Goal: Task Accomplishment & Management: Use online tool/utility

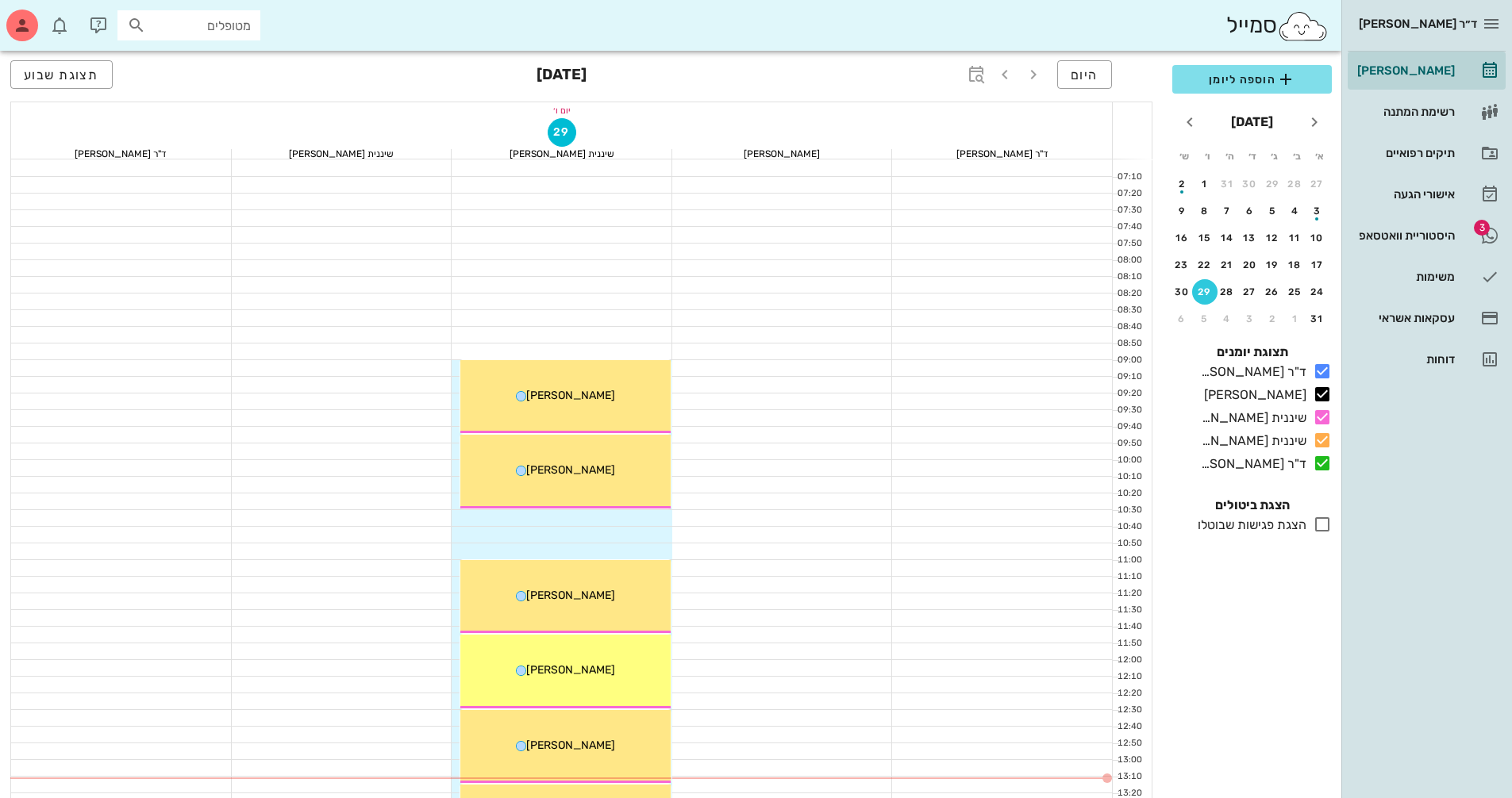
scroll to position [158, 0]
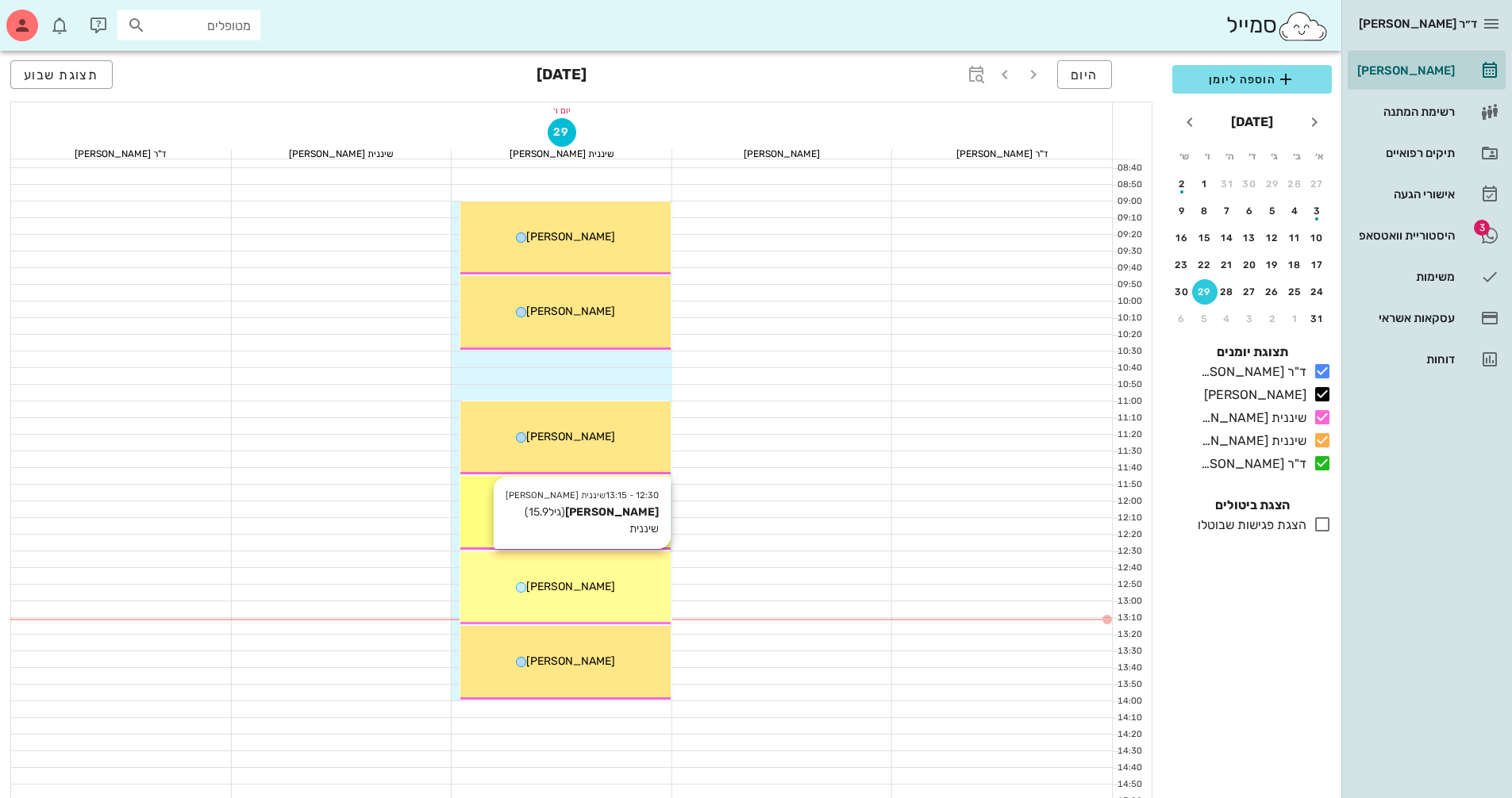
click at [589, 584] on span "[PERSON_NAME]" at bounding box center [570, 587] width 89 height 14
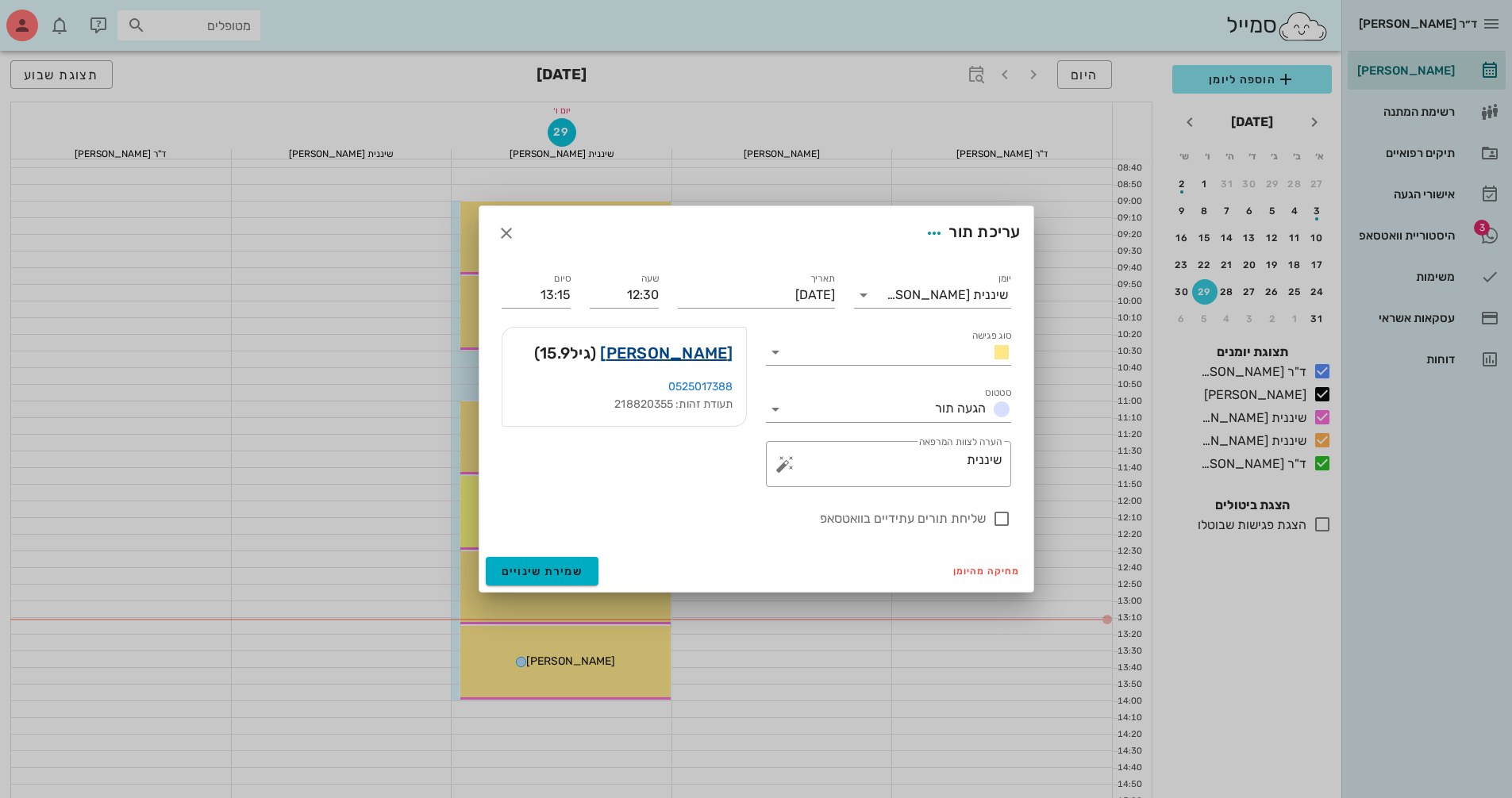
click at [710, 353] on link "[PERSON_NAME]" at bounding box center [666, 353] width 133 height 26
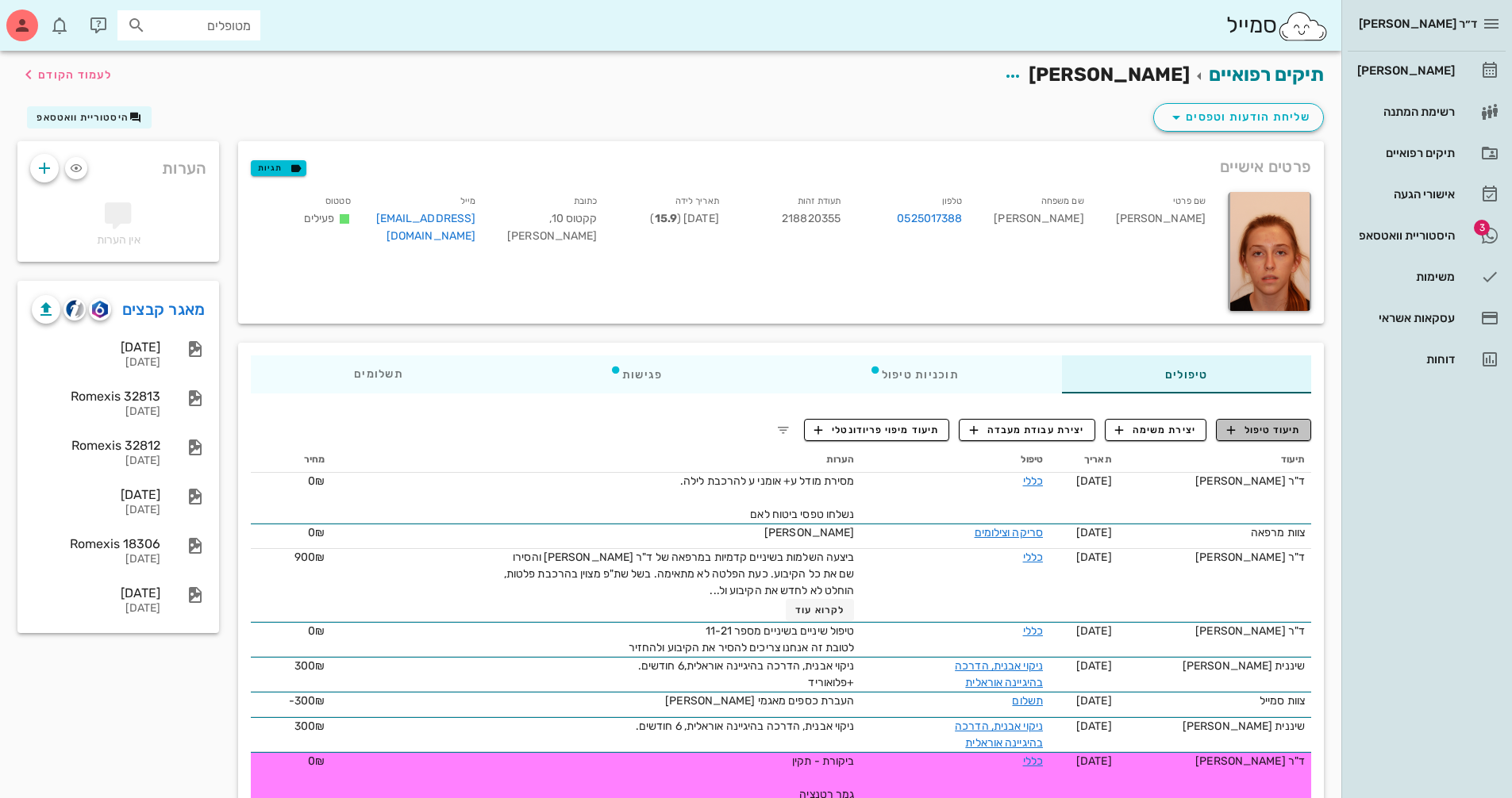
click at [1291, 430] on span "תיעוד טיפול" at bounding box center [1263, 430] width 74 height 14
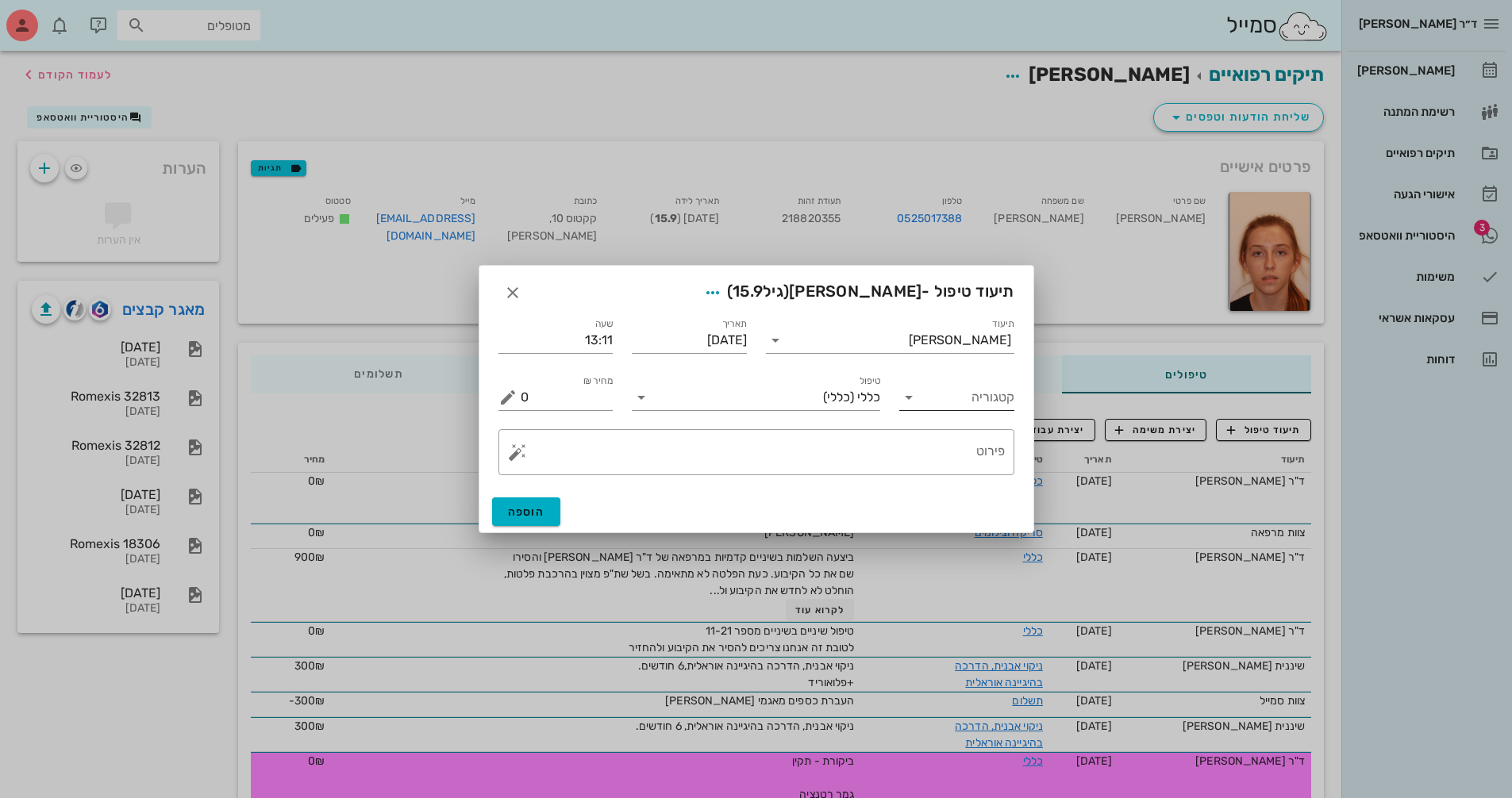
click at [909, 400] on icon at bounding box center [908, 397] width 19 height 19
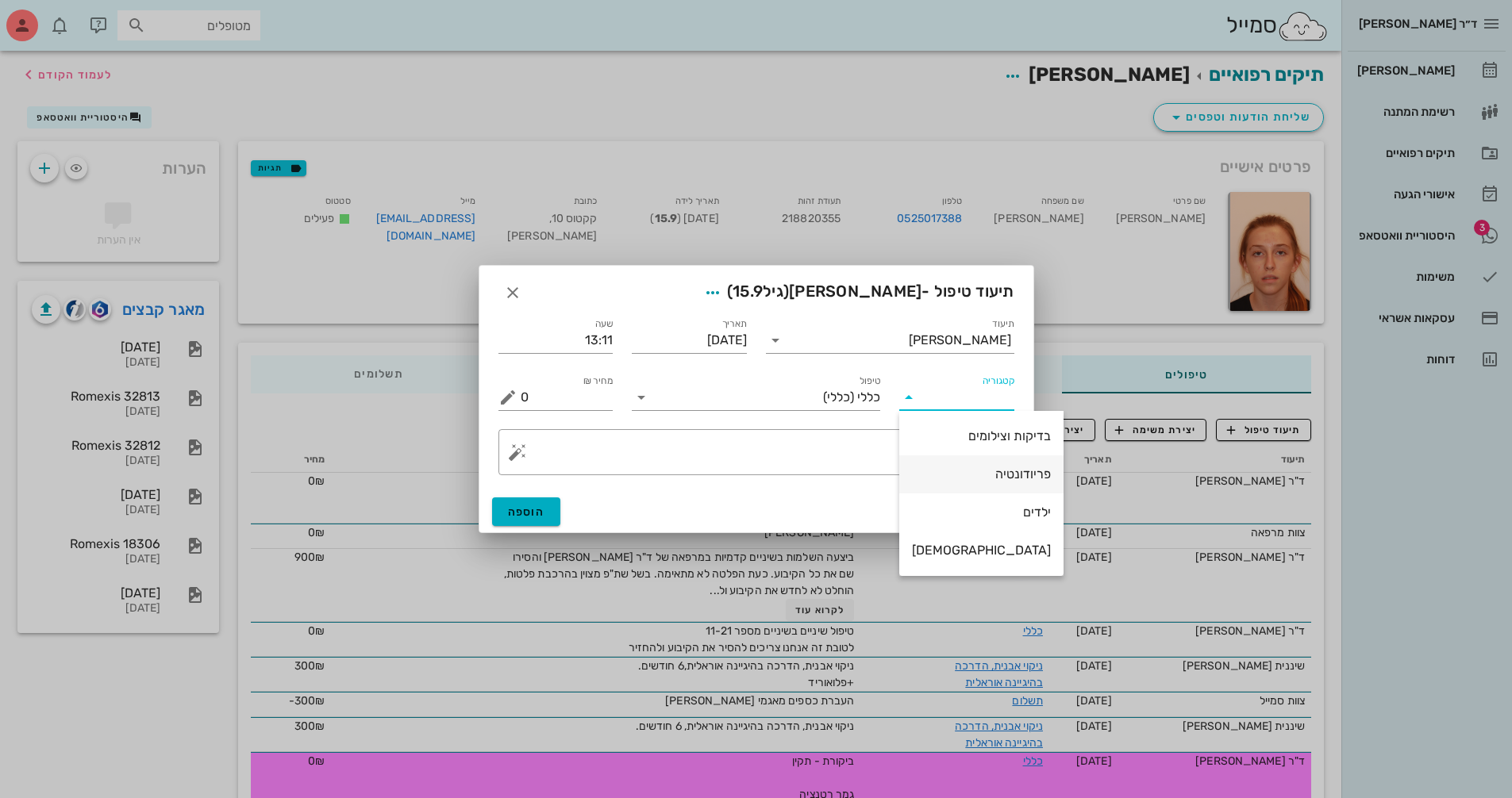
click at [986, 470] on div "פריודונטיה" at bounding box center [981, 473] width 139 height 15
type input "פריודונטיה"
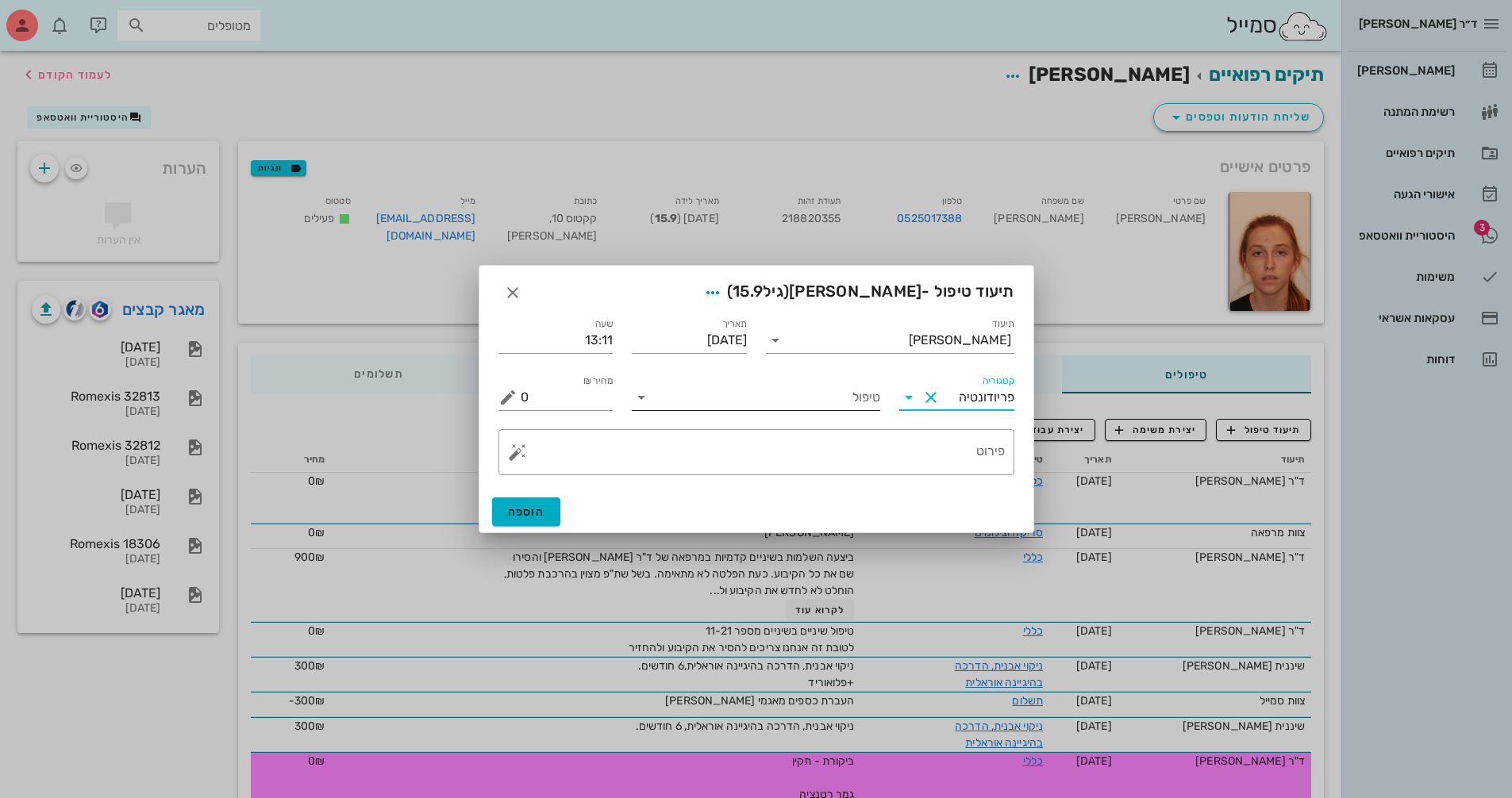
click at [754, 400] on input "טיפול" at bounding box center [766, 398] width 226 height 26
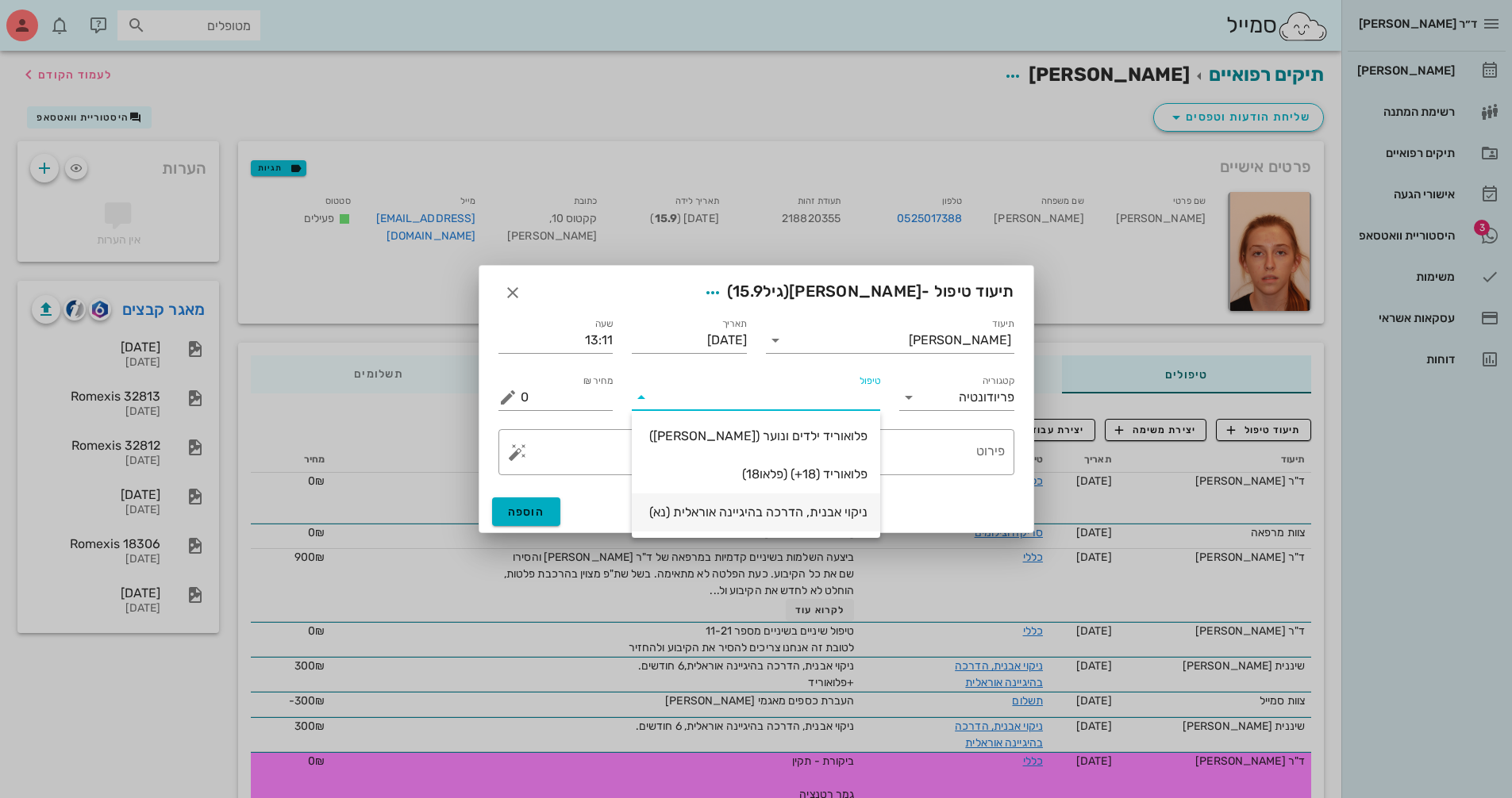
click at [838, 516] on div "ניקוי אבנית, הדרכה בהיגיינה אוראלית (נא)" at bounding box center [756, 512] width 223 height 15
type input "300"
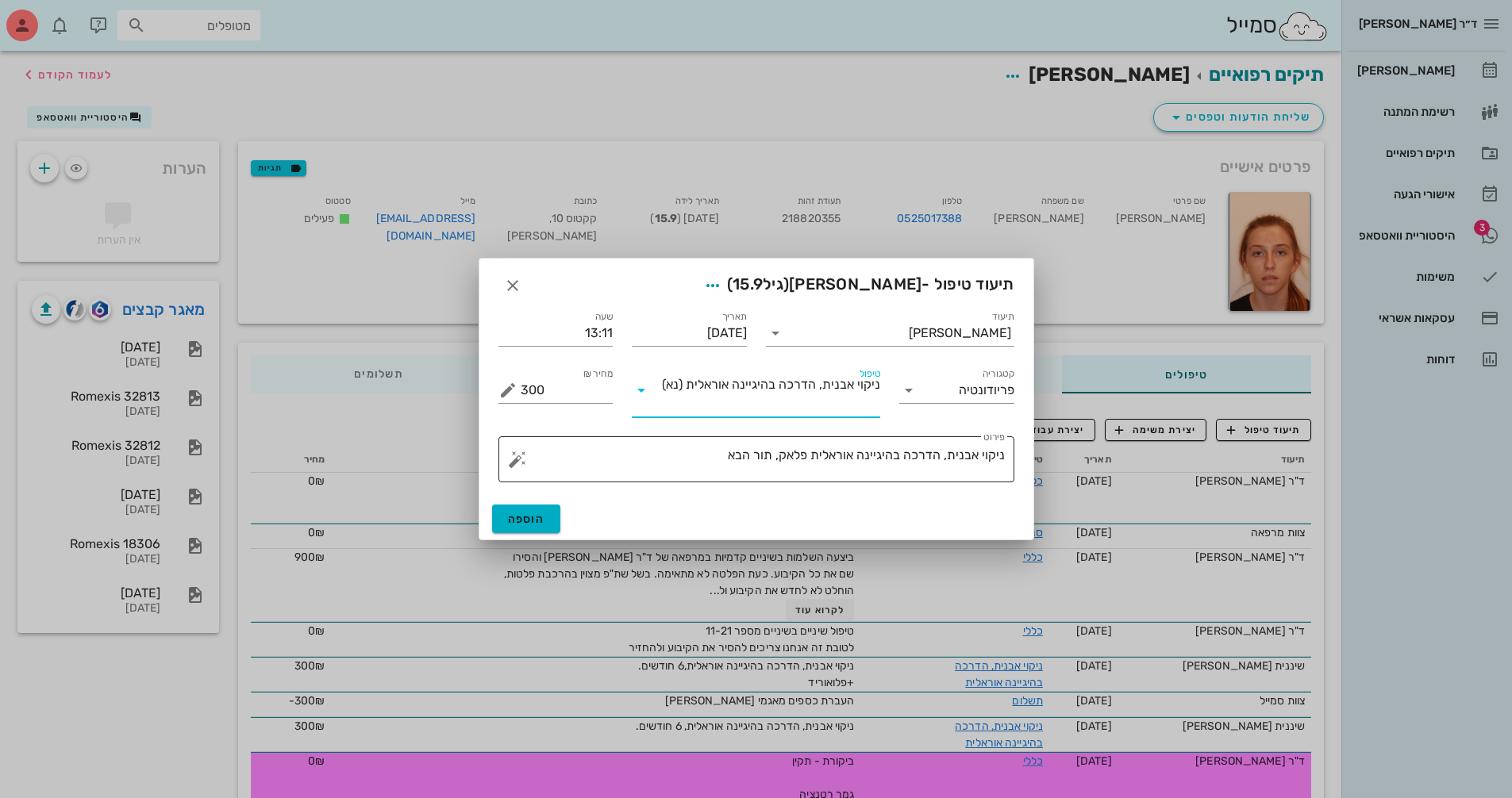
click at [696, 457] on textarea "ניקוי אבנית, הדרכה בהיגיינה אוראלית פלאק, תור הבא" at bounding box center [762, 463] width 484 height 38
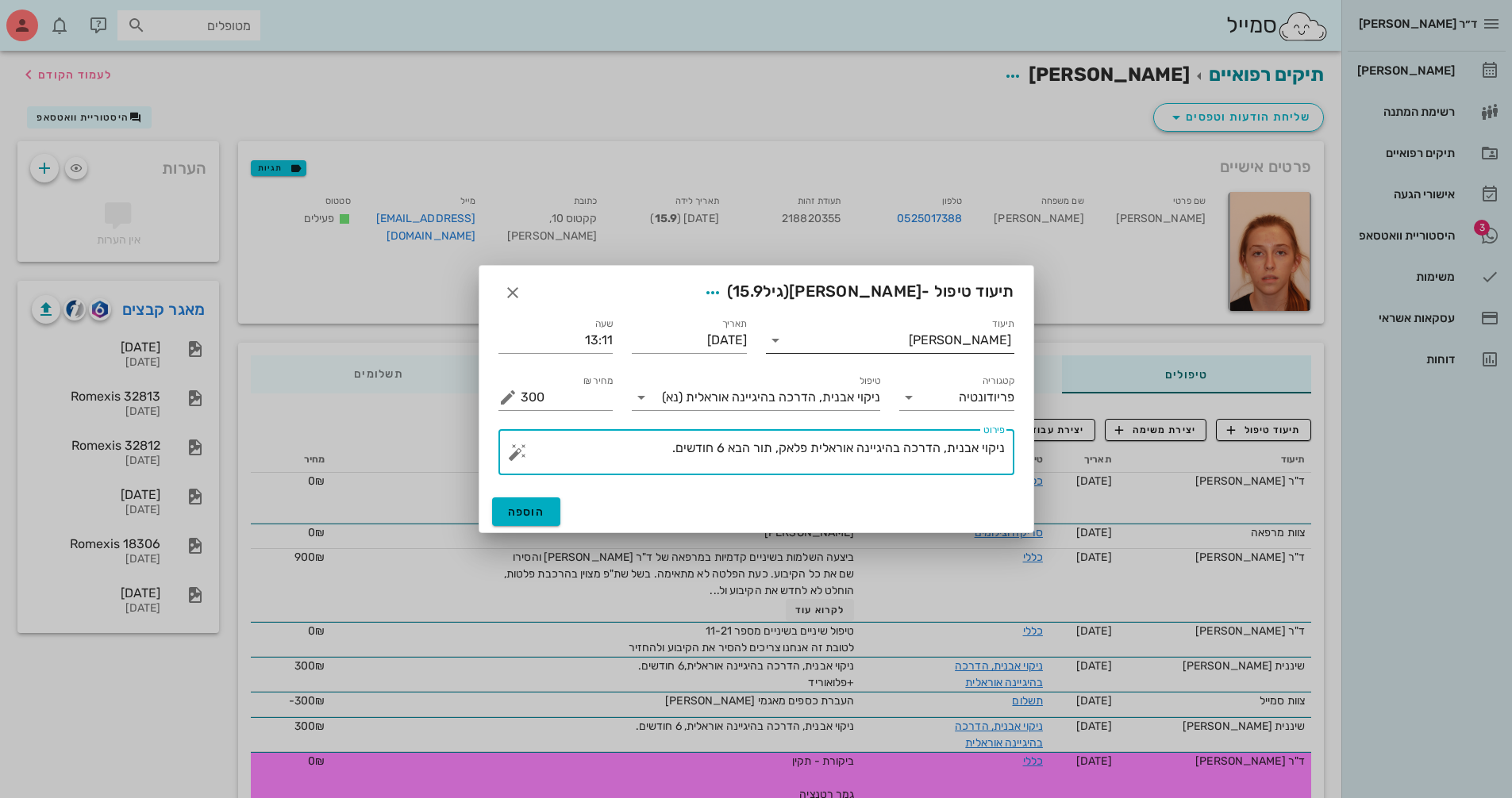
type textarea "ניקוי אבנית, הדרכה בהיגיינה אוראלית פלאק, תור הבא 6 חודשים."
click at [785, 342] on div at bounding box center [776, 340] width 22 height 19
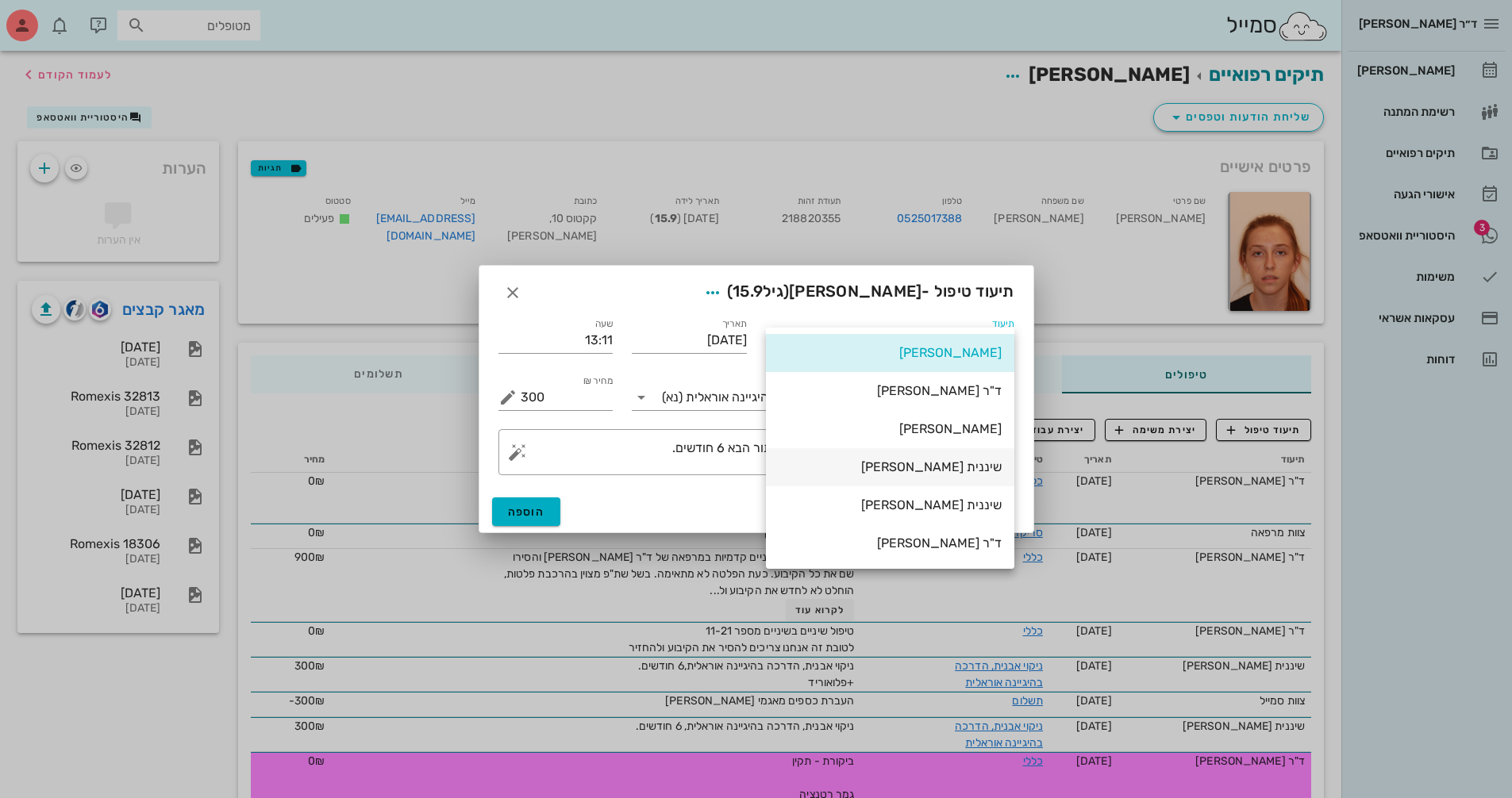
click at [970, 462] on div "שיננית [PERSON_NAME]" at bounding box center [889, 466] width 223 height 15
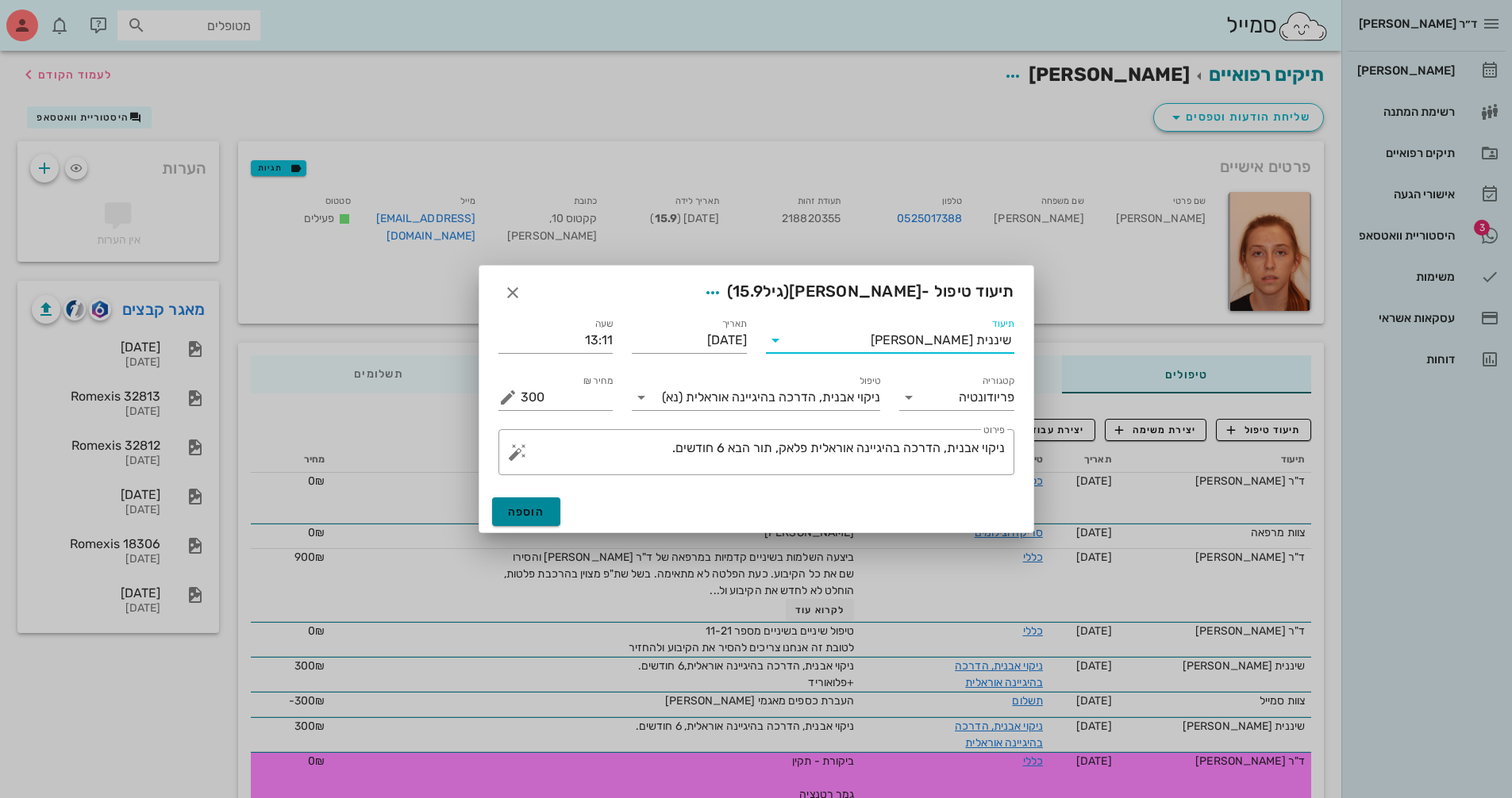
click at [536, 512] on span "הוספה" at bounding box center [527, 513] width 38 height 14
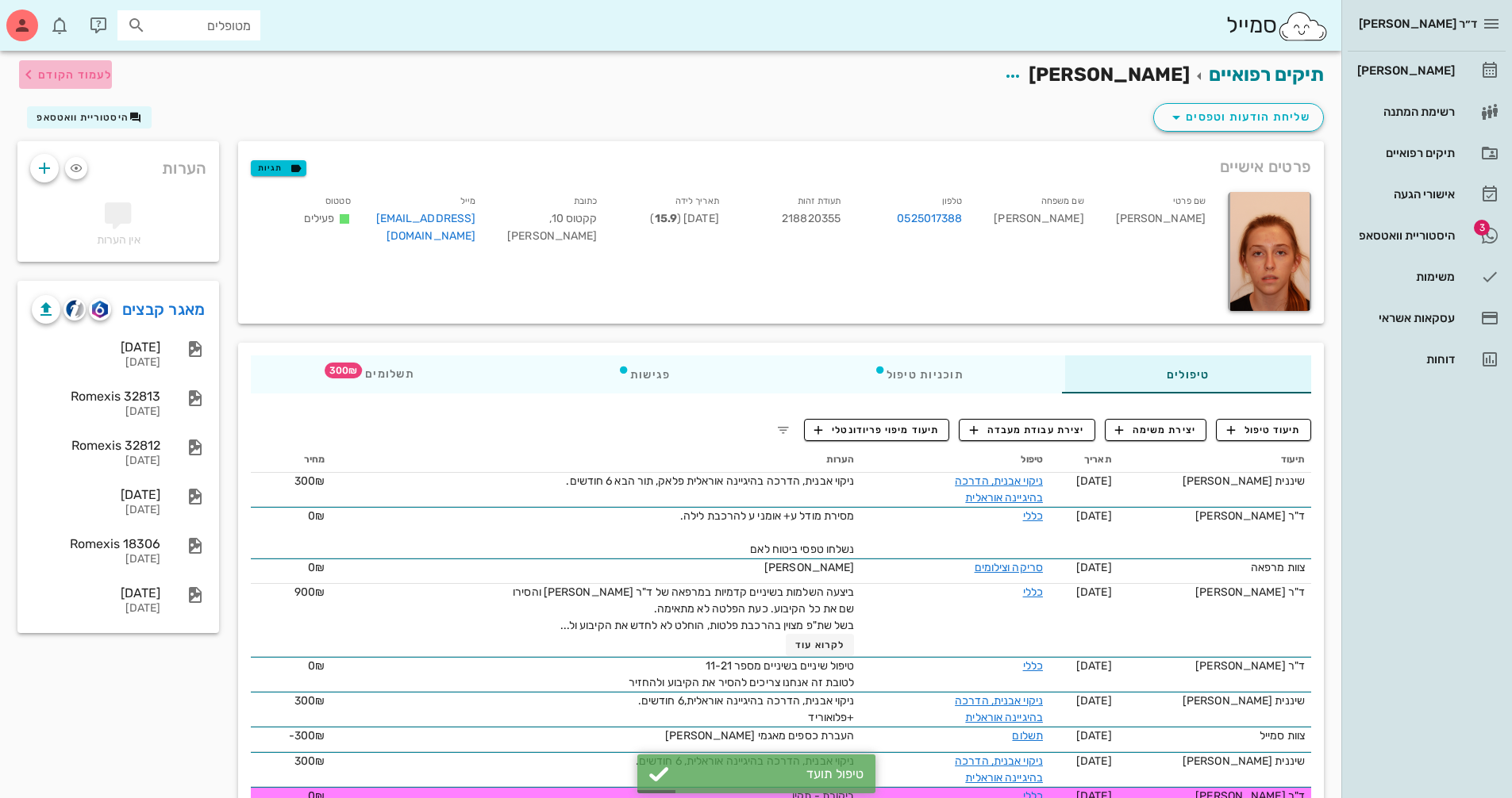
click at [35, 76] on icon "button" at bounding box center [28, 74] width 19 height 19
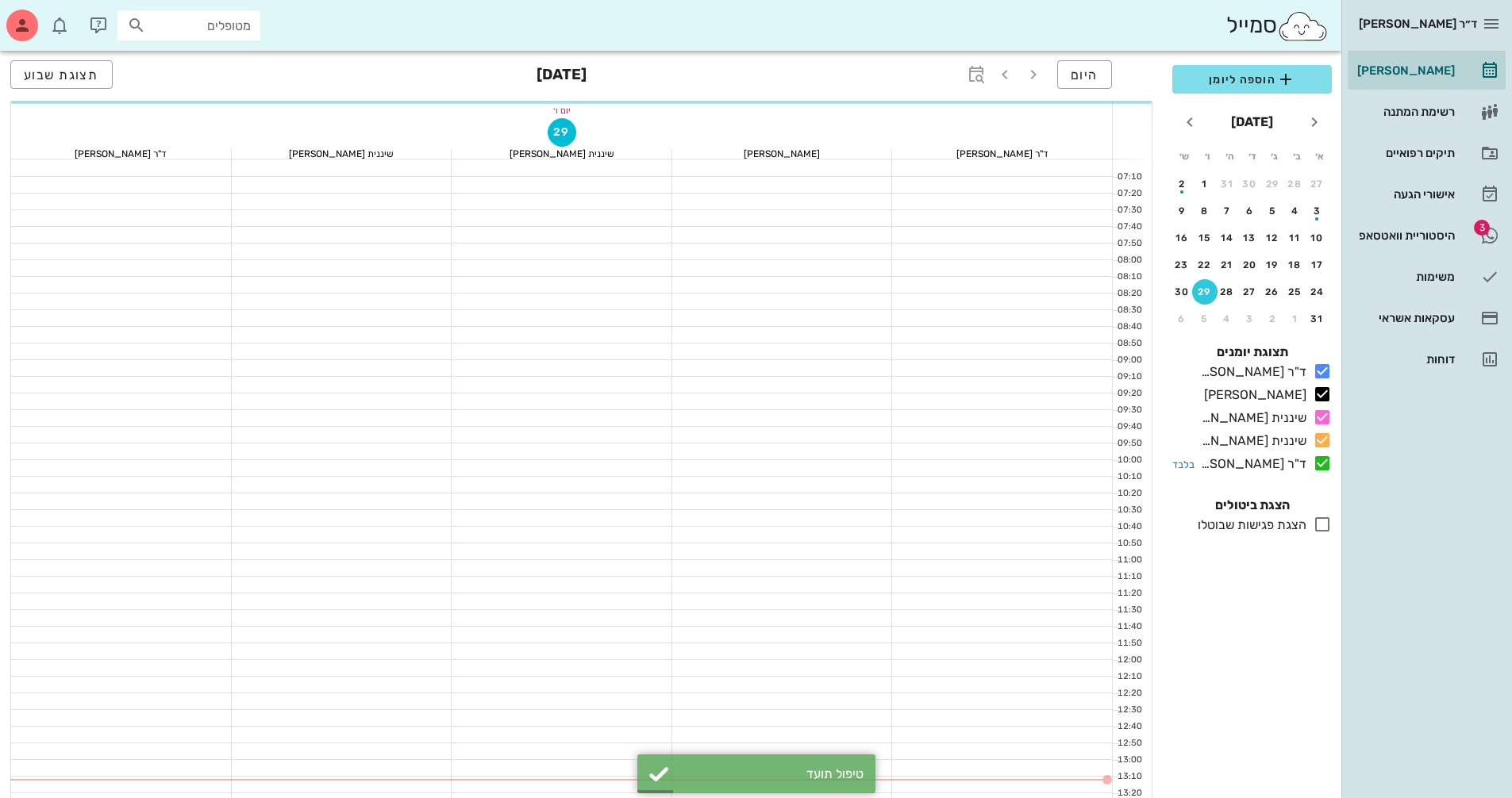
scroll to position [158, 0]
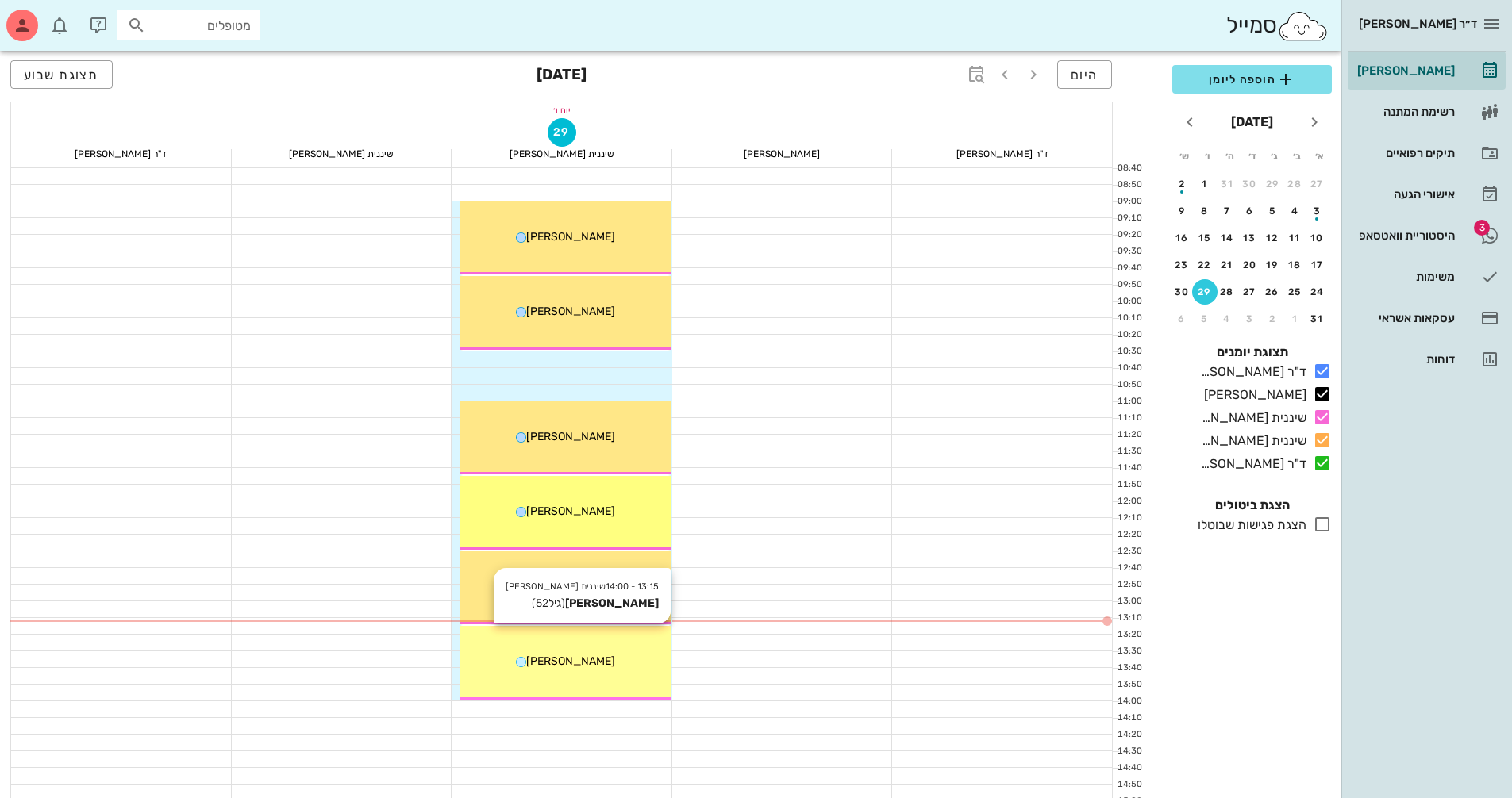
click at [607, 678] on div "13:15 - 14:00 שיננית [PERSON_NAME] (גיל 52 ) [PERSON_NAME]" at bounding box center [565, 662] width 210 height 74
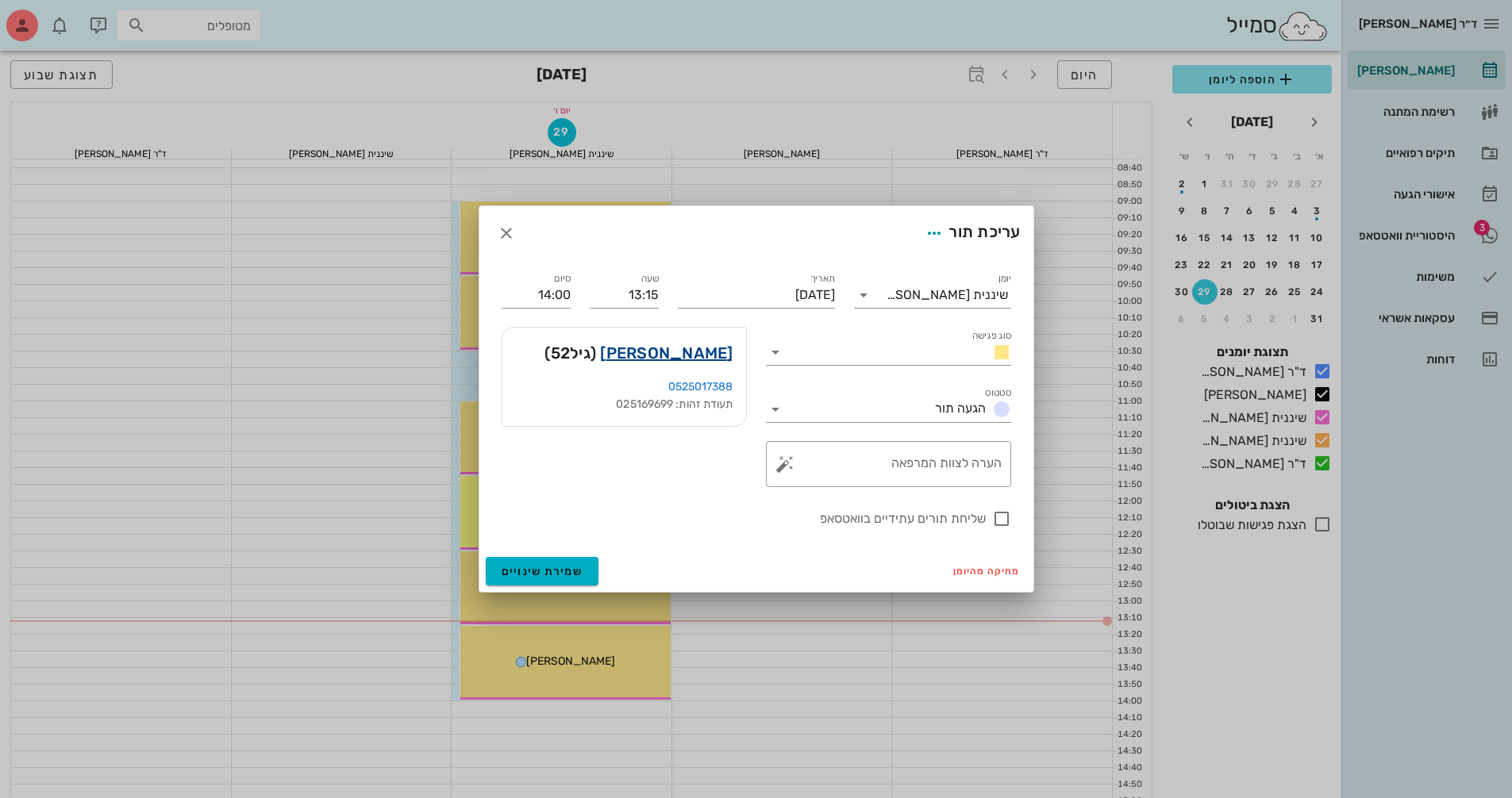
click at [695, 352] on link "[PERSON_NAME]" at bounding box center [666, 353] width 133 height 26
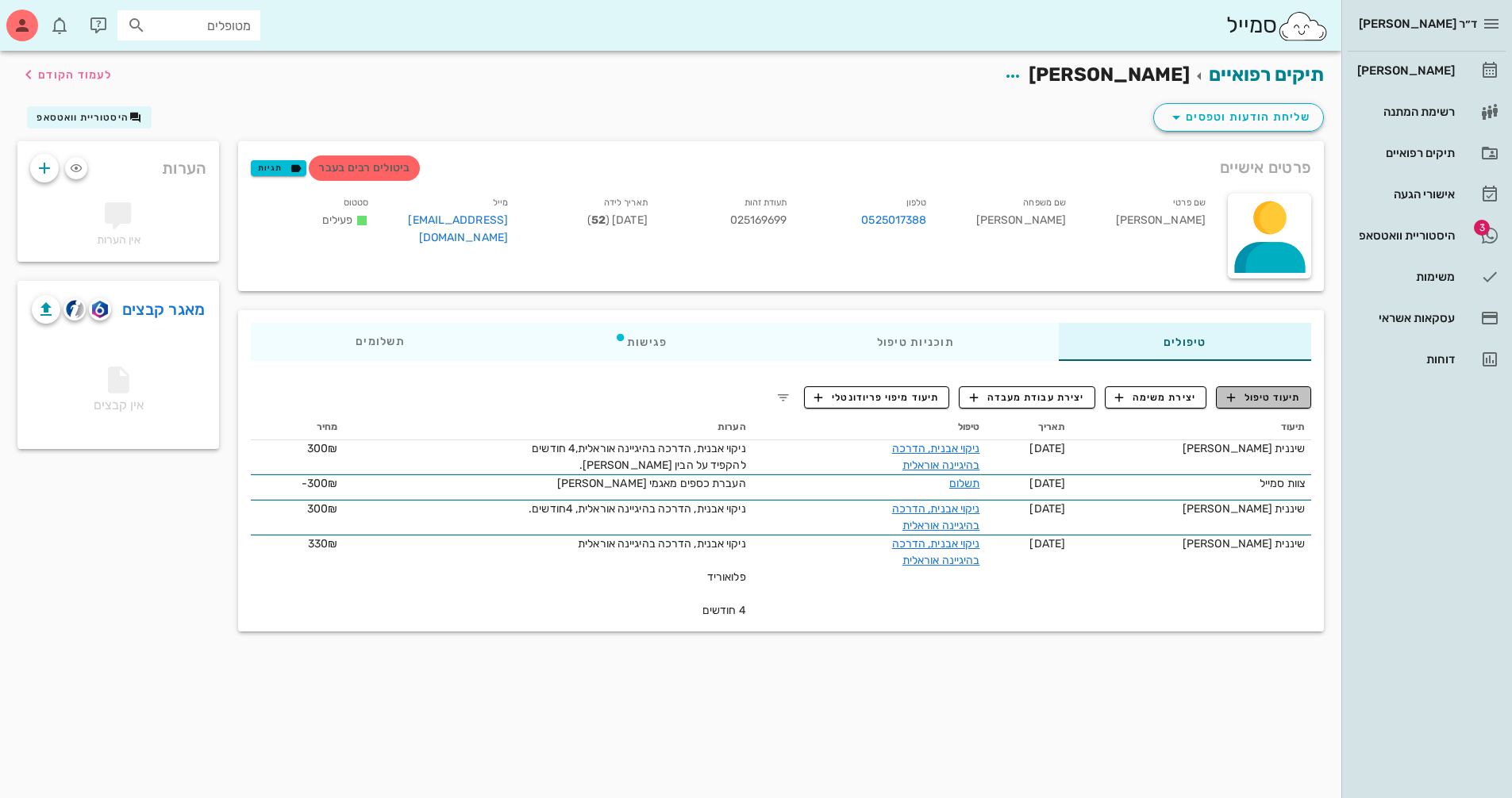
click at [1276, 391] on span "תיעוד טיפול" at bounding box center [1263, 397] width 74 height 14
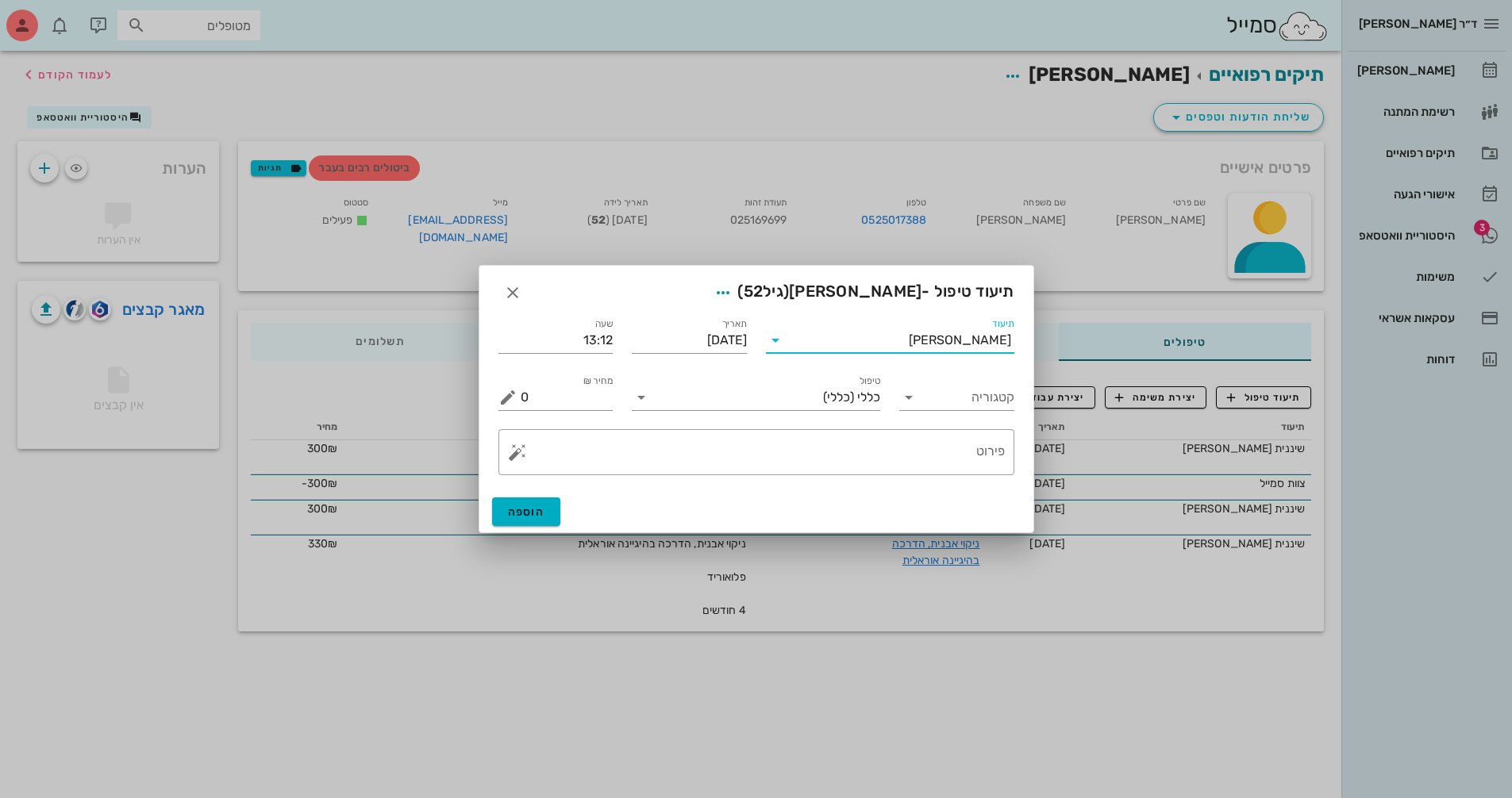
click at [885, 339] on input "תיעוד" at bounding box center [849, 341] width 121 height 26
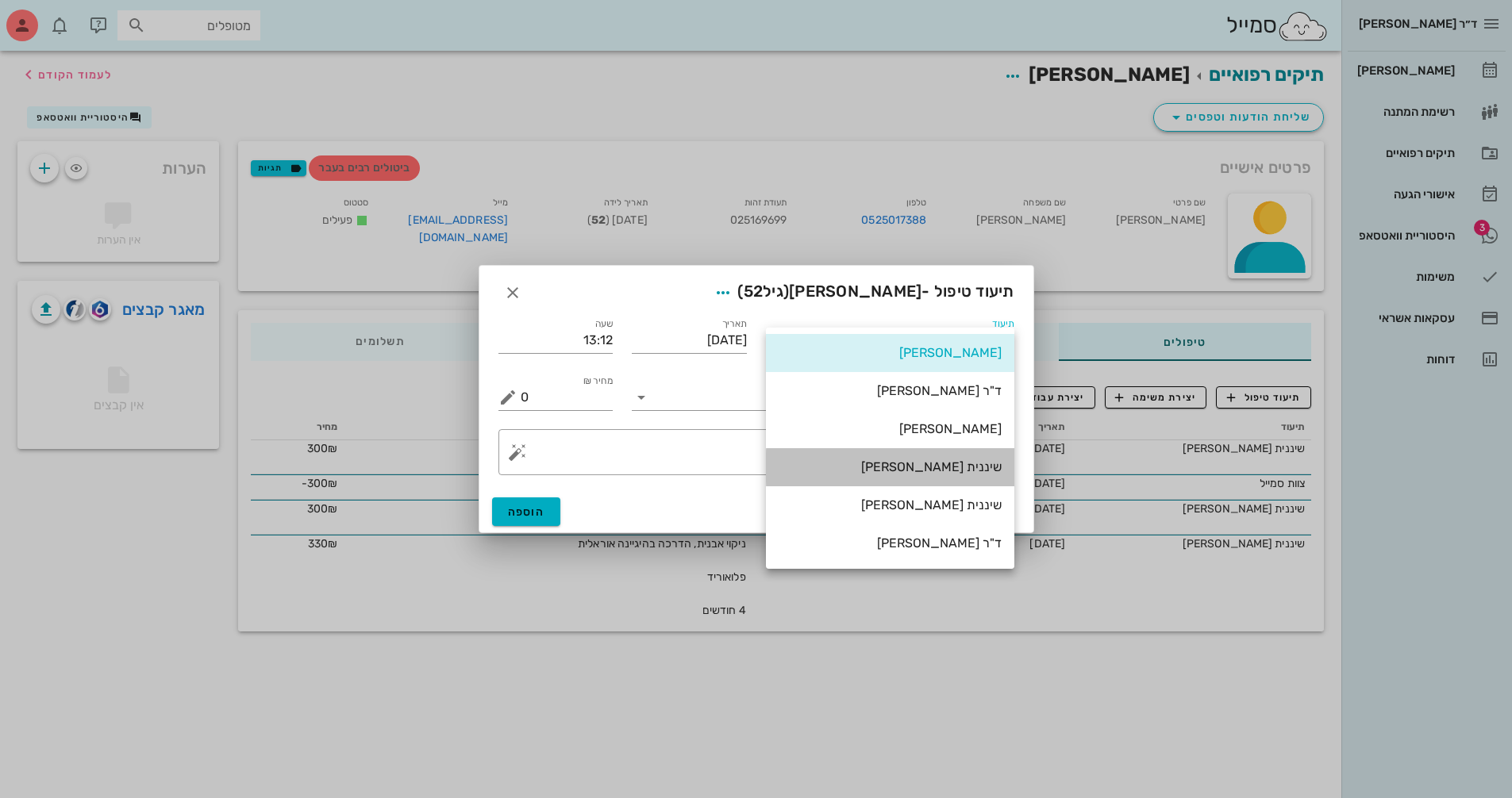
click at [981, 471] on div "שיננית [PERSON_NAME]" at bounding box center [889, 466] width 223 height 15
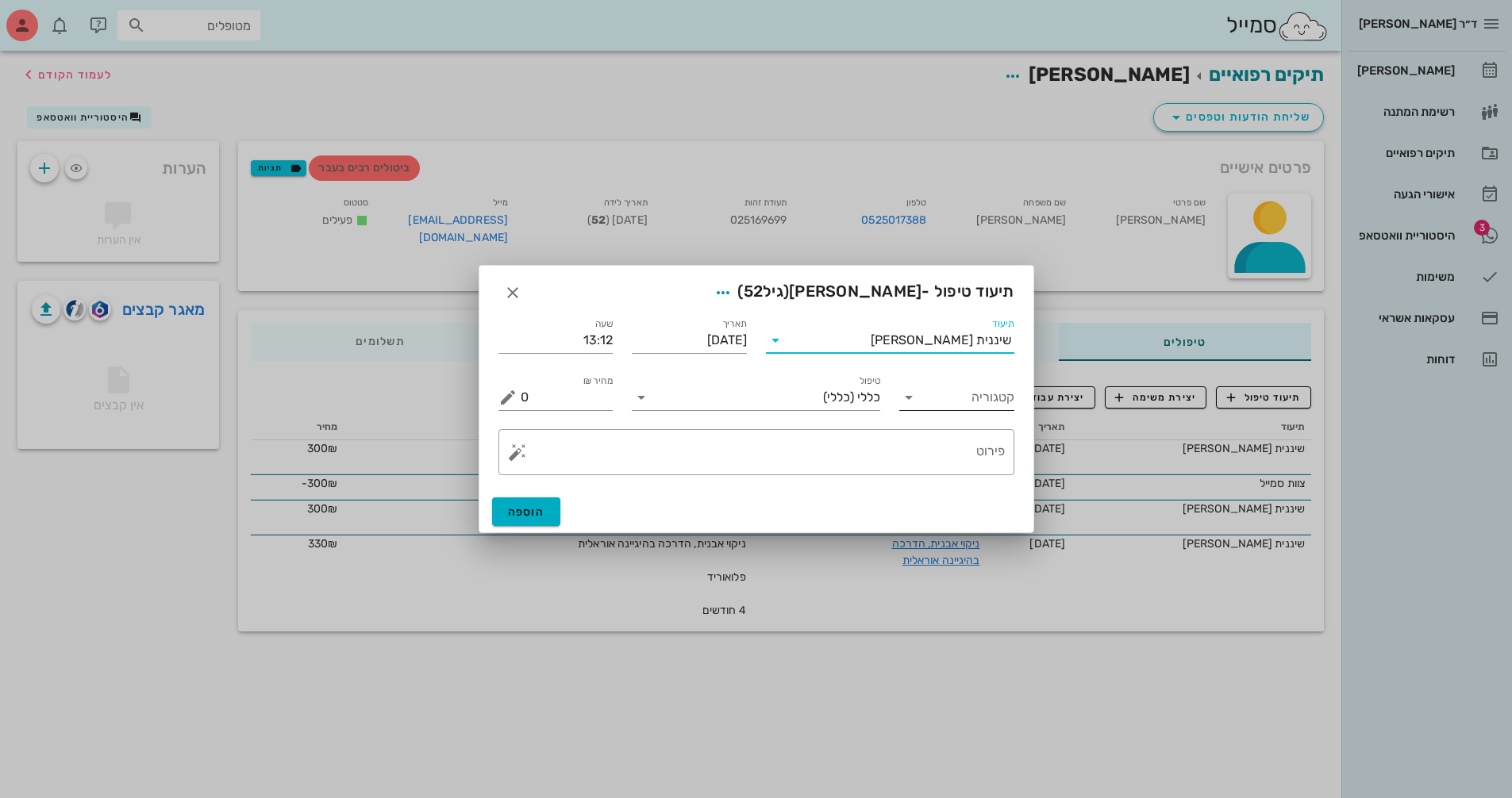
click at [955, 396] on input "קטגוריה" at bounding box center [969, 398] width 90 height 26
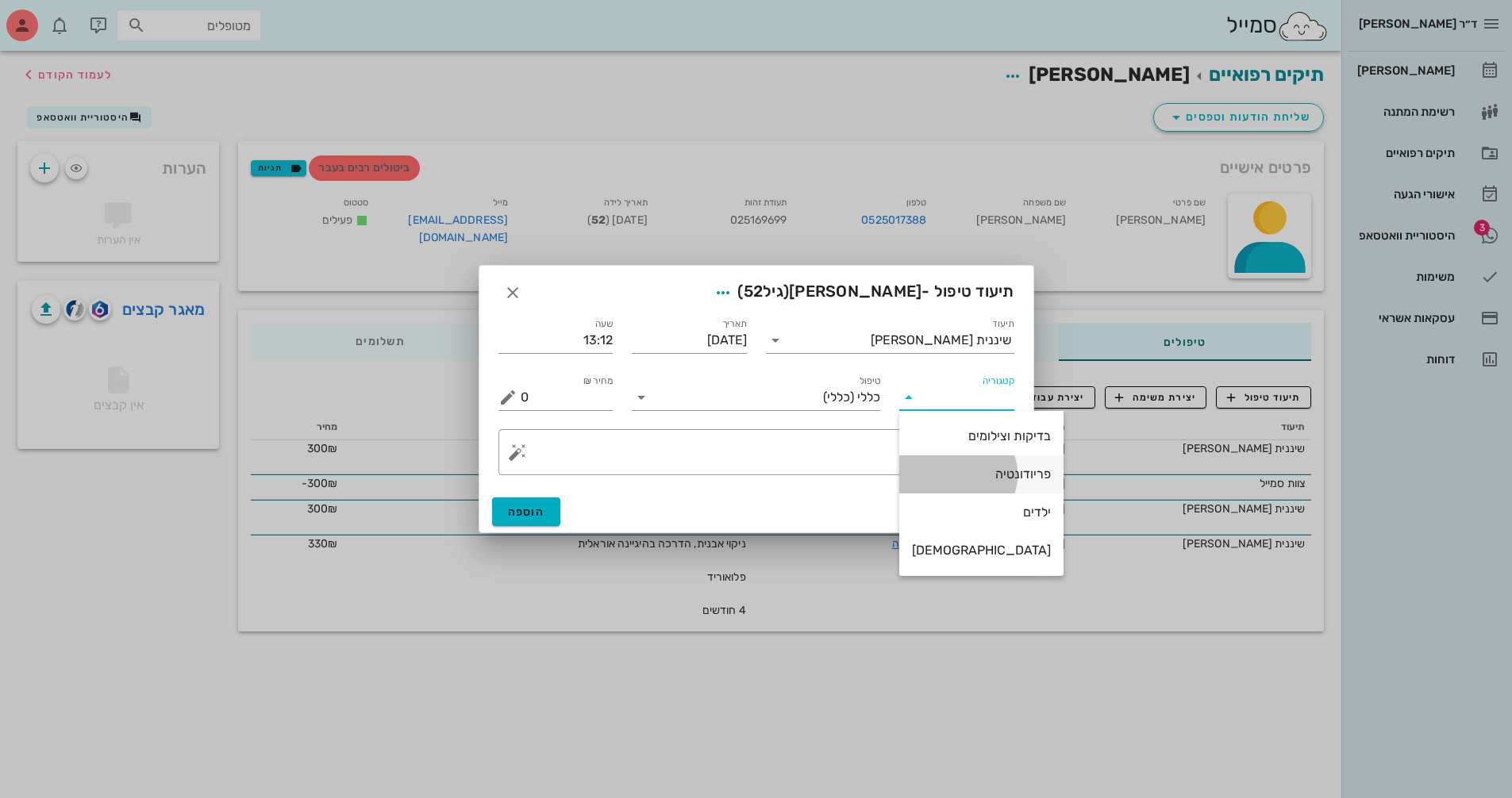
click at [981, 474] on div "פריודונטיה" at bounding box center [981, 473] width 139 height 15
type input "פריודונטיה"
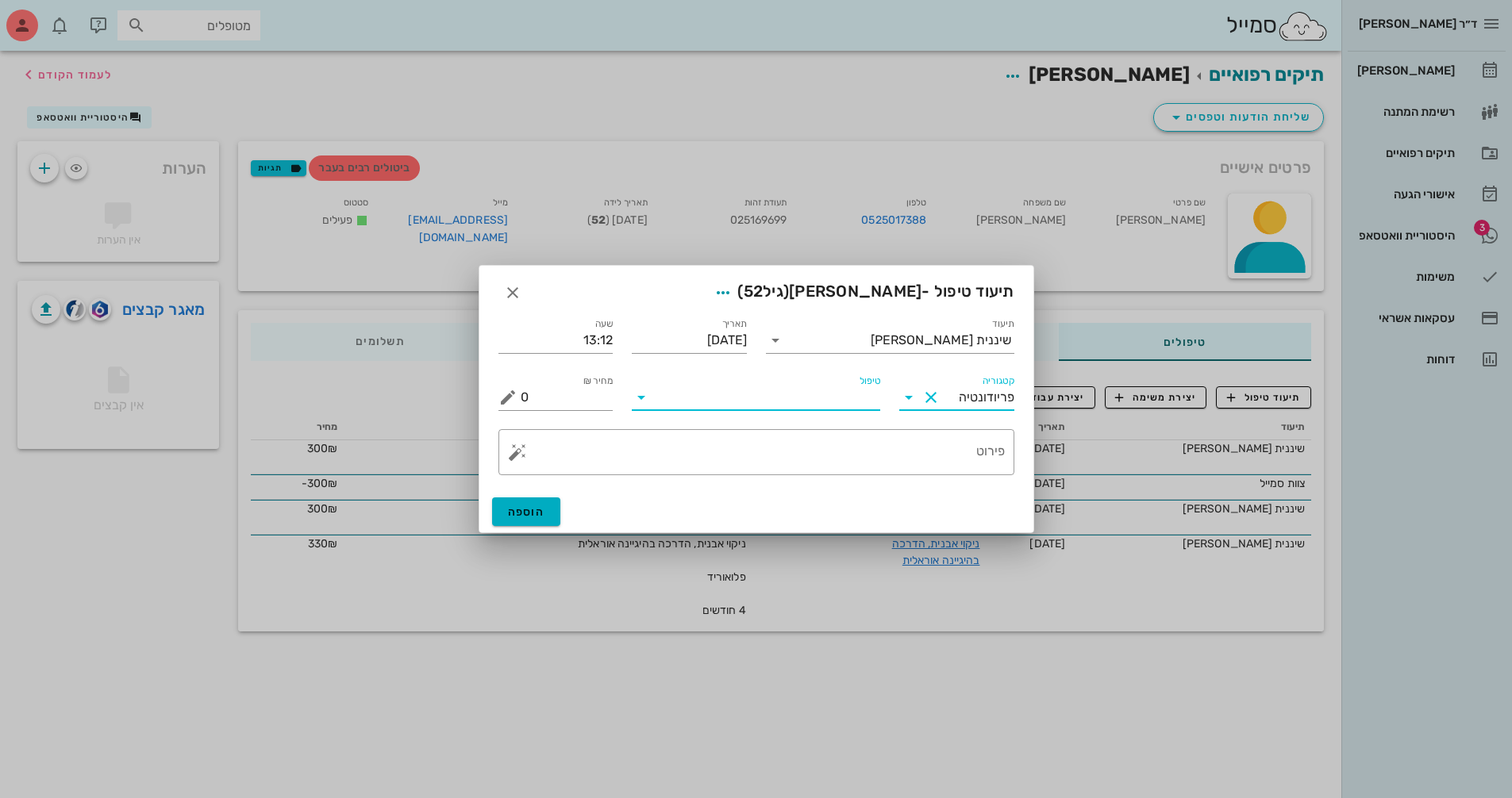
click at [669, 394] on input "טיפול" at bounding box center [766, 398] width 226 height 26
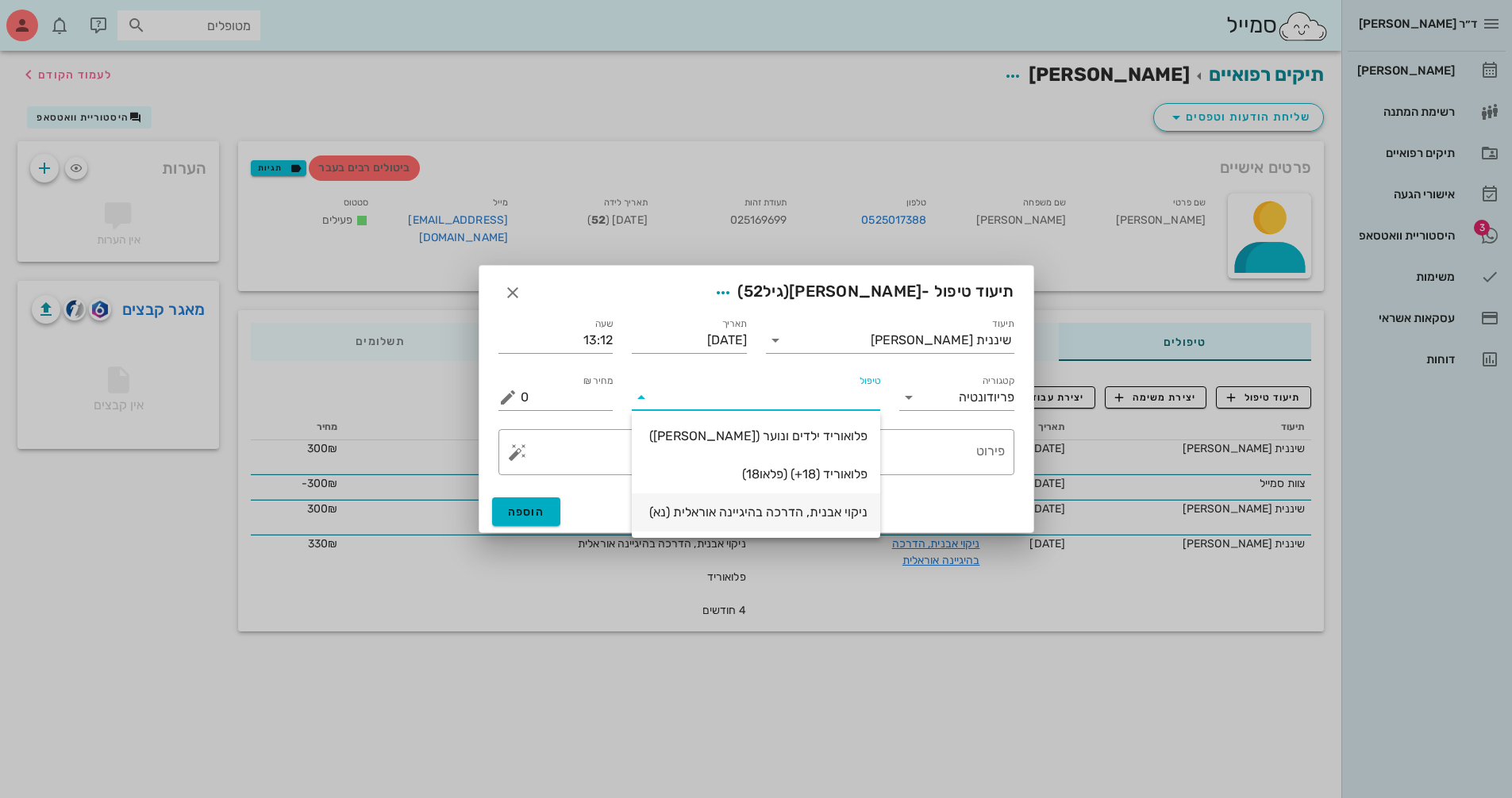
click at [780, 519] on div "ניקוי אבנית, הדרכה בהיגיינה אוראלית (נא)" at bounding box center [756, 512] width 223 height 15
type input "300"
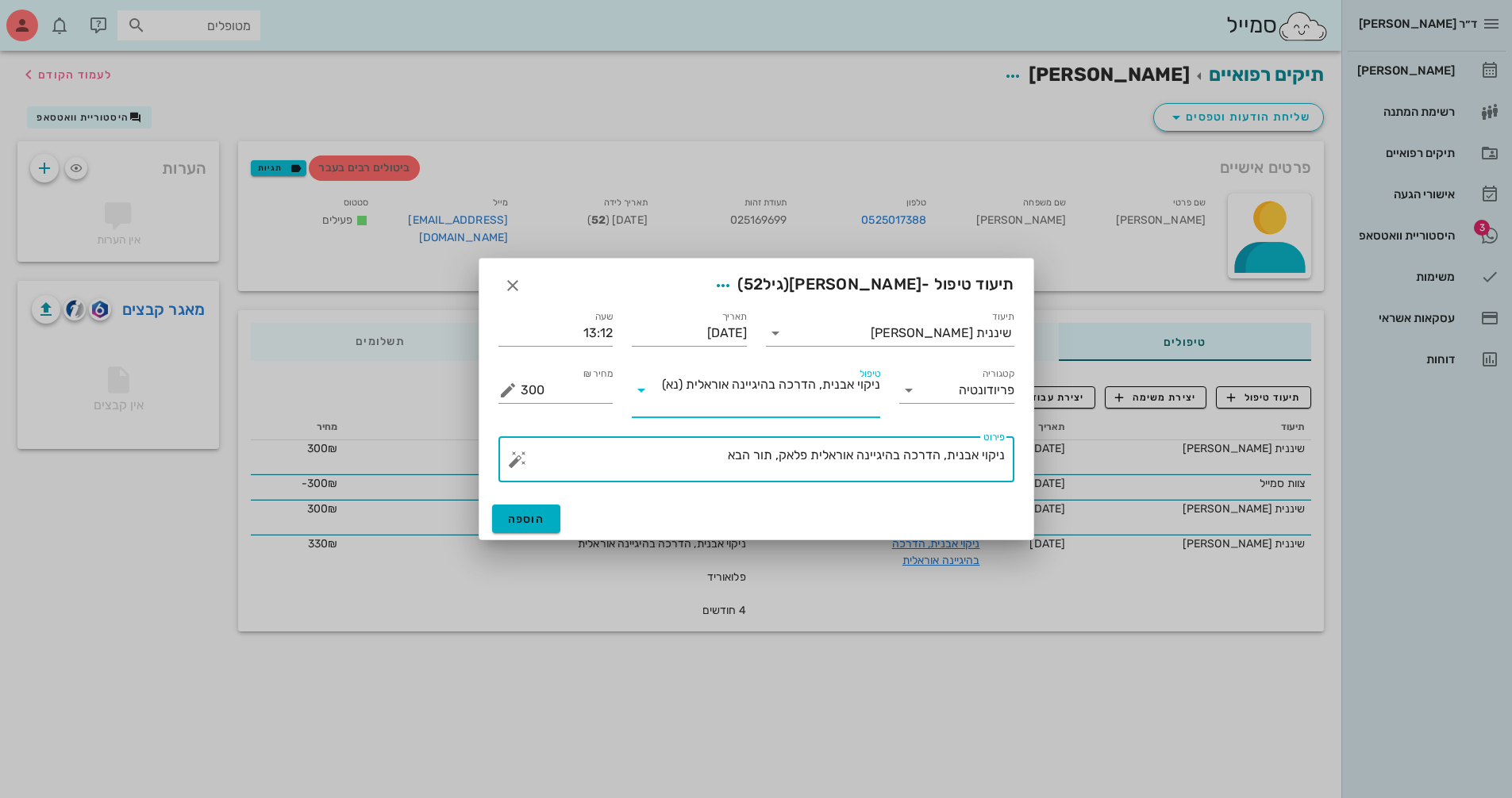
click at [701, 458] on textarea "ניקוי אבנית, הדרכה בהיגיינה אוראלית פלאק, תור הבא" at bounding box center [762, 463] width 484 height 38
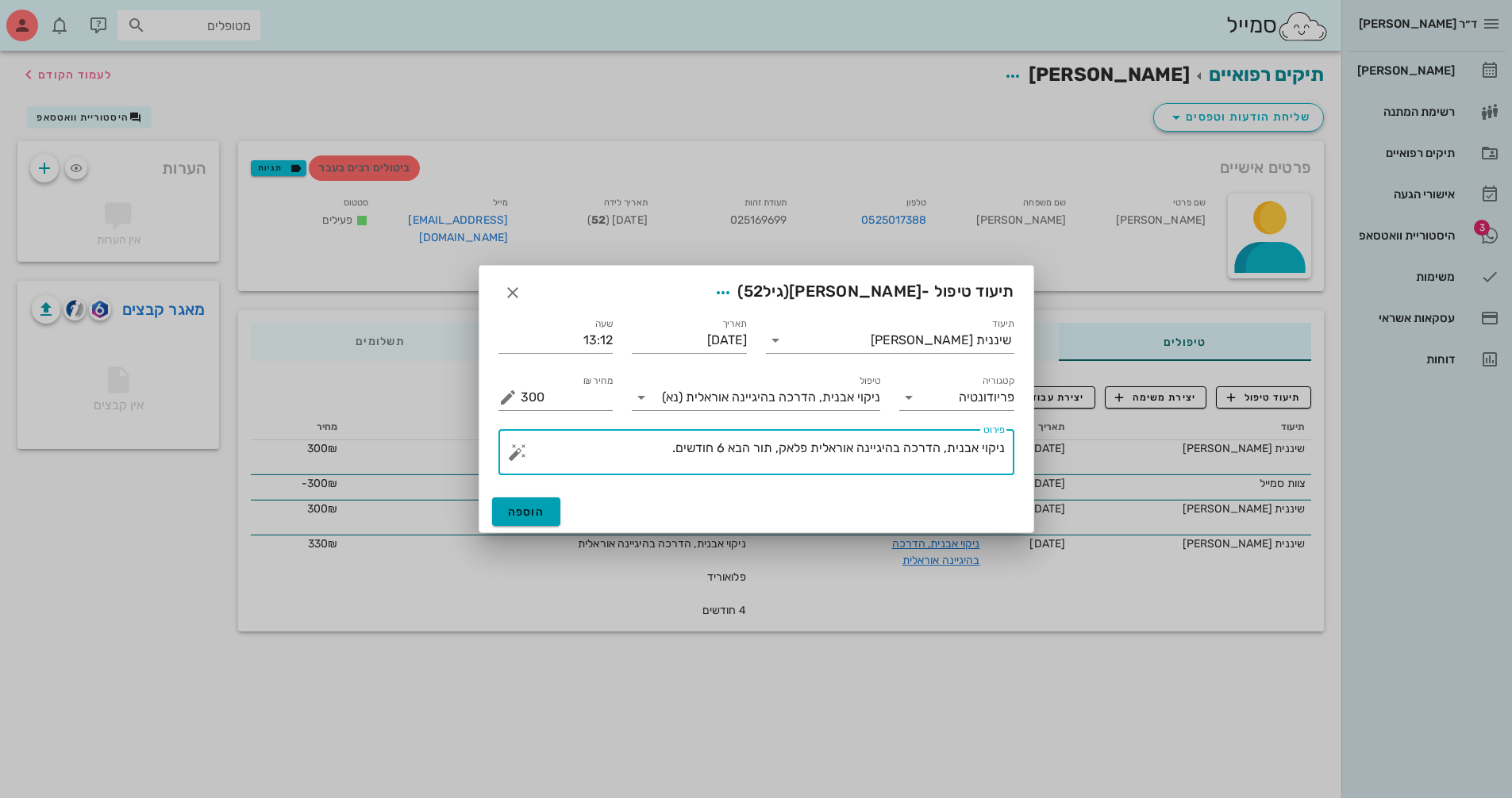
type textarea "ניקוי אבנית, הדרכה בהיגיינה אוראלית פלאק, תור הבא 6 חודשים."
click at [510, 515] on span "הוספה" at bounding box center [527, 513] width 38 height 14
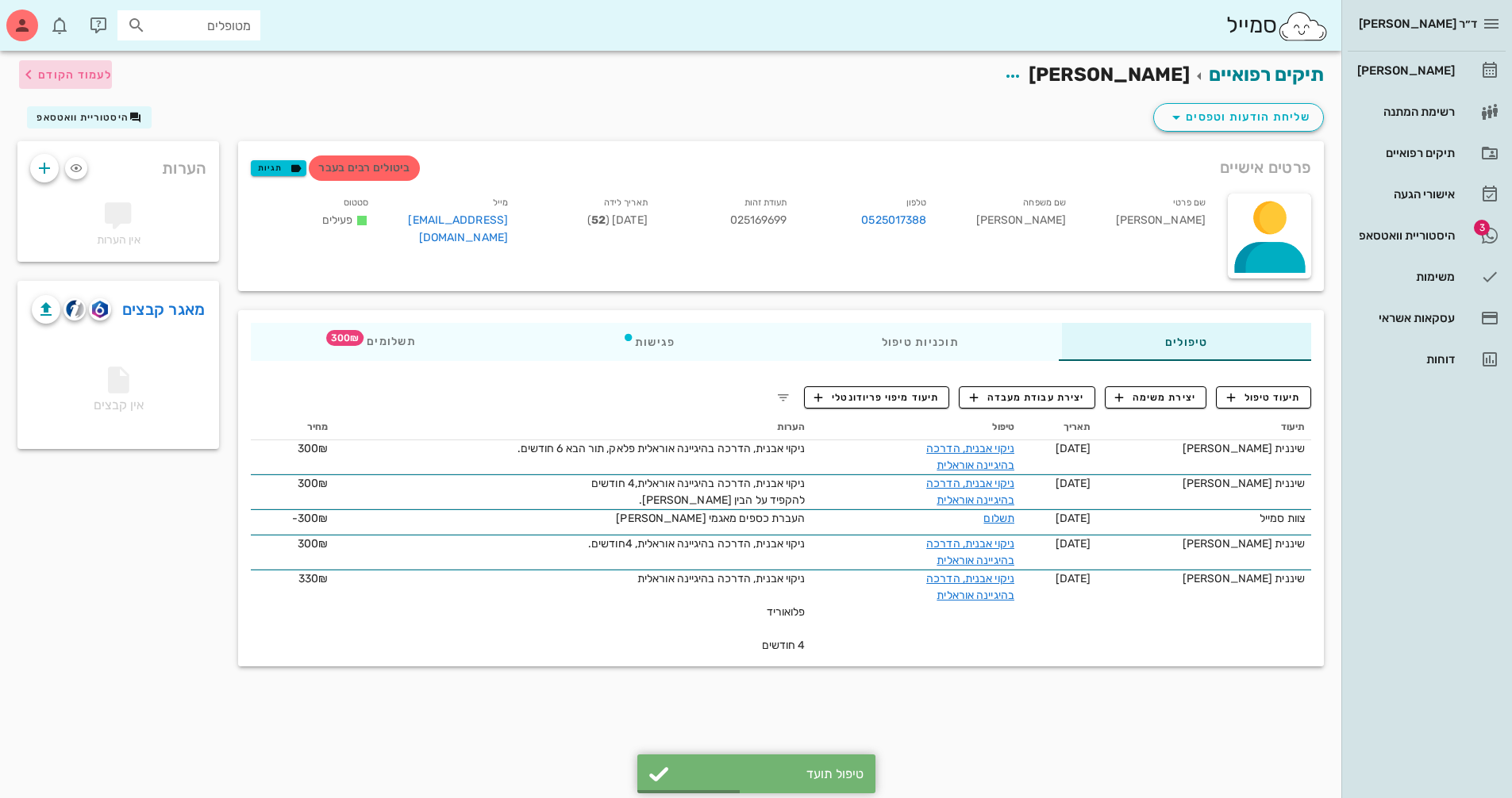
click at [49, 75] on span "לעמוד הקודם" at bounding box center [74, 75] width 74 height 14
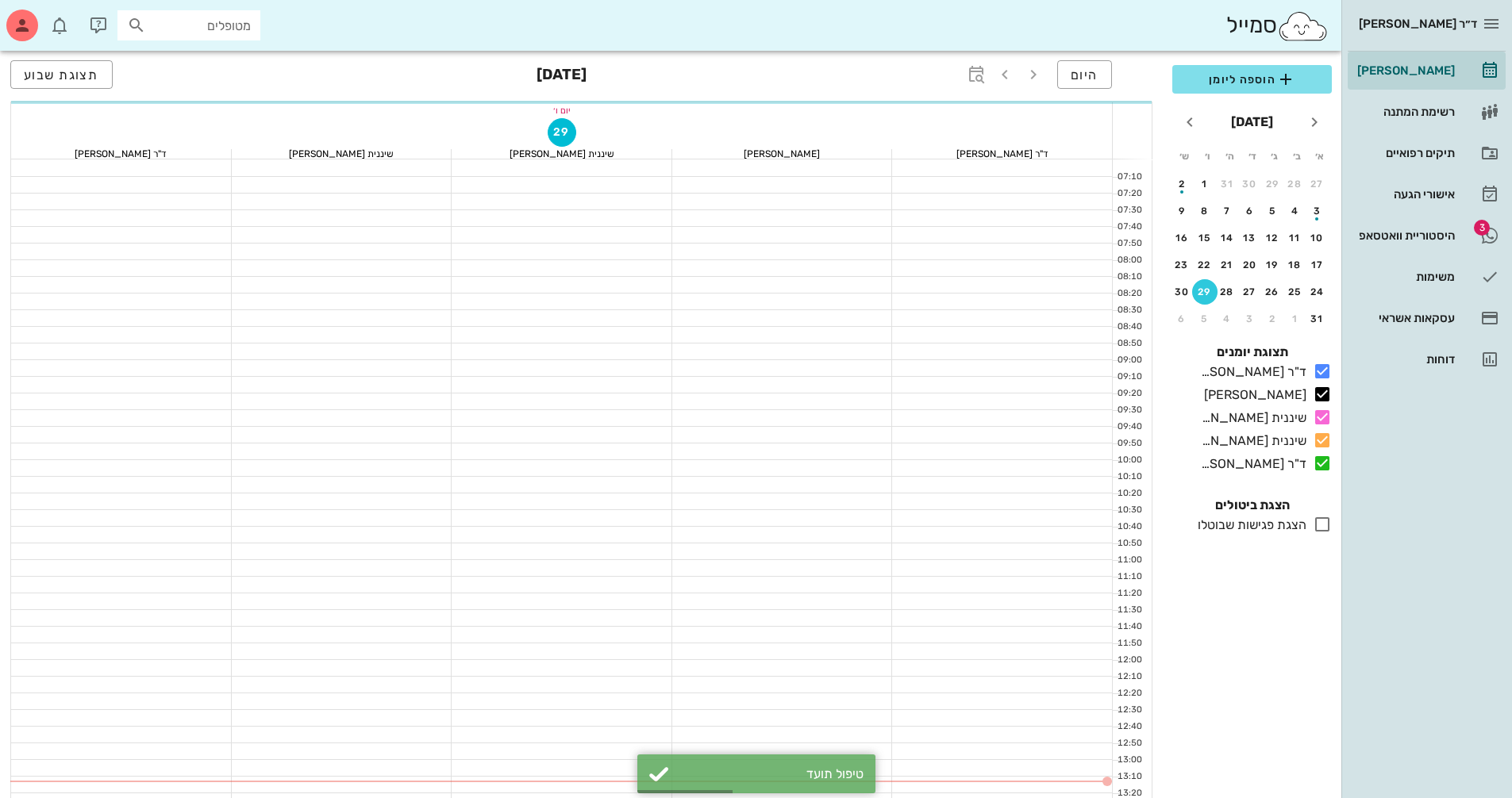
scroll to position [158, 0]
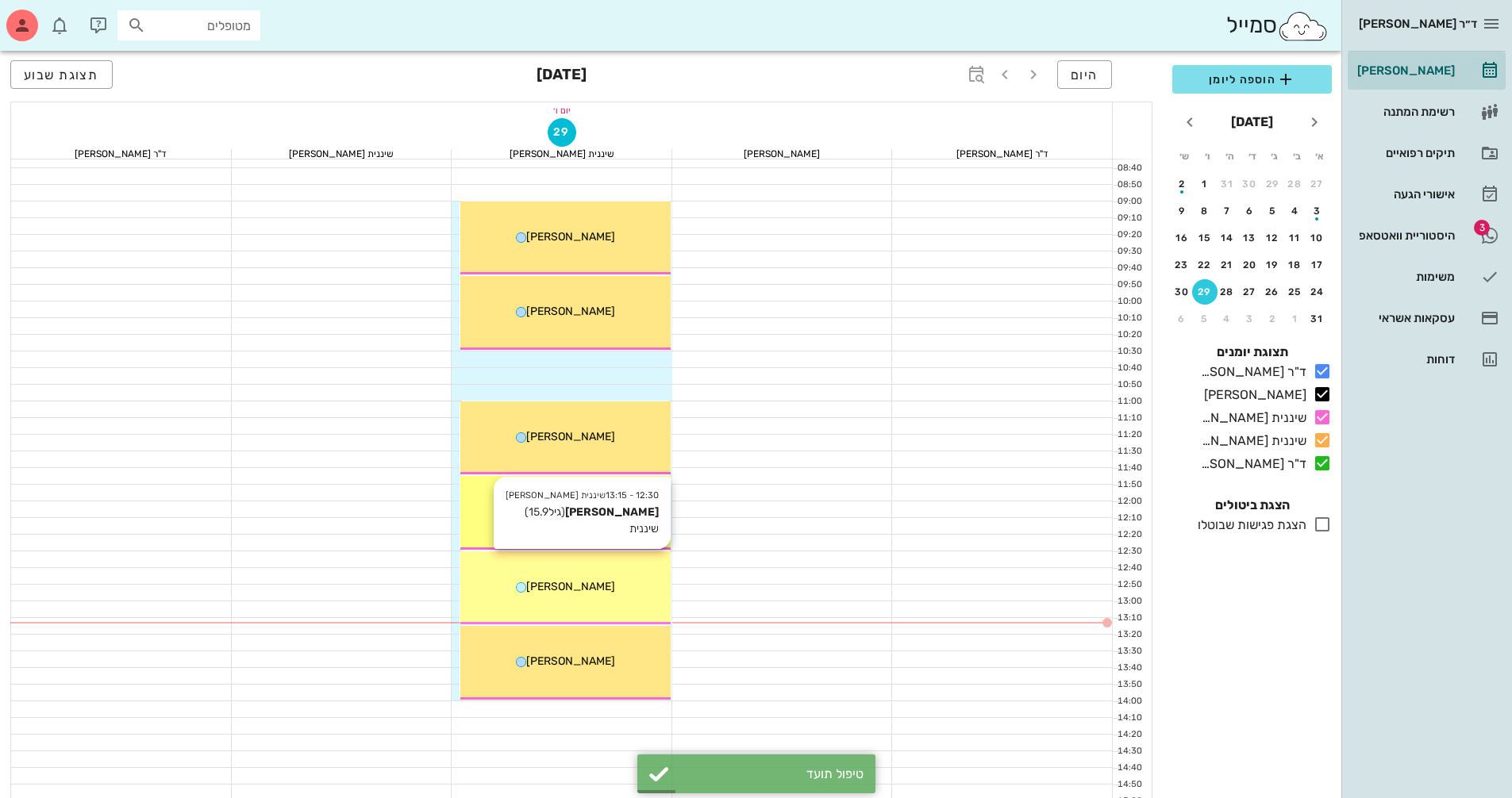
click at [601, 594] on div "[PERSON_NAME]" at bounding box center [565, 586] width 210 height 17
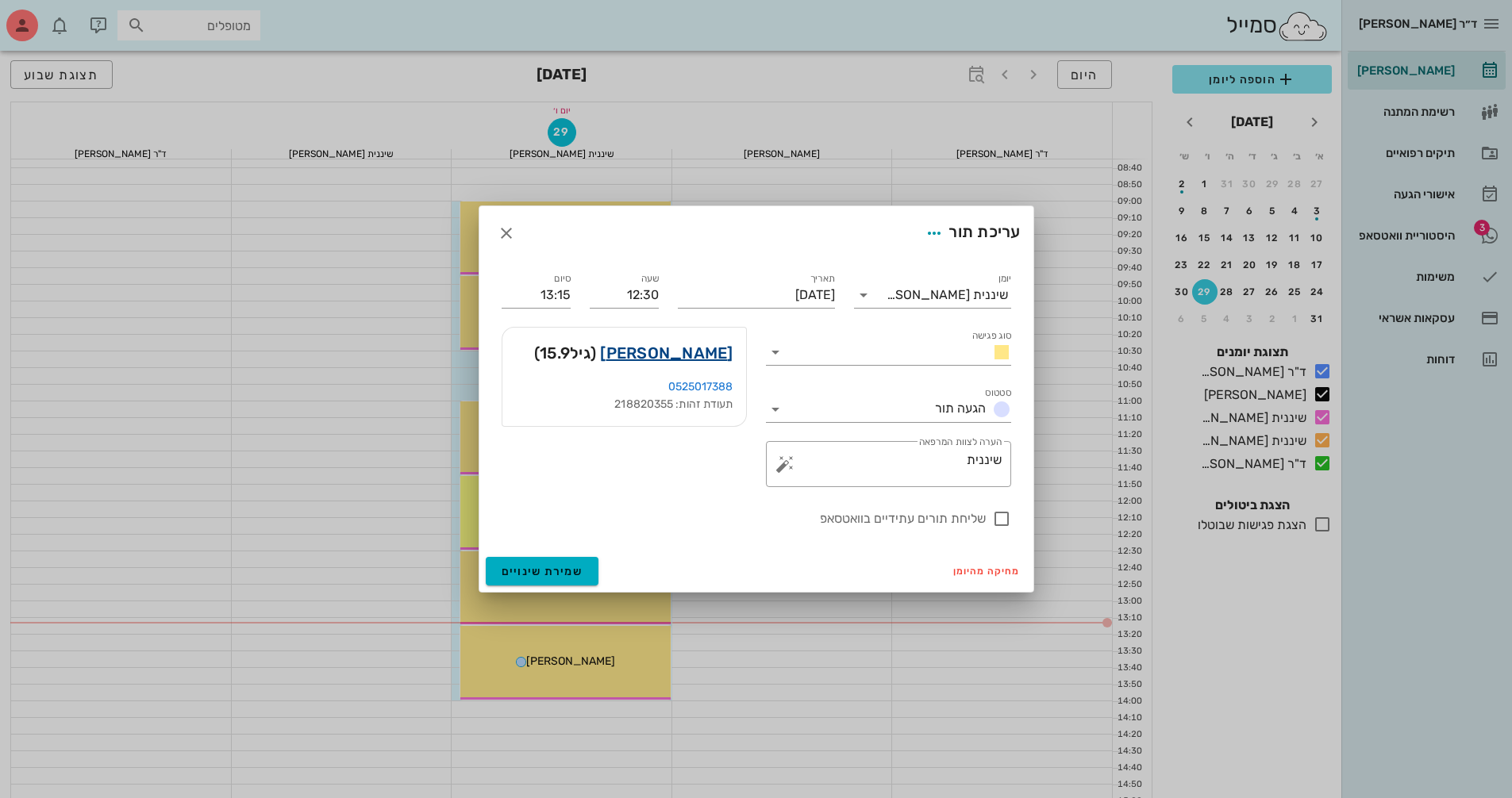
click at [700, 349] on link "[PERSON_NAME]" at bounding box center [666, 353] width 133 height 26
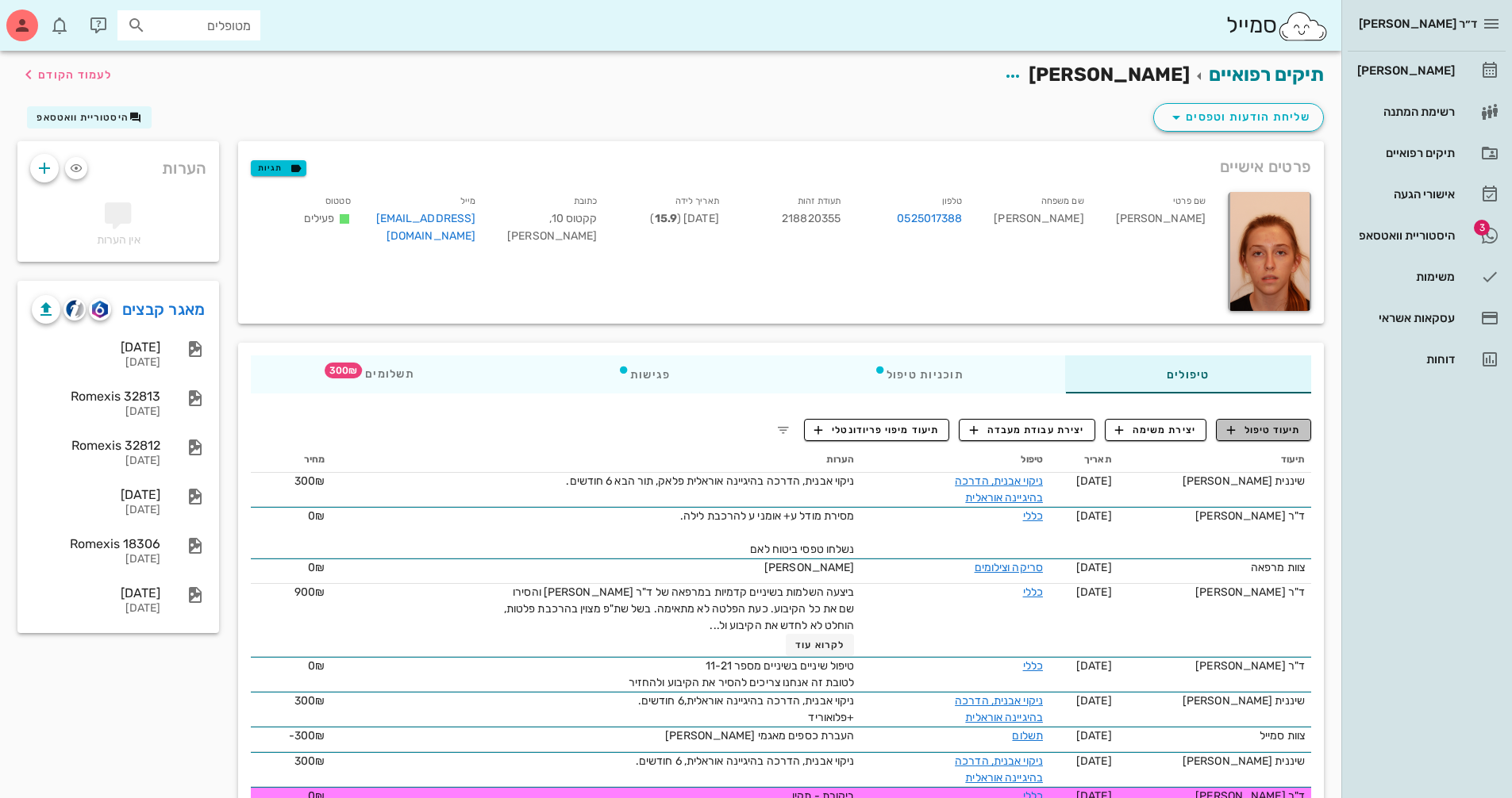
click at [1270, 430] on span "תיעוד טיפול" at bounding box center [1263, 430] width 74 height 14
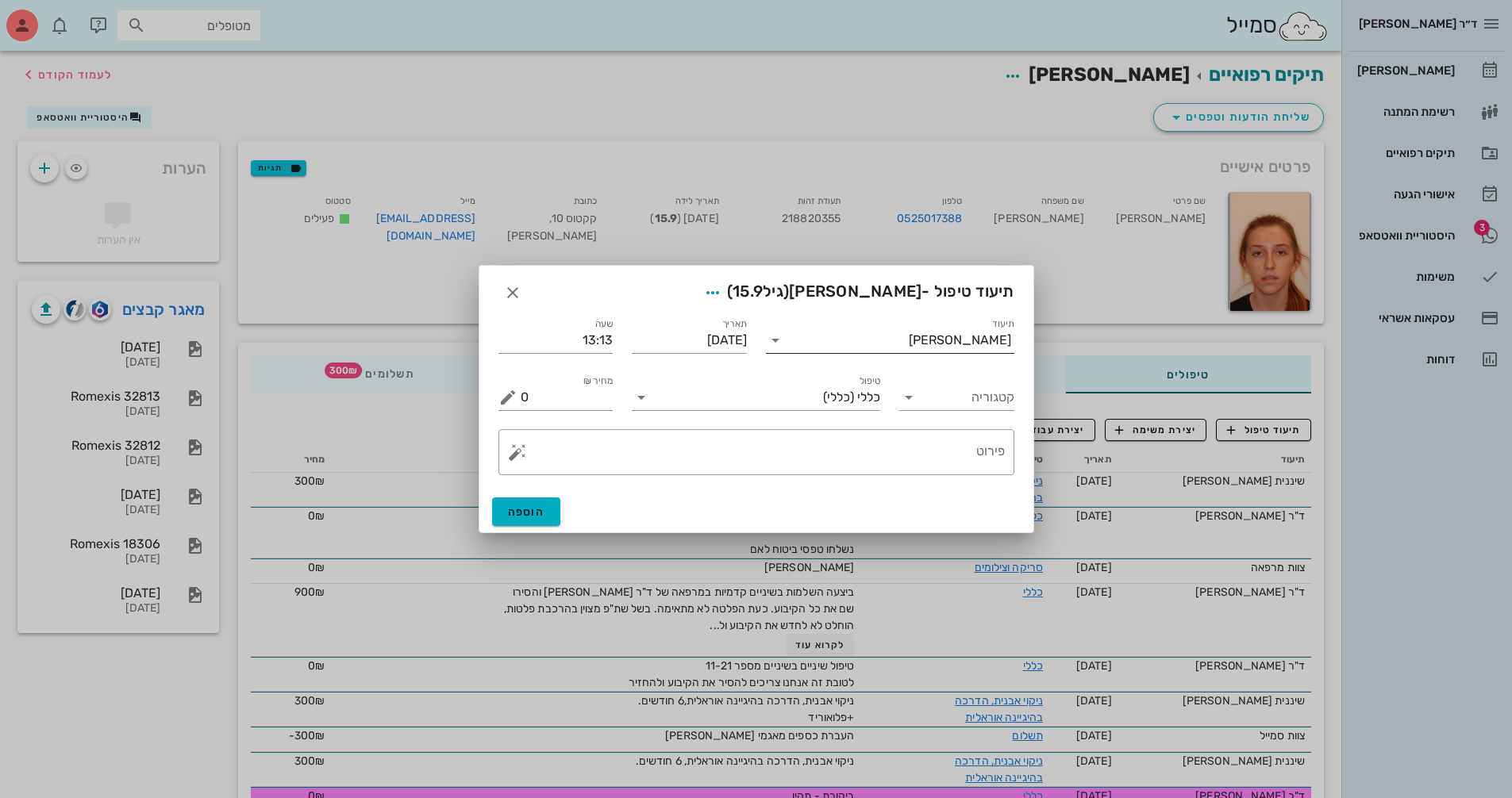
click at [909, 341] on input "תיעוד" at bounding box center [849, 341] width 121 height 26
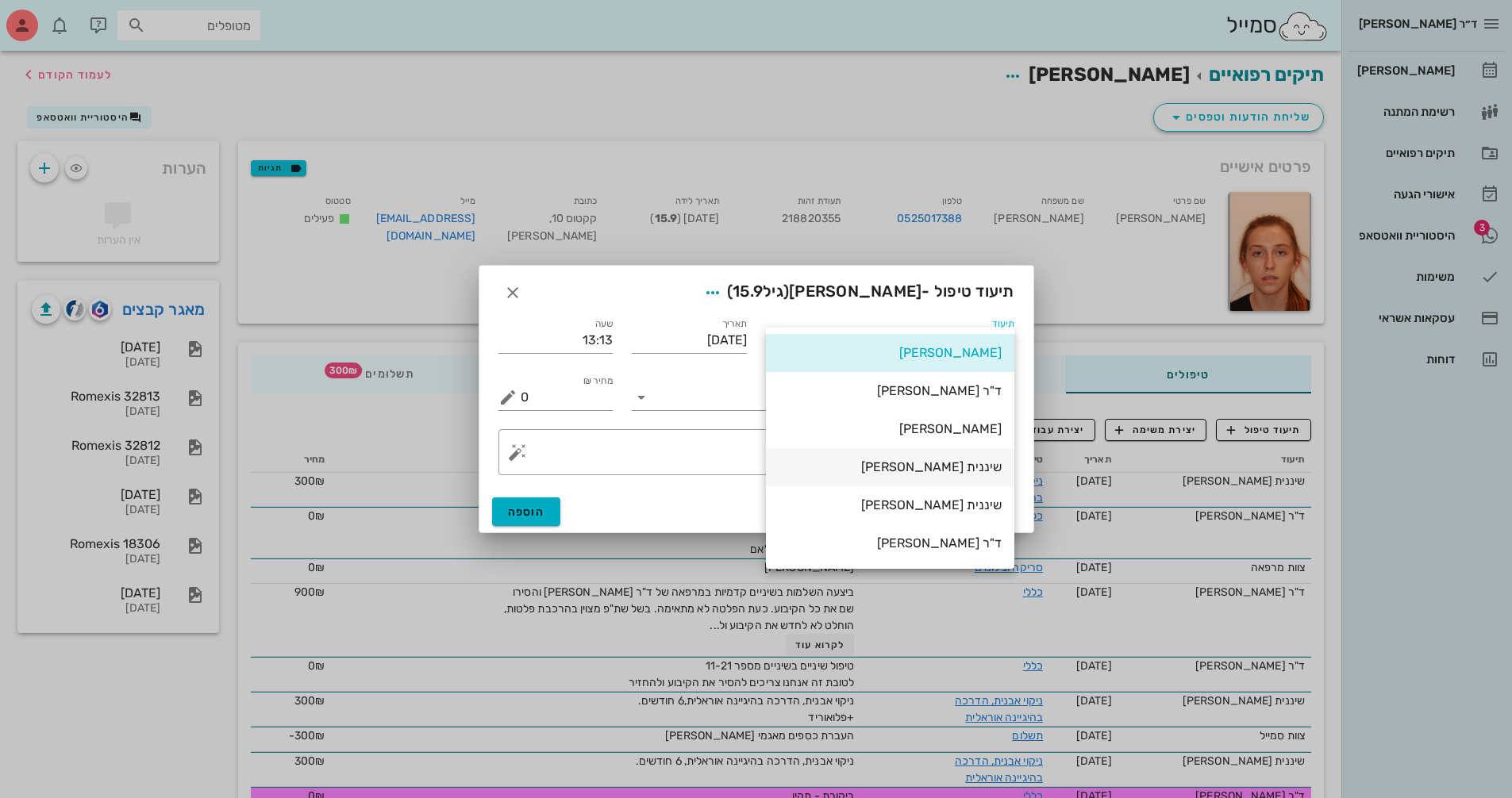
click at [969, 469] on div "שיננית [PERSON_NAME]" at bounding box center [889, 466] width 223 height 15
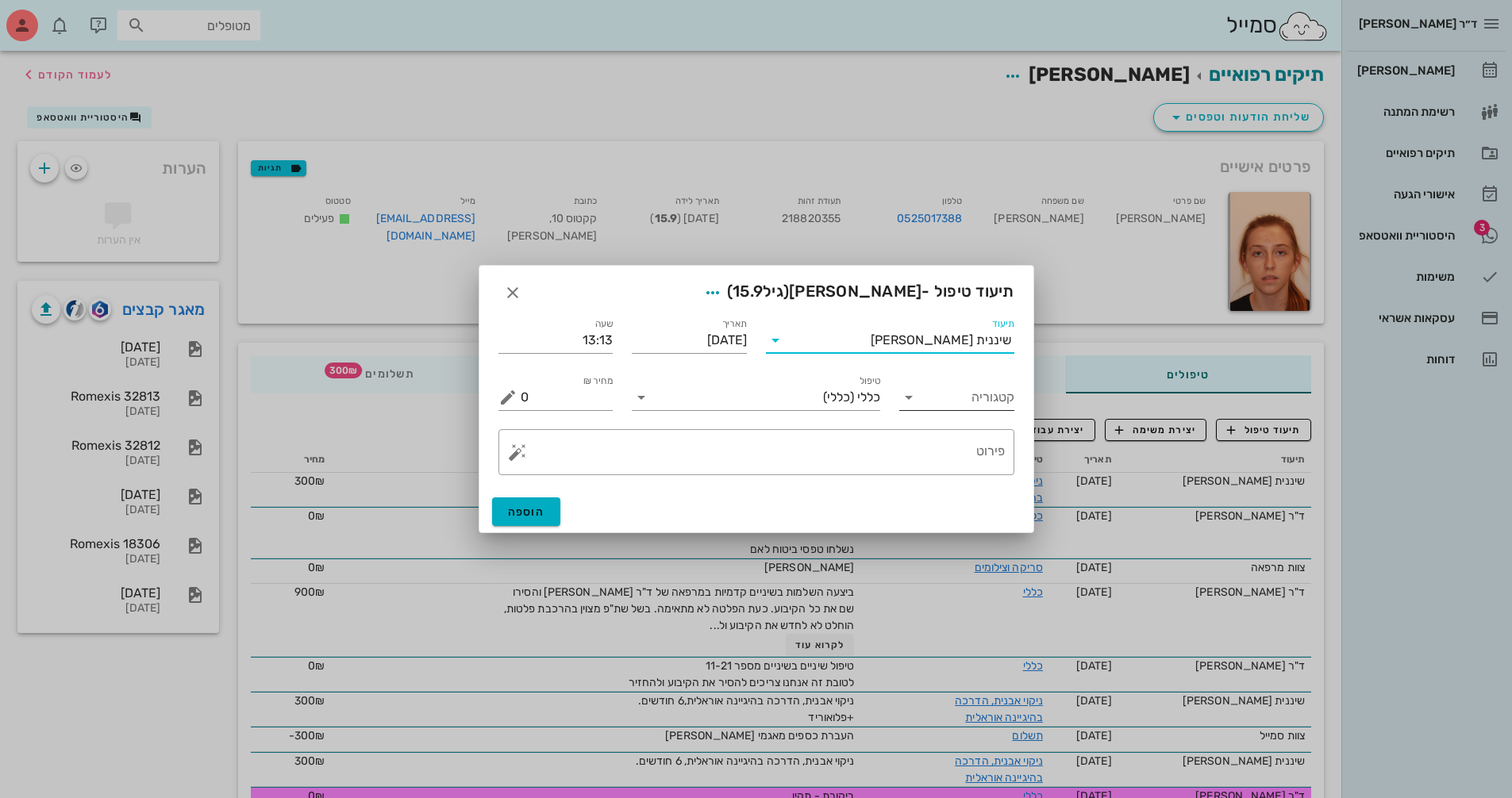
click at [940, 402] on input "קטגוריה" at bounding box center [969, 398] width 90 height 26
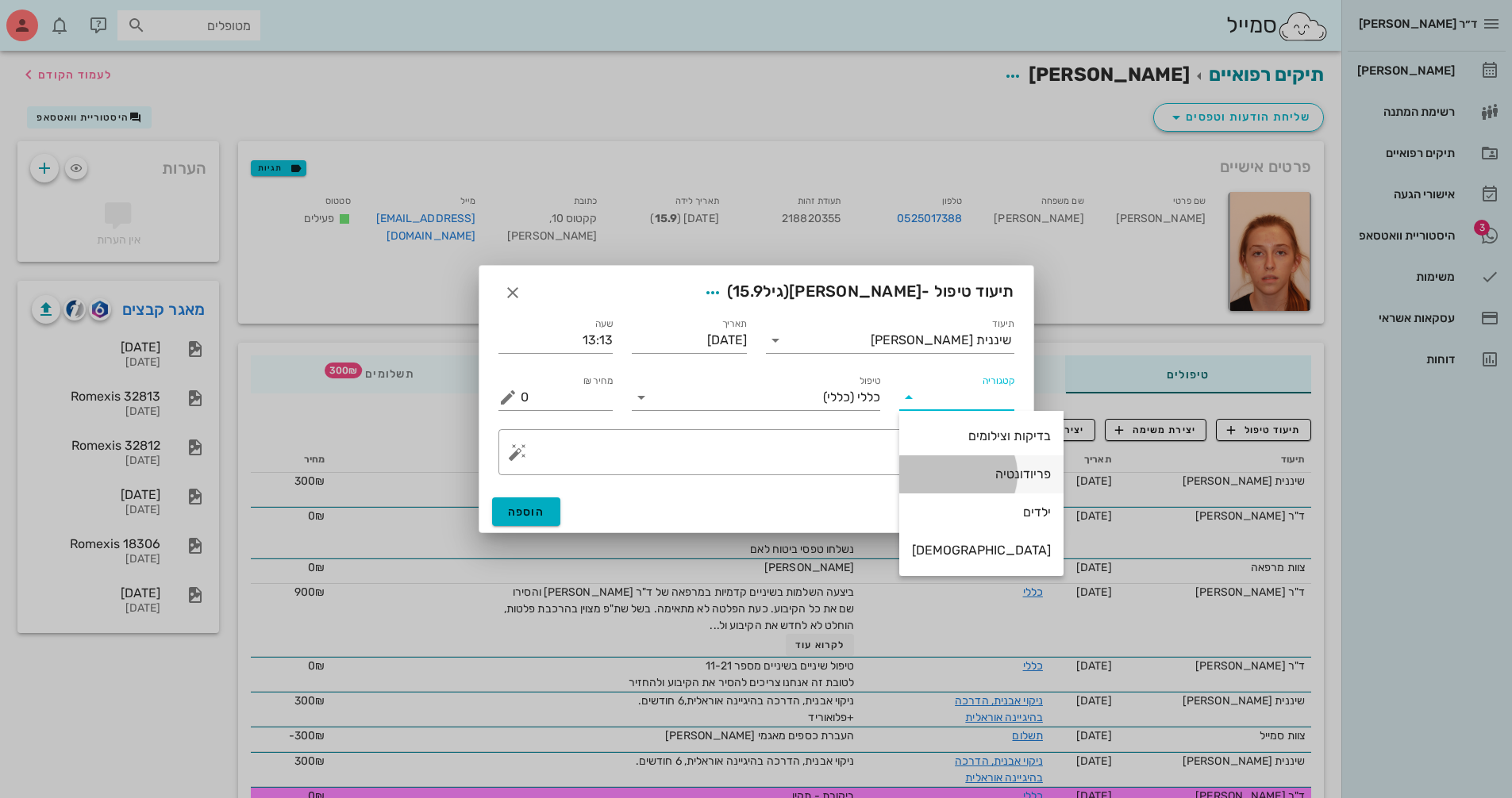
click at [959, 470] on div "פריודונטיה" at bounding box center [981, 473] width 139 height 15
type input "פריודונטיה"
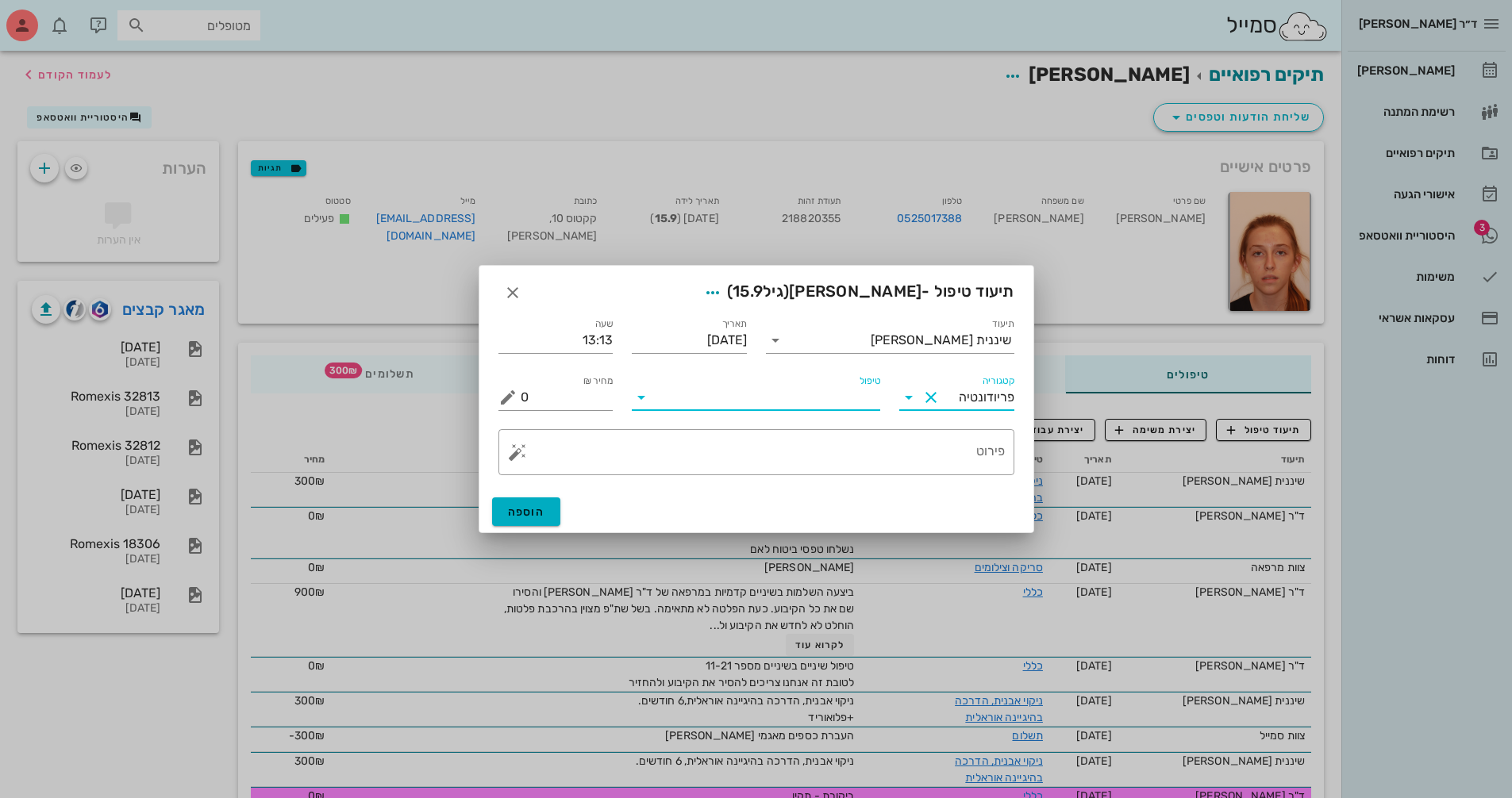
click at [717, 390] on input "טיפול" at bounding box center [766, 398] width 226 height 26
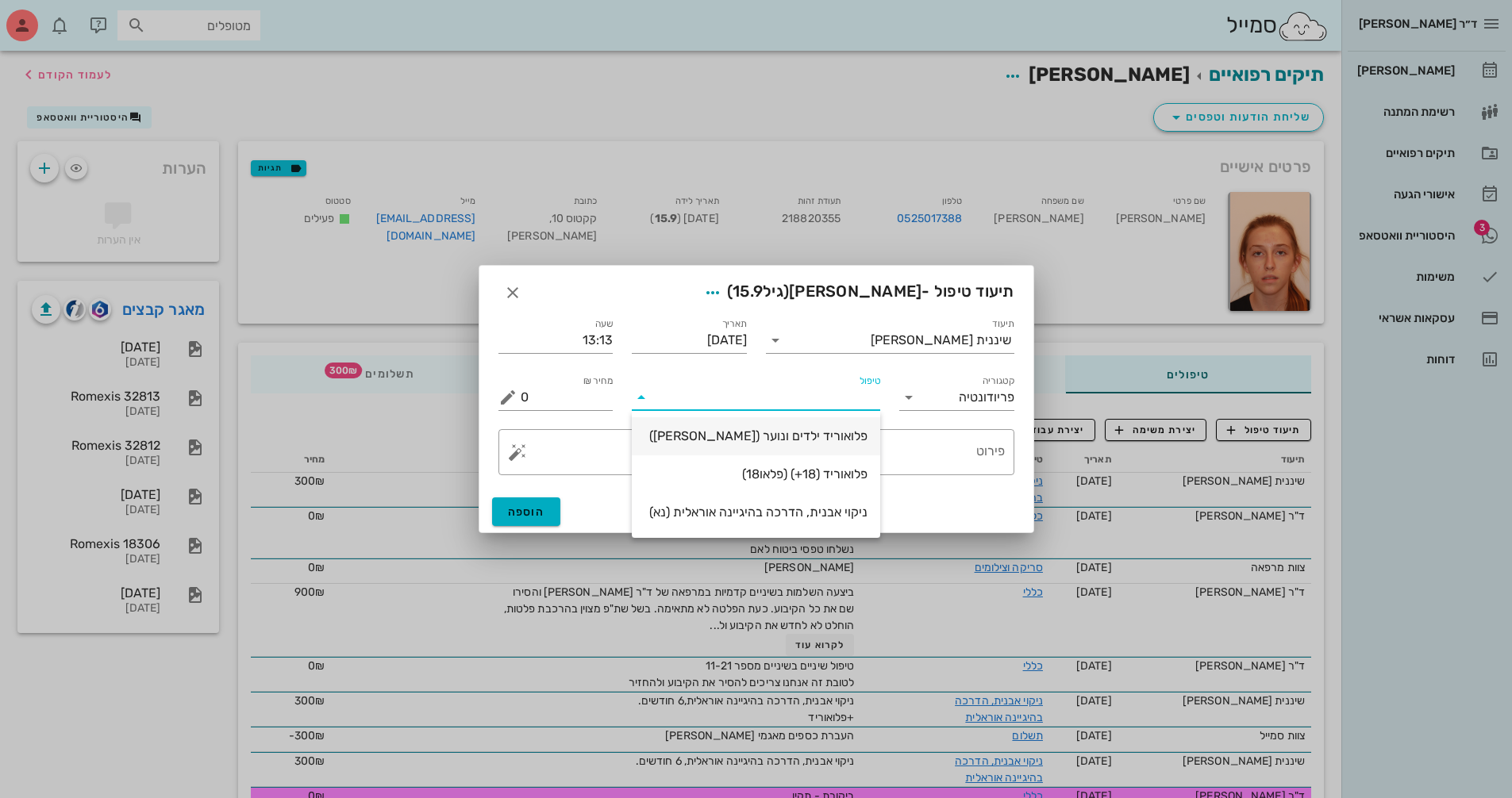
click at [781, 443] on div "פלואוריד ילדים ונוער ([PERSON_NAME])" at bounding box center [756, 436] width 223 height 15
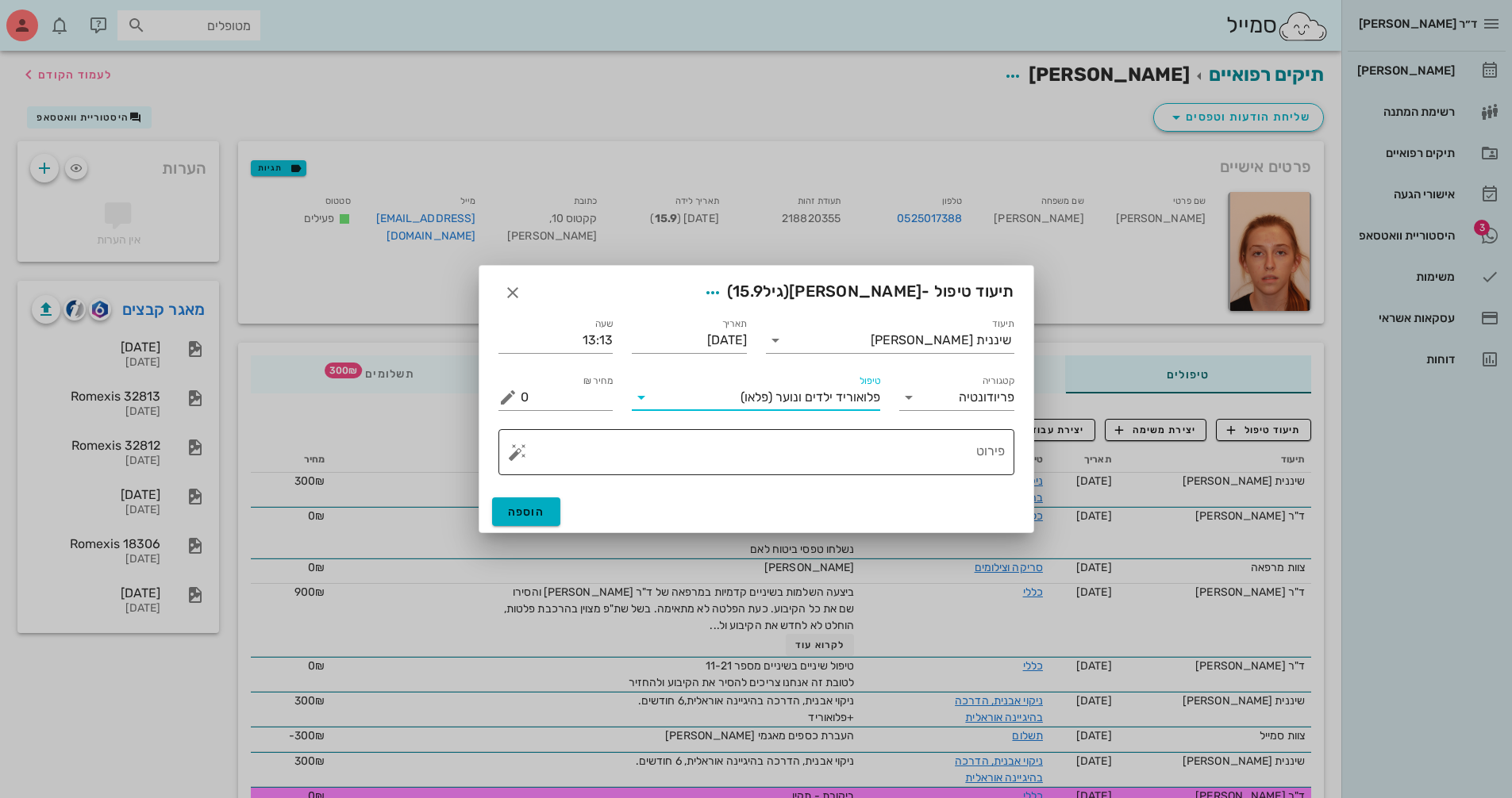
click at [833, 459] on textarea "פירוט" at bounding box center [762, 456] width 484 height 38
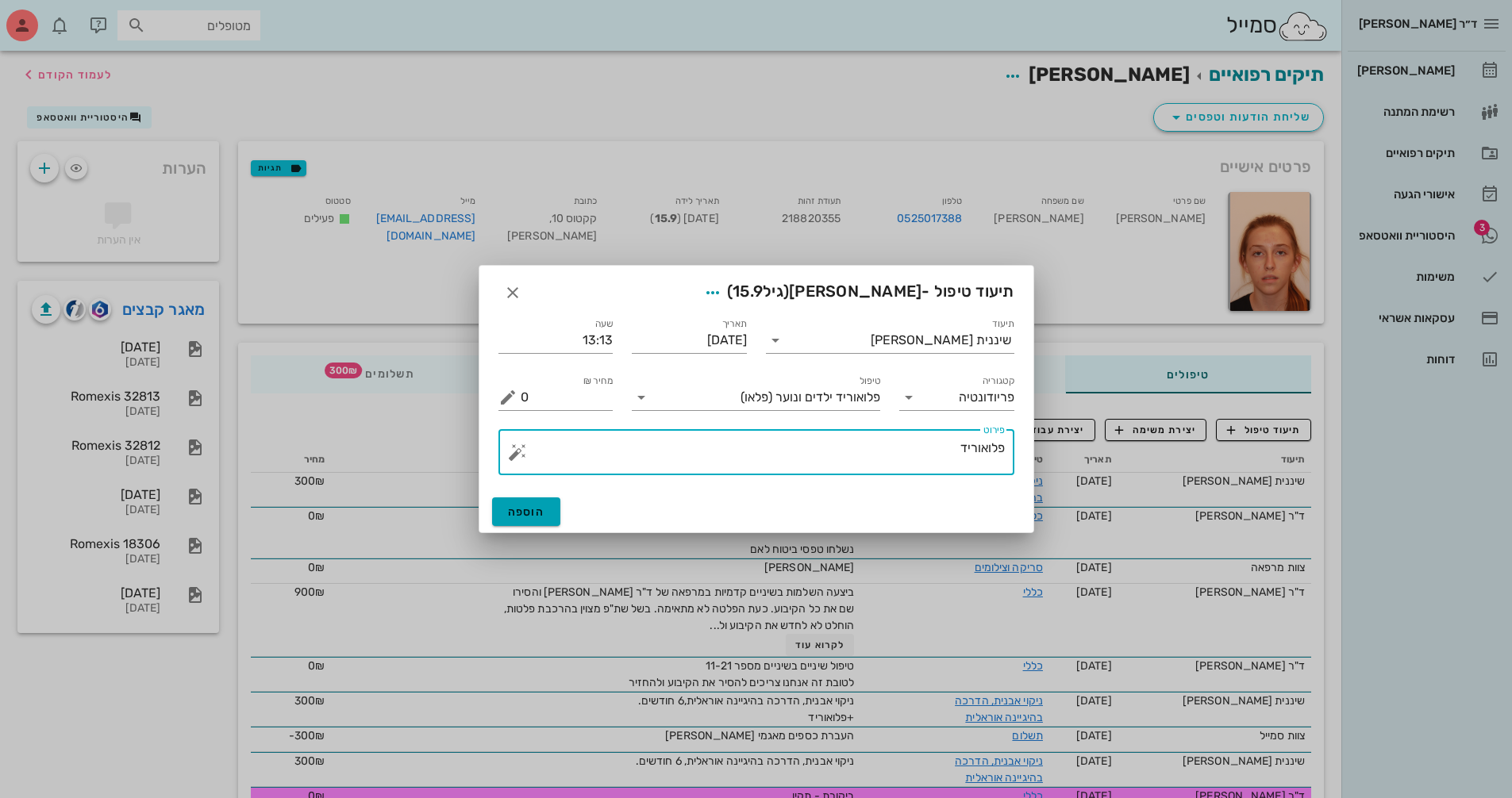
type textarea "פלואוריד"
click at [534, 506] on span "הוספה" at bounding box center [527, 513] width 38 height 14
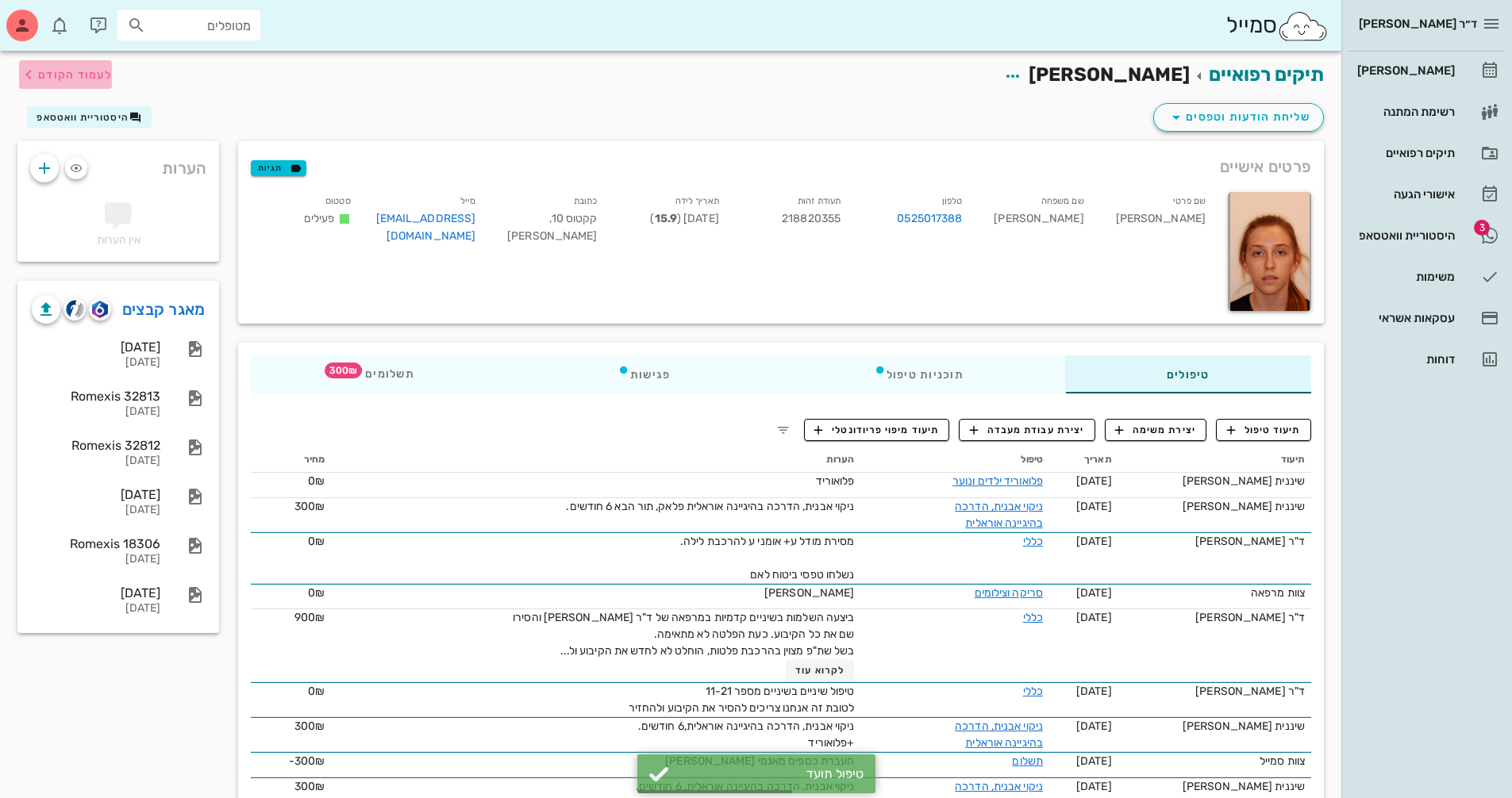
click at [65, 74] on span "לעמוד הקודם" at bounding box center [74, 75] width 74 height 14
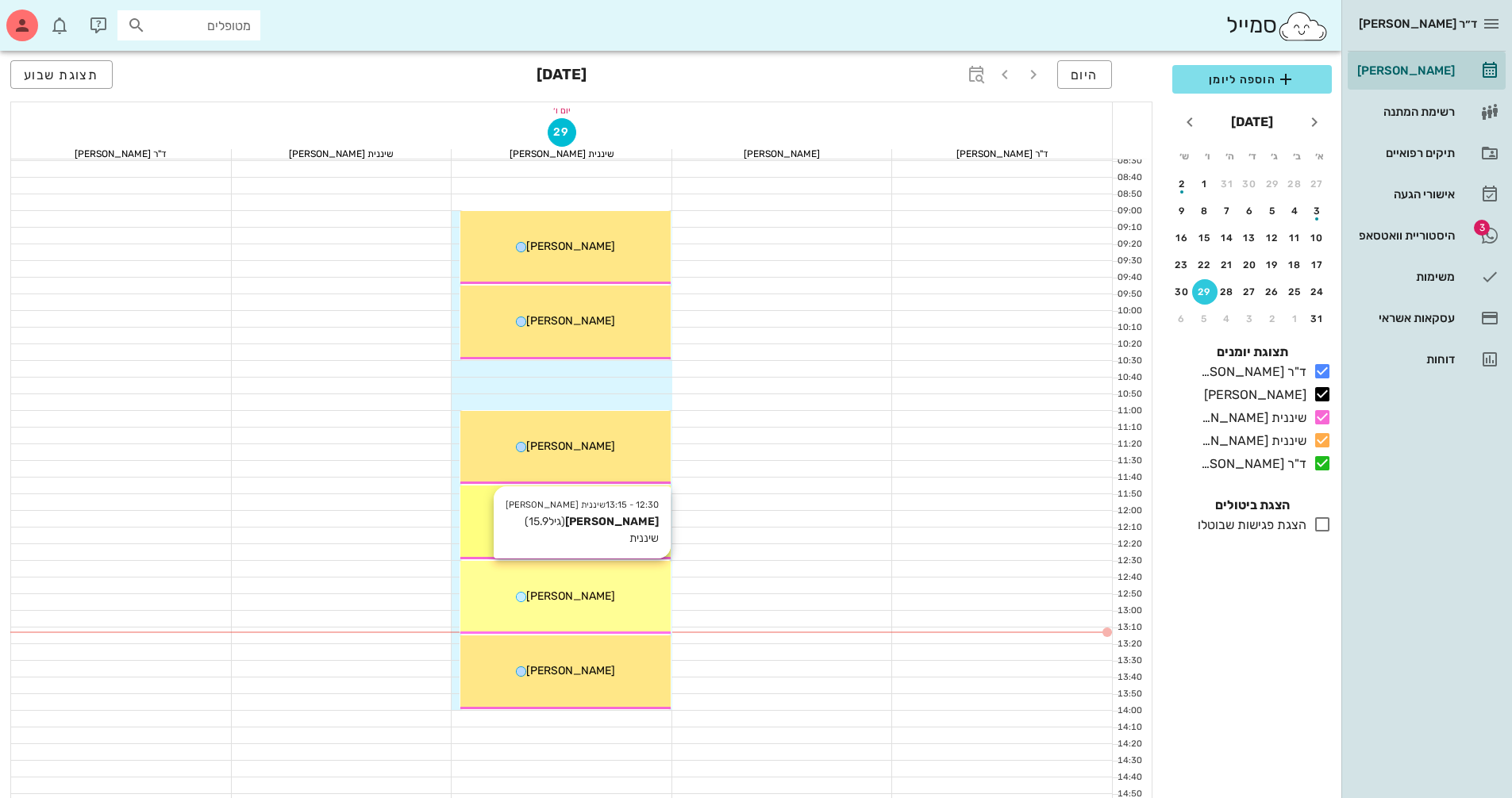
scroll to position [158, 0]
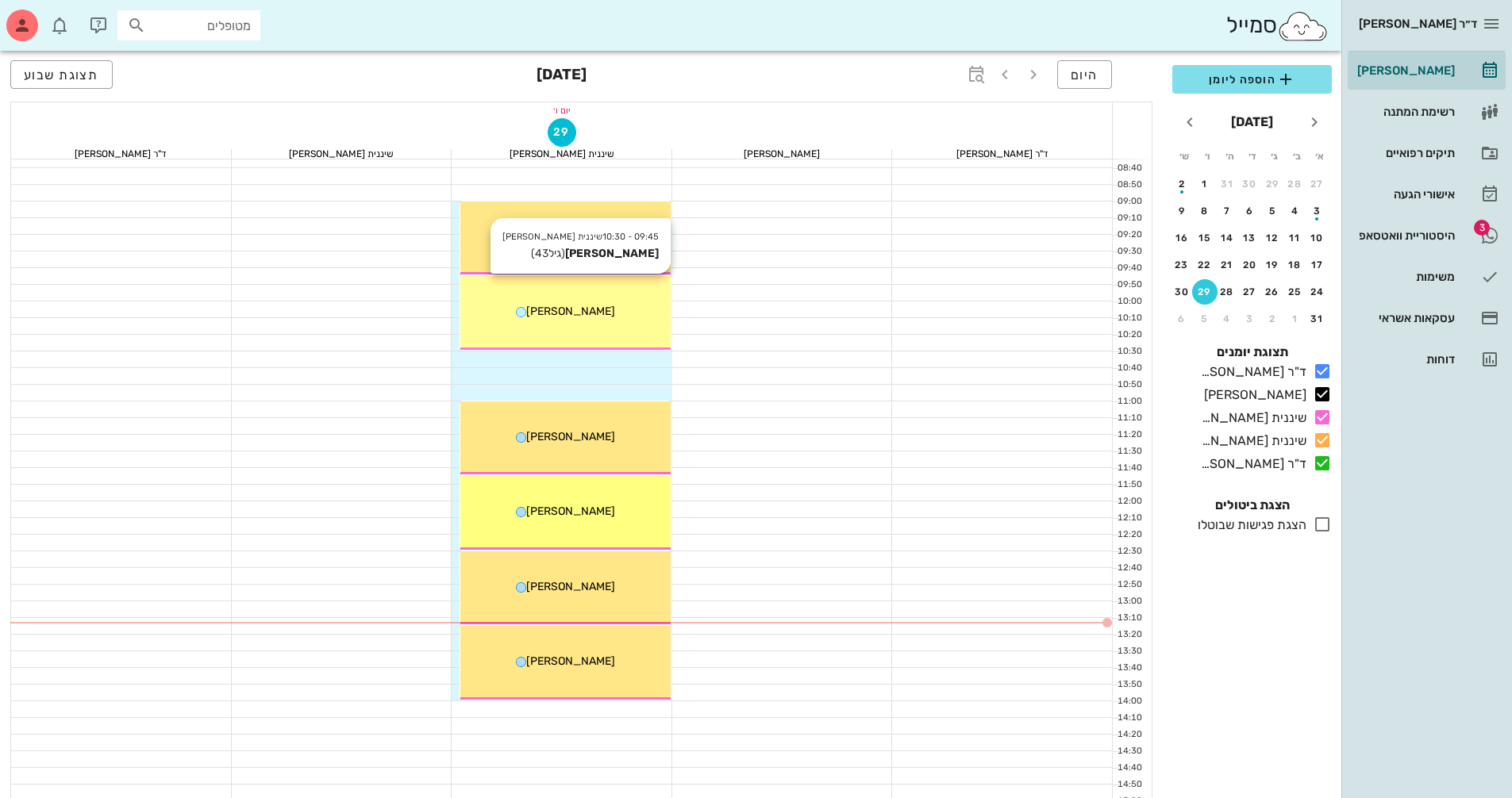
click at [581, 317] on span "[PERSON_NAME]" at bounding box center [570, 312] width 89 height 14
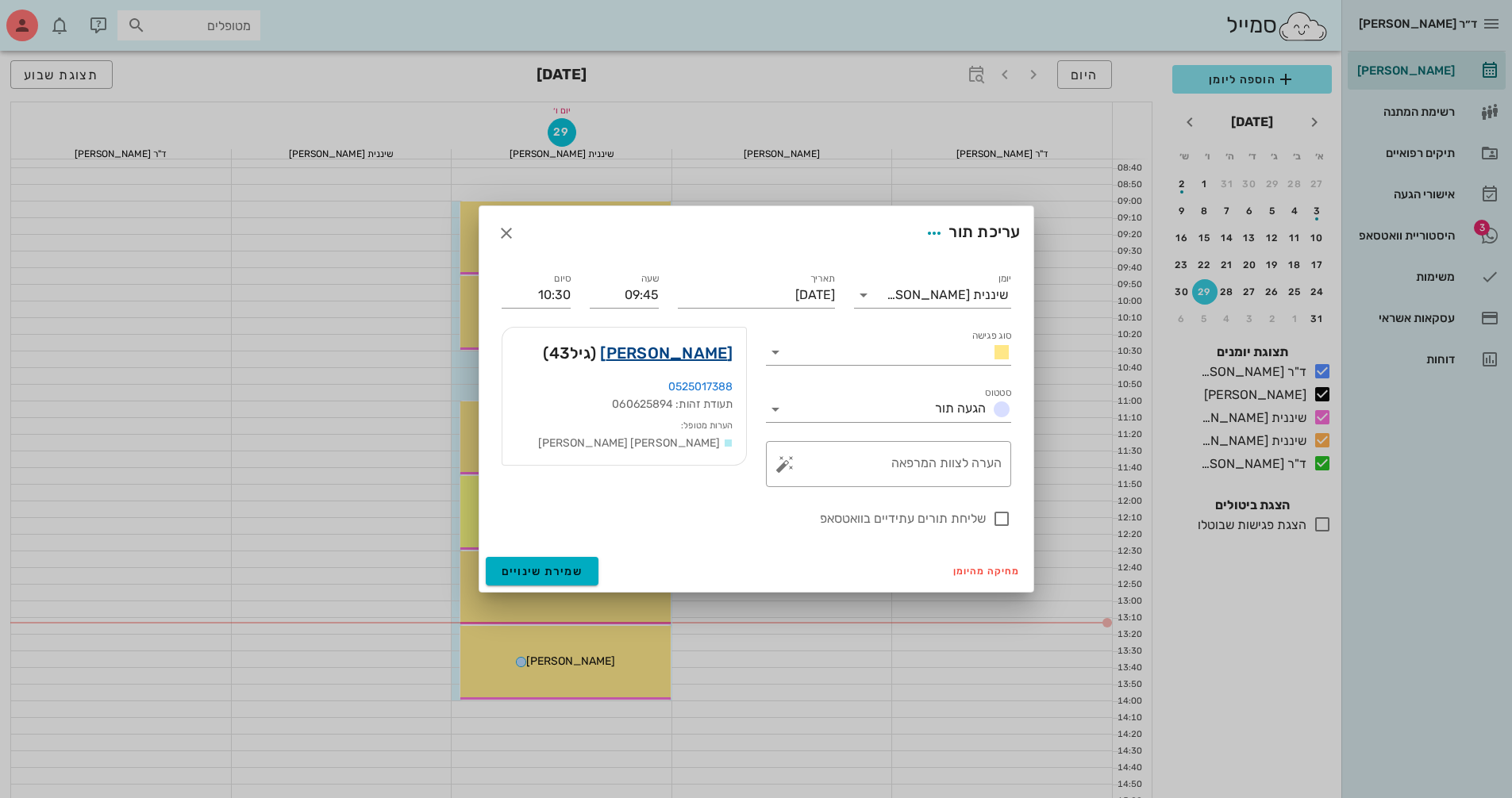
click at [694, 355] on link "[PERSON_NAME]" at bounding box center [666, 353] width 133 height 26
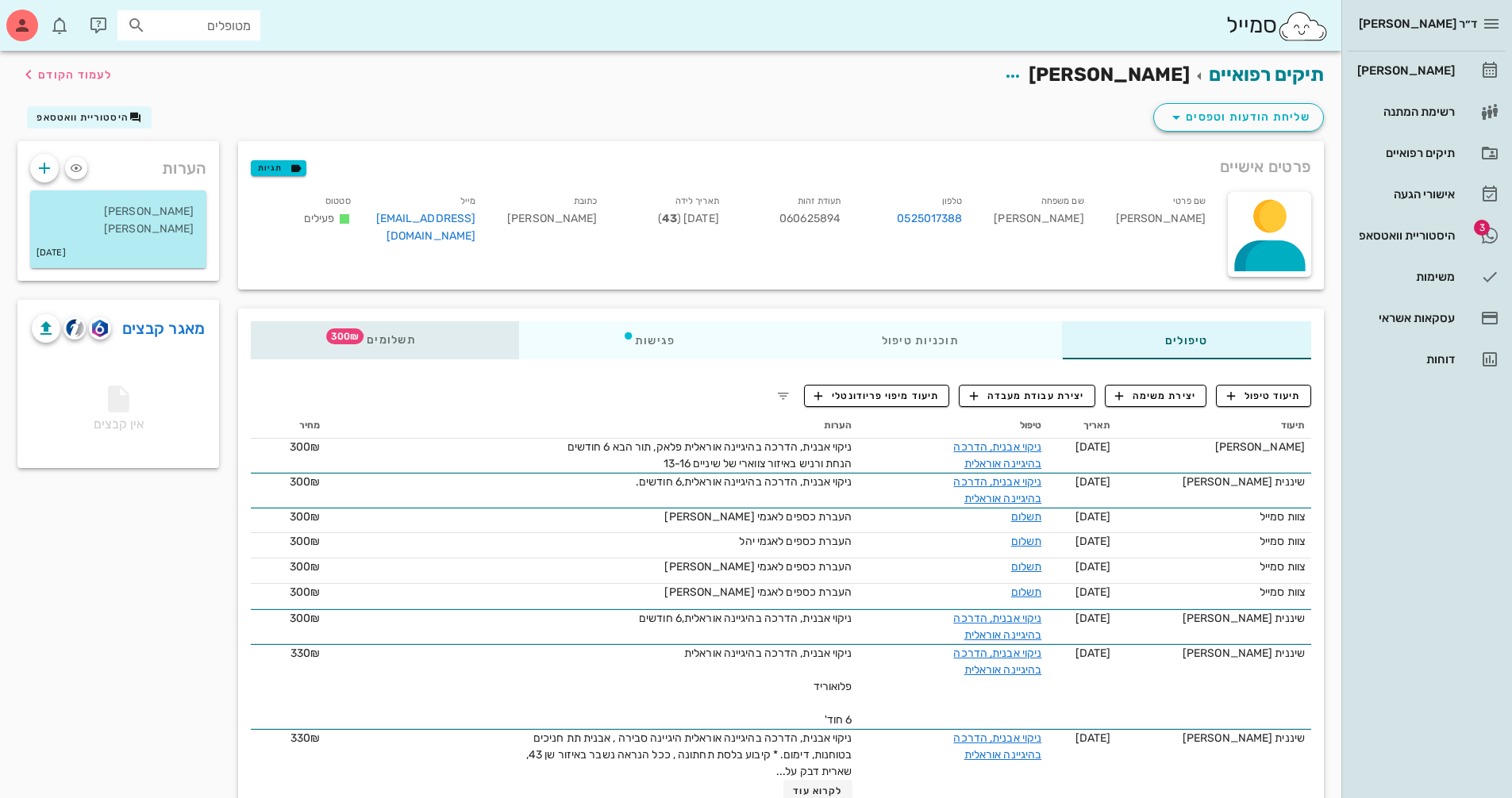
click at [402, 335] on span "תשלומים 300₪" at bounding box center [384, 340] width 62 height 11
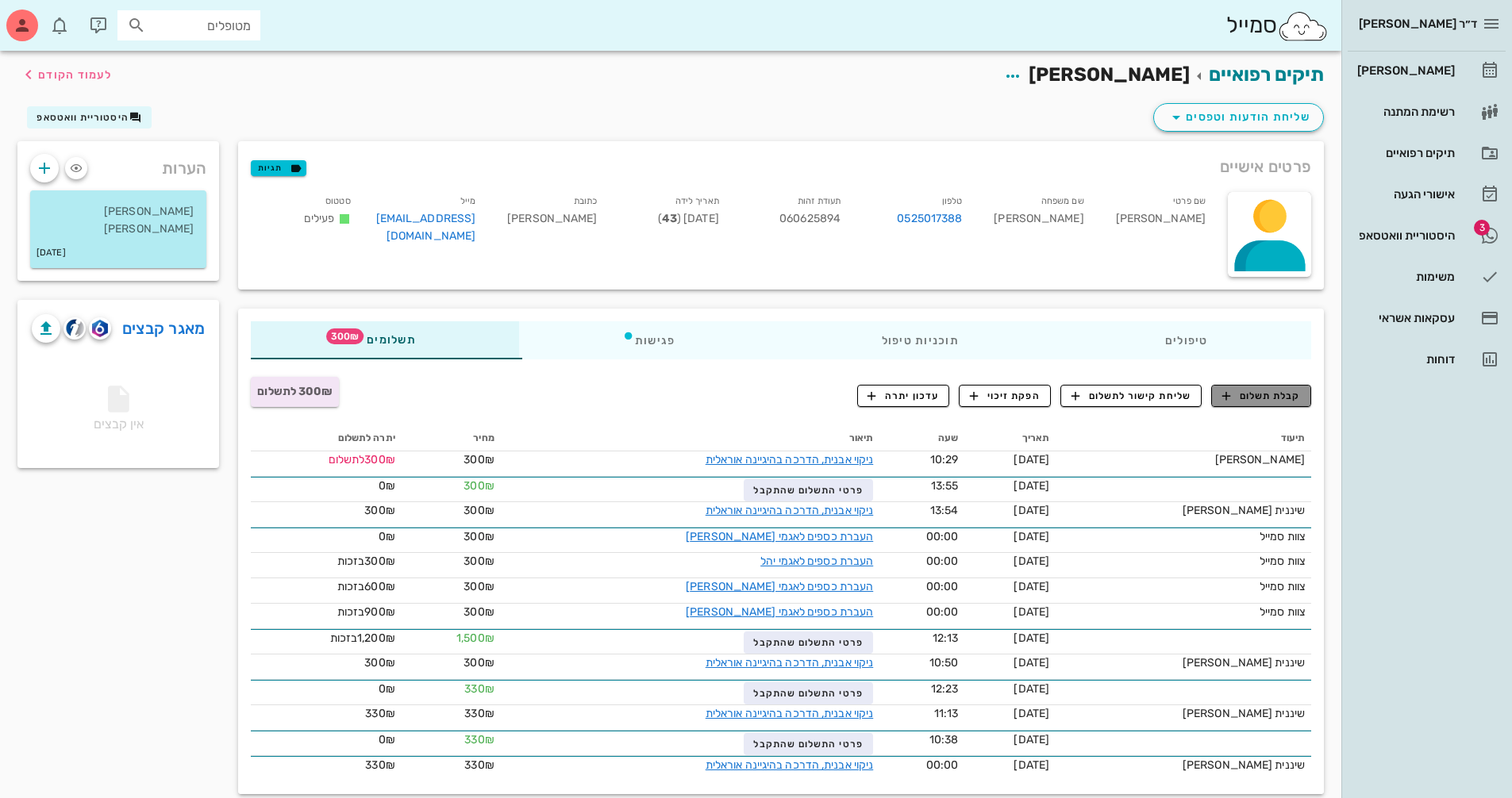
click at [1274, 400] on span "קבלת תשלום" at bounding box center [1260, 396] width 78 height 14
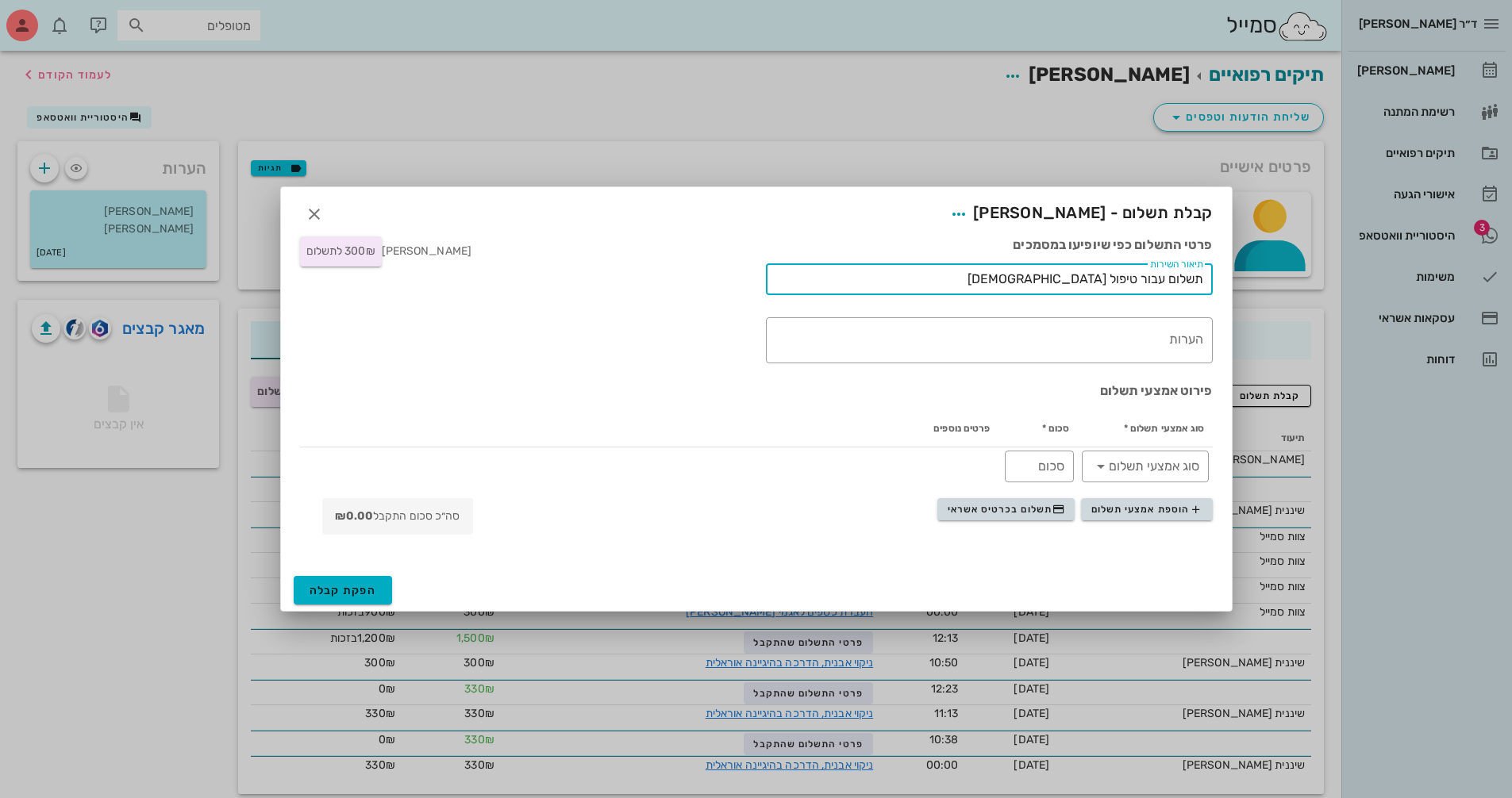
drag, startPoint x: 997, startPoint y: 274, endPoint x: 1231, endPoint y: 273, distance: 234.0
click at [1231, 273] on div "פרטי התשלום כפי שיופיעו במסמכים ​ תיאור השירות תשלום עבור טיפול אורתודונטי ​ הע…" at bounding box center [756, 398] width 951 height 343
type input "תשלום עבור טיפול שיננית"
click at [1180, 345] on textarea "הערות" at bounding box center [986, 345] width 434 height 38
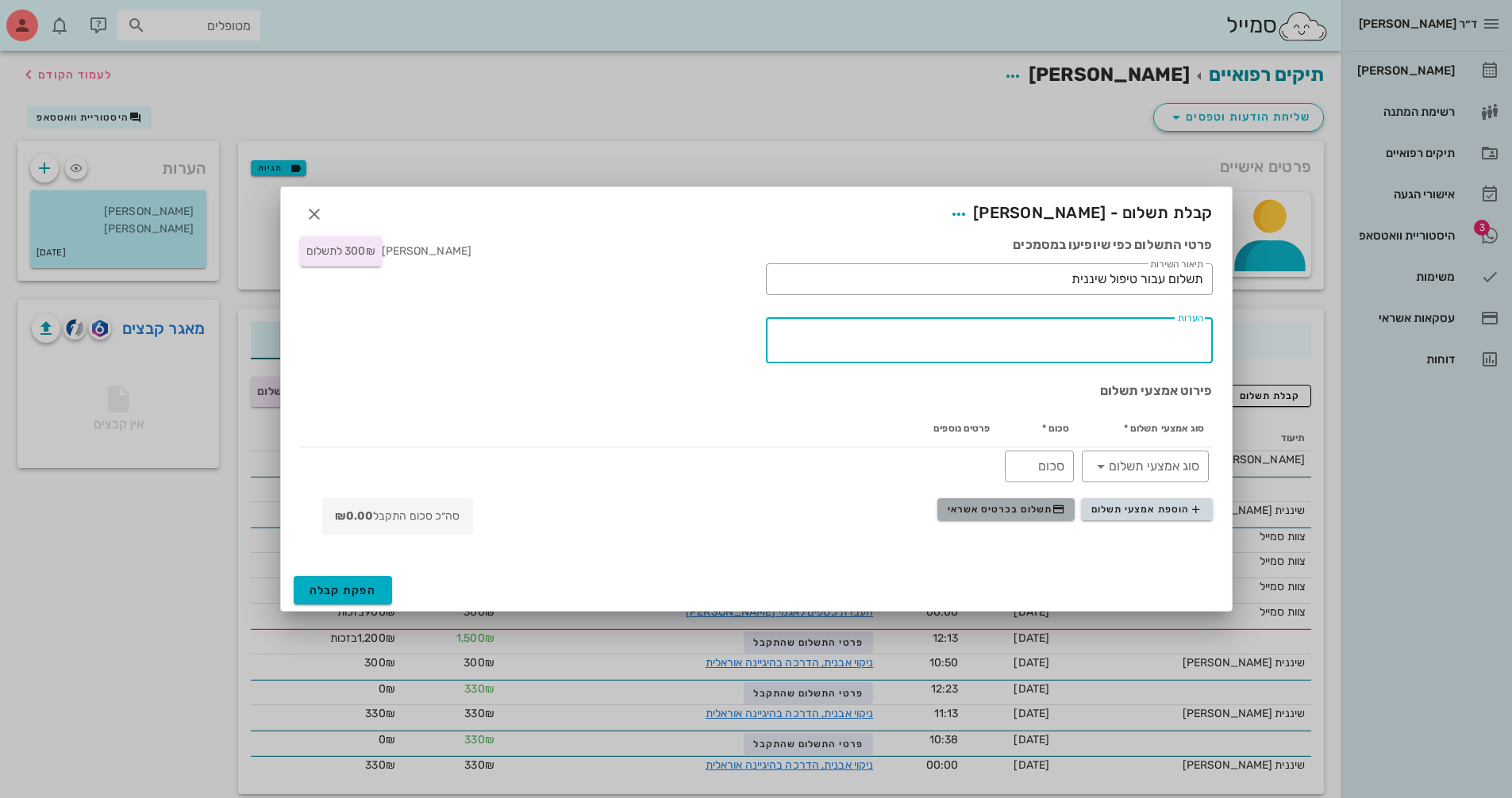
click at [1020, 511] on span "תשלום בכרטיס אשראי" at bounding box center [1006, 509] width 118 height 13
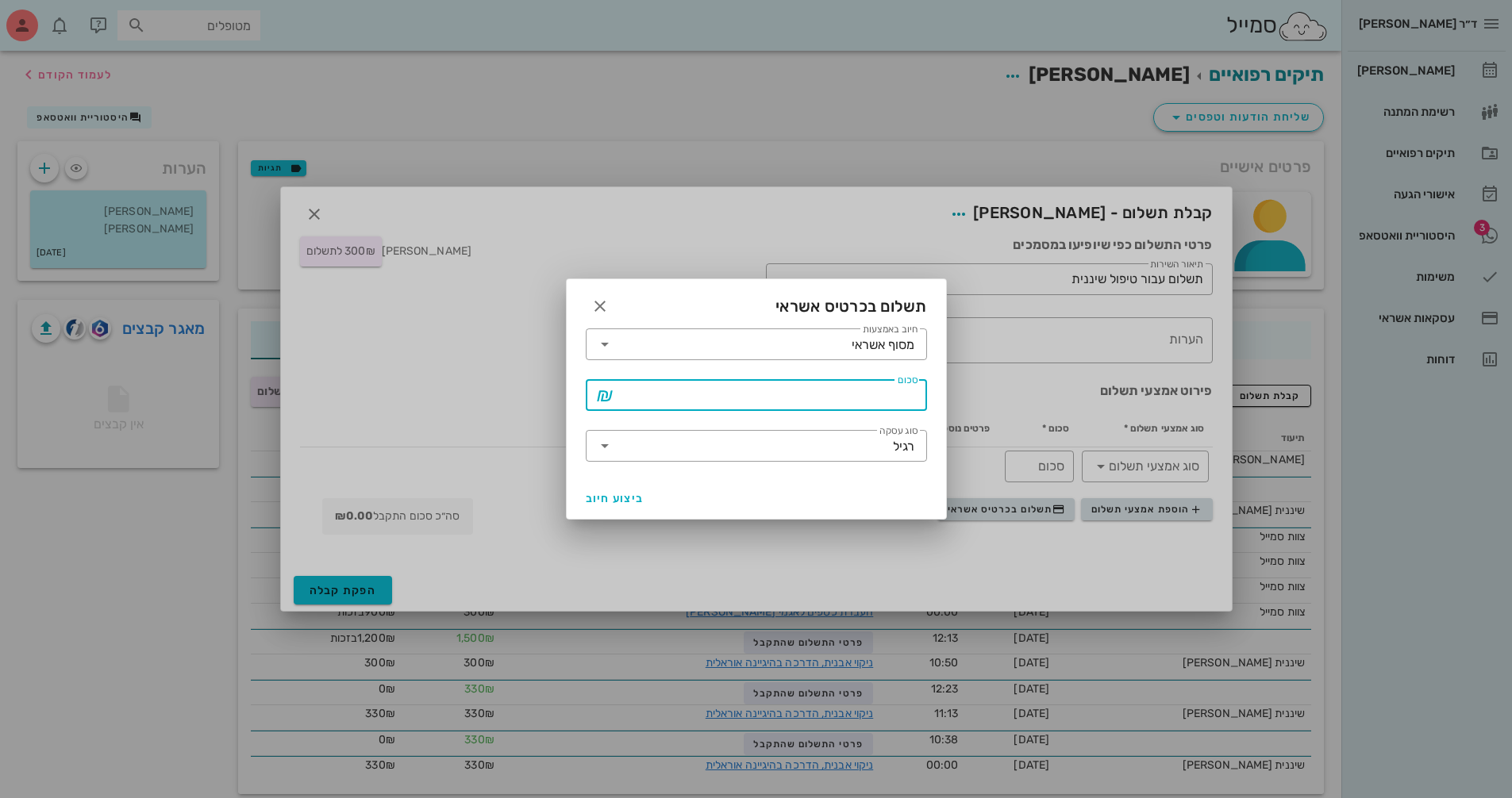
click at [793, 390] on input "סכום" at bounding box center [767, 395] width 300 height 26
type input "300"
click at [634, 495] on span "ביצוע חיוב" at bounding box center [614, 499] width 58 height 14
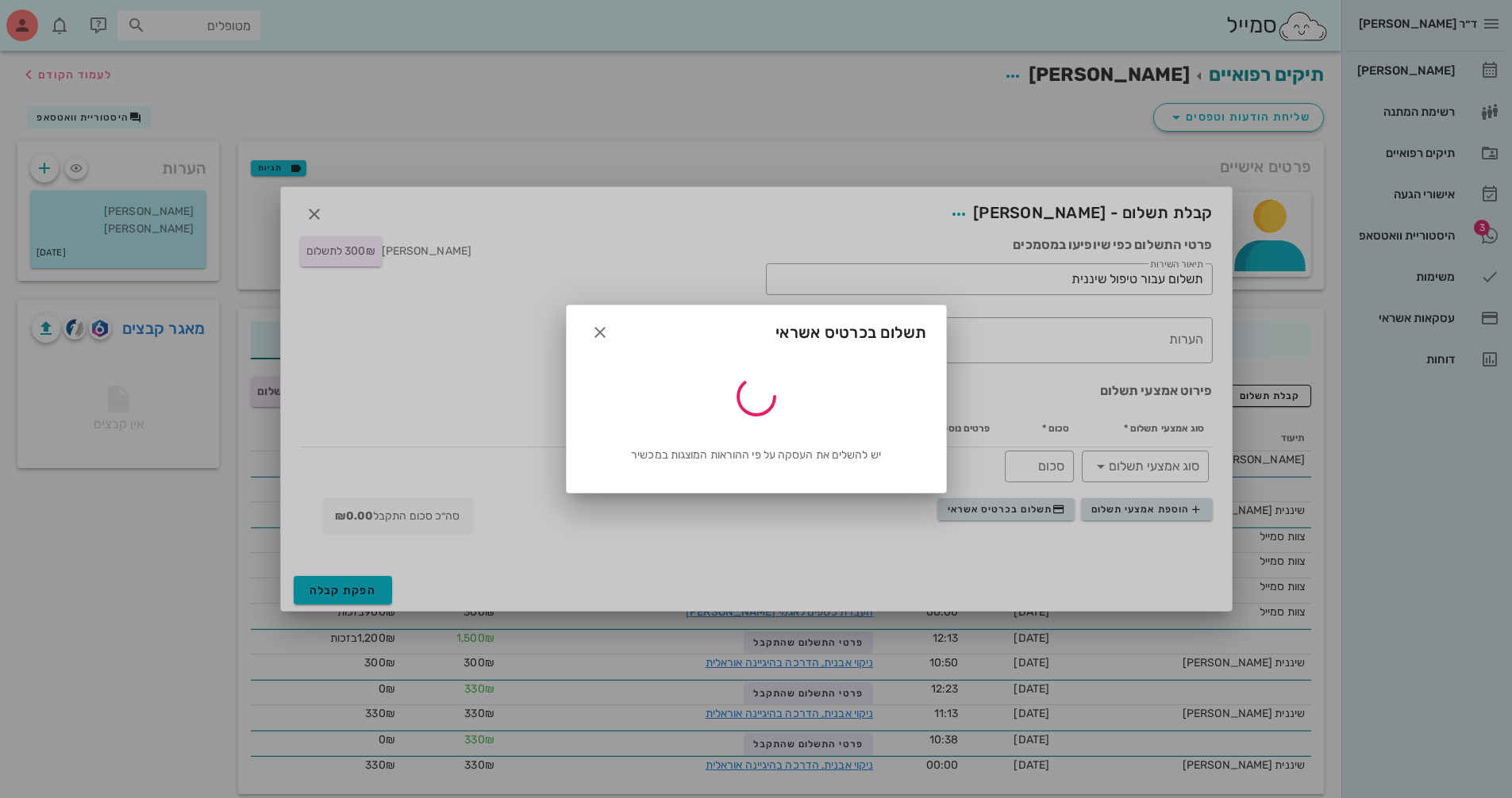
type input "300"
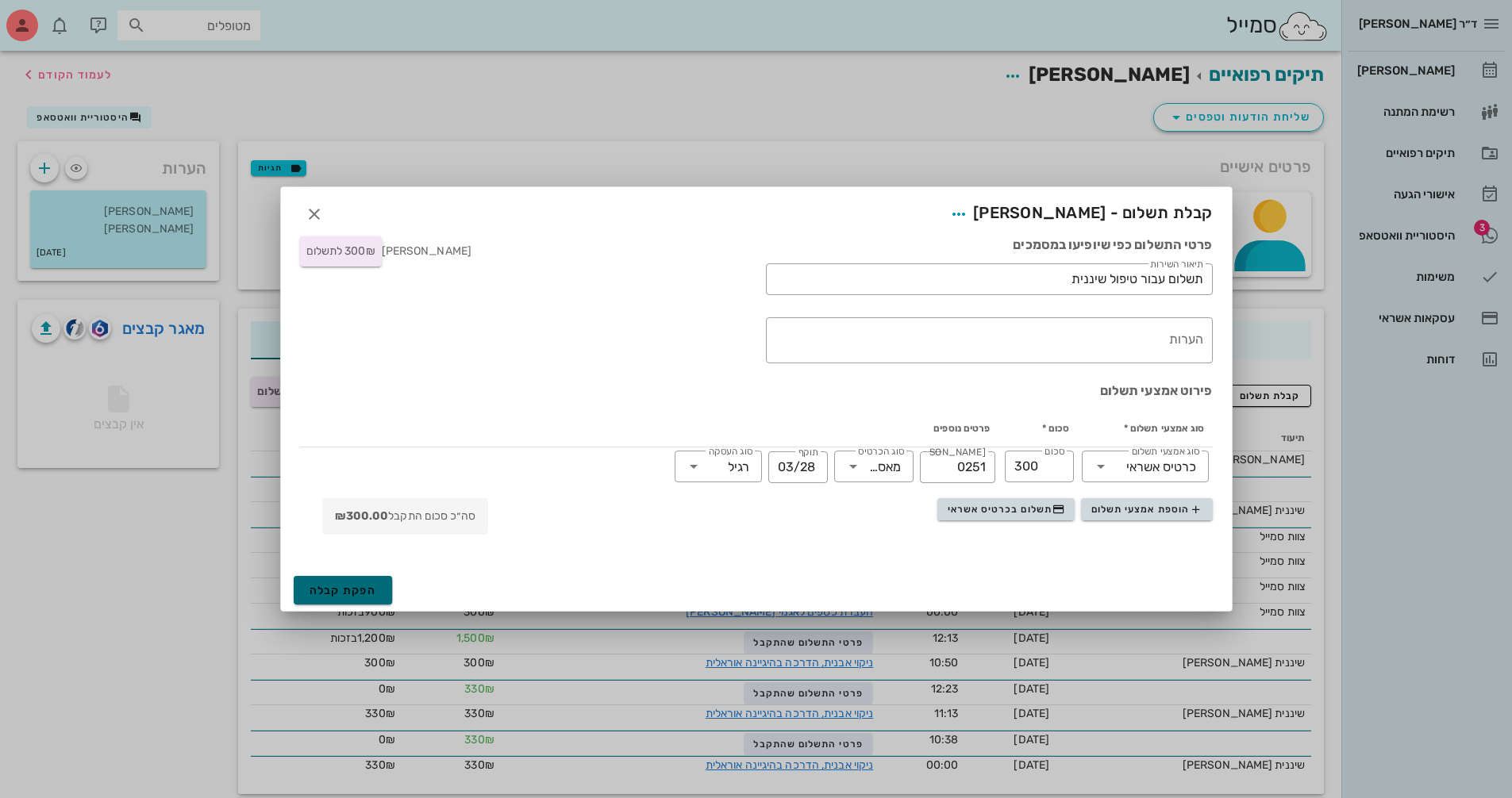
click at [357, 589] on span "הפקת קבלה" at bounding box center [344, 591] width 67 height 14
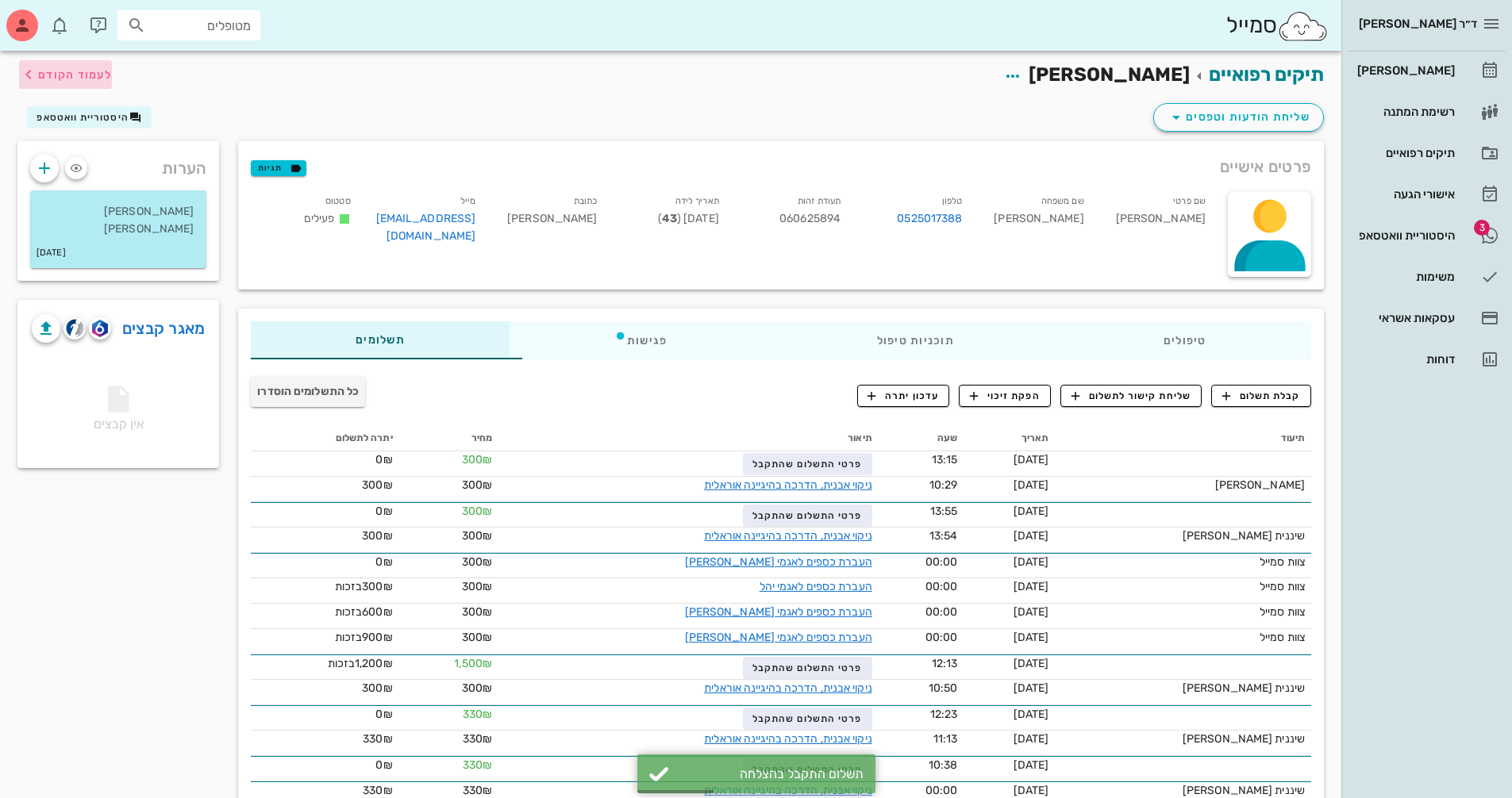
click at [72, 78] on span "לעמוד הקודם" at bounding box center [74, 75] width 74 height 14
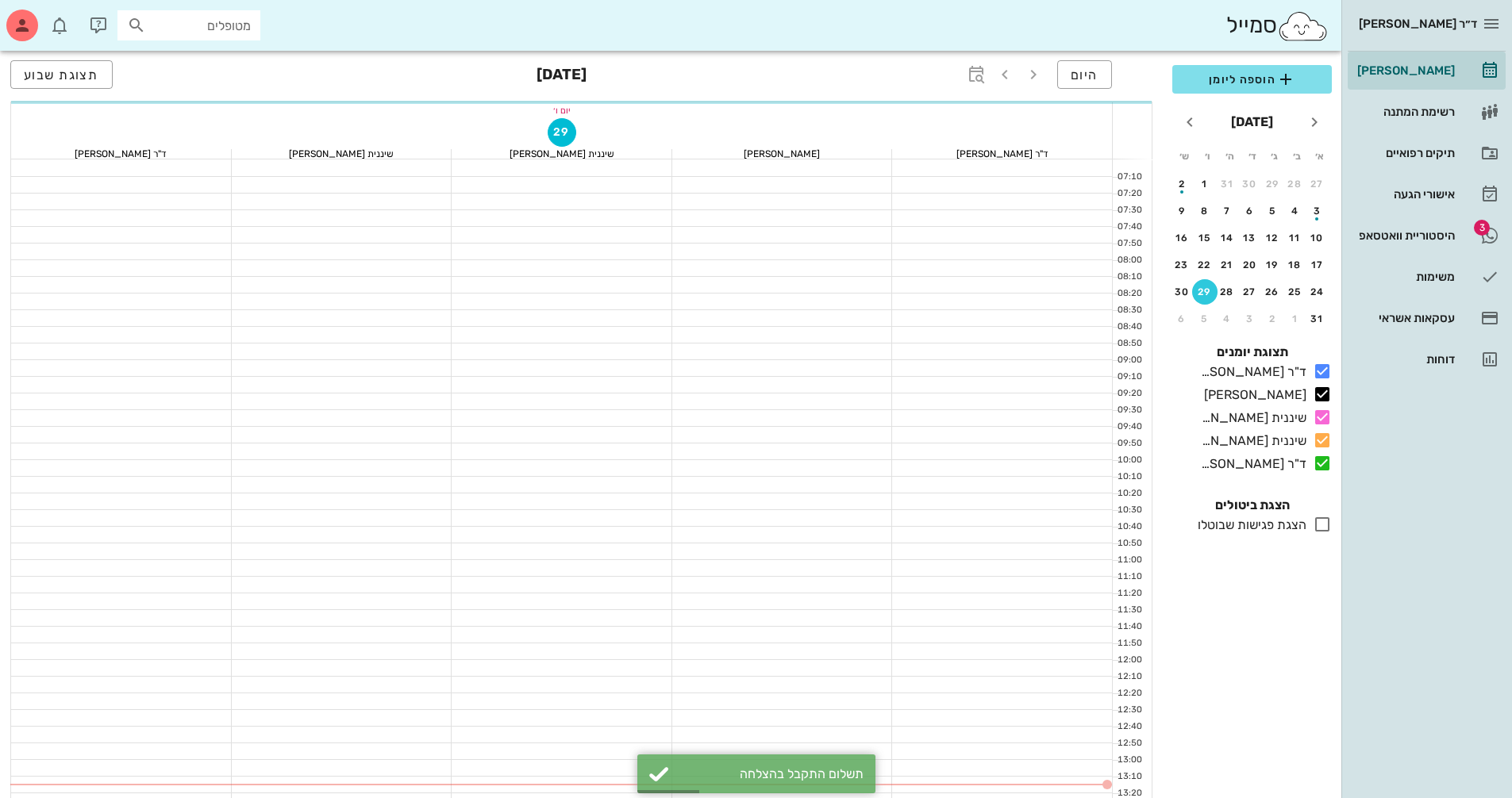
scroll to position [158, 0]
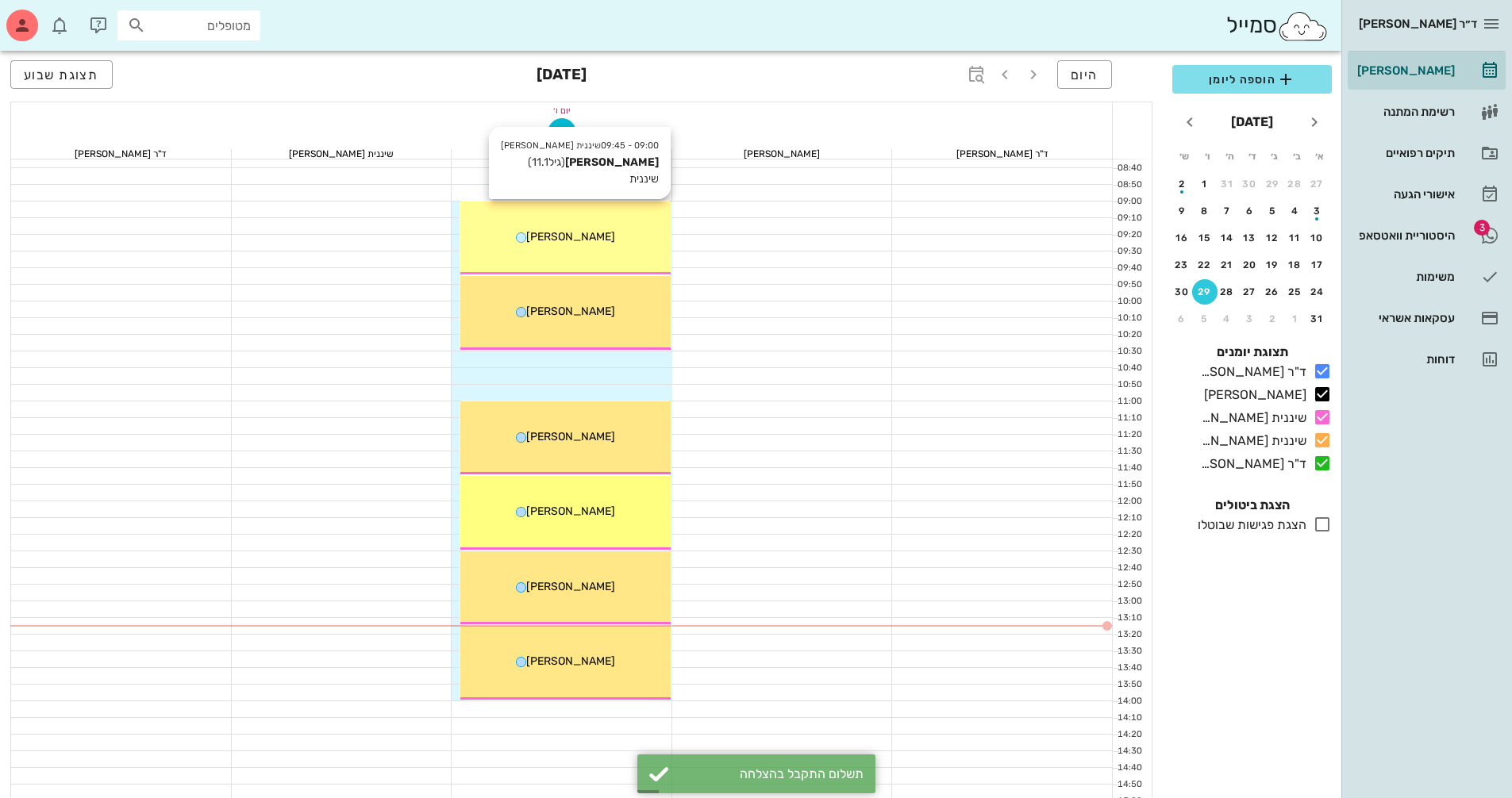
click at [589, 252] on div "09:00 - 09:45 שיננית [PERSON_NAME] (גיל 11.1 ) שיננית [PERSON_NAME]" at bounding box center [565, 239] width 210 height 74
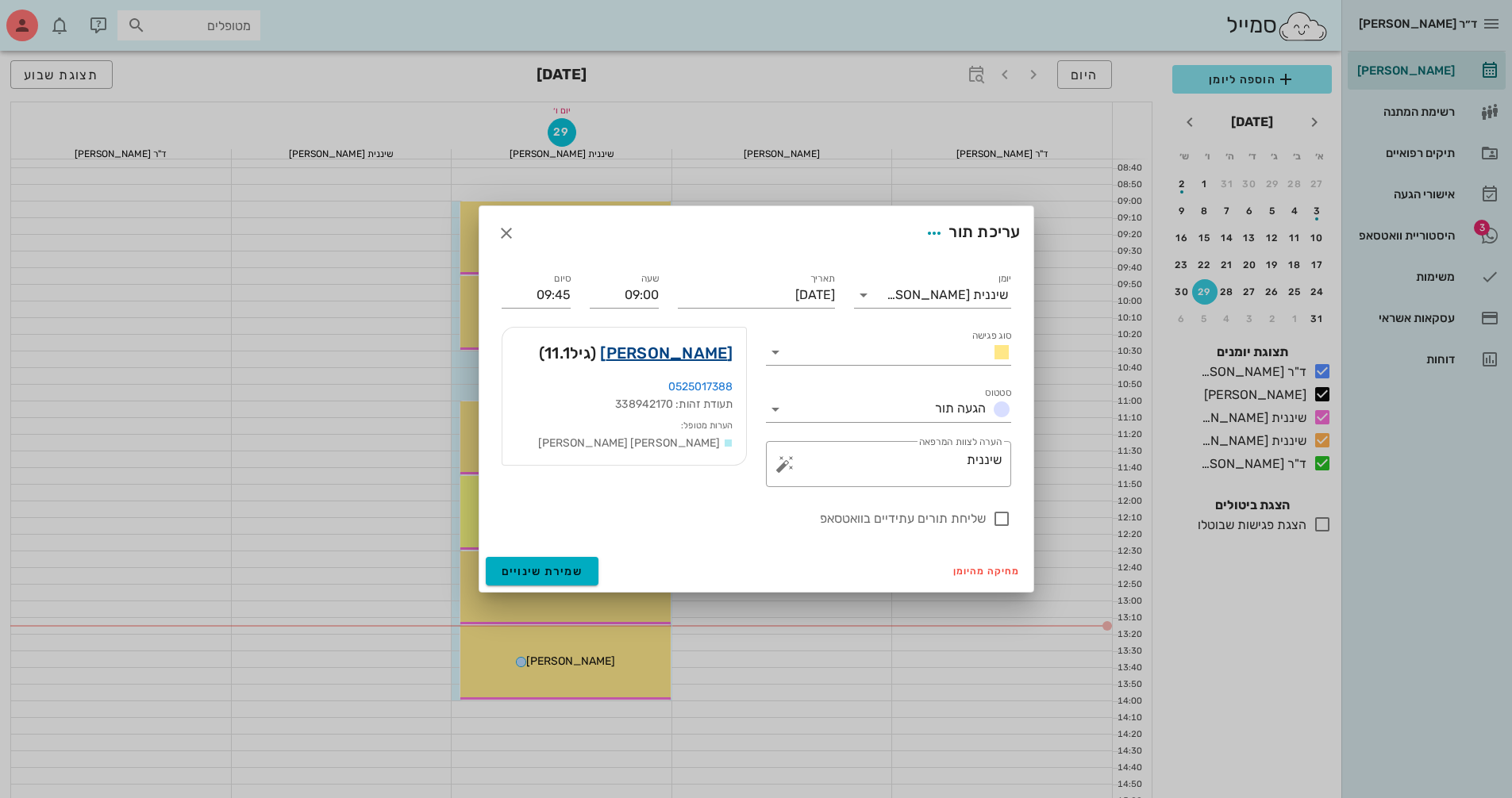
click at [714, 358] on link "[PERSON_NAME]" at bounding box center [666, 353] width 133 height 26
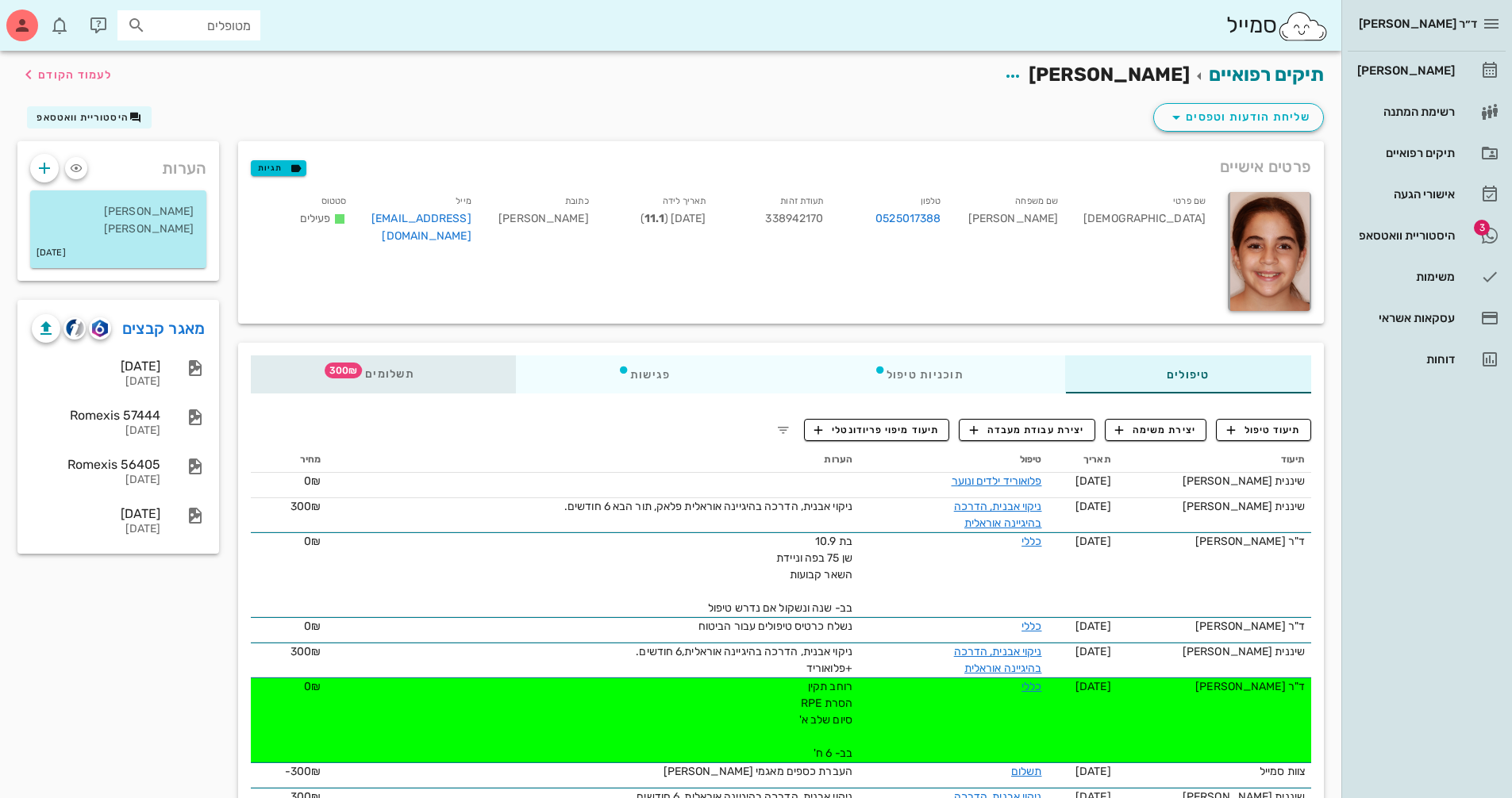
click at [439, 362] on div "תשלומים 300₪" at bounding box center [383, 374] width 265 height 38
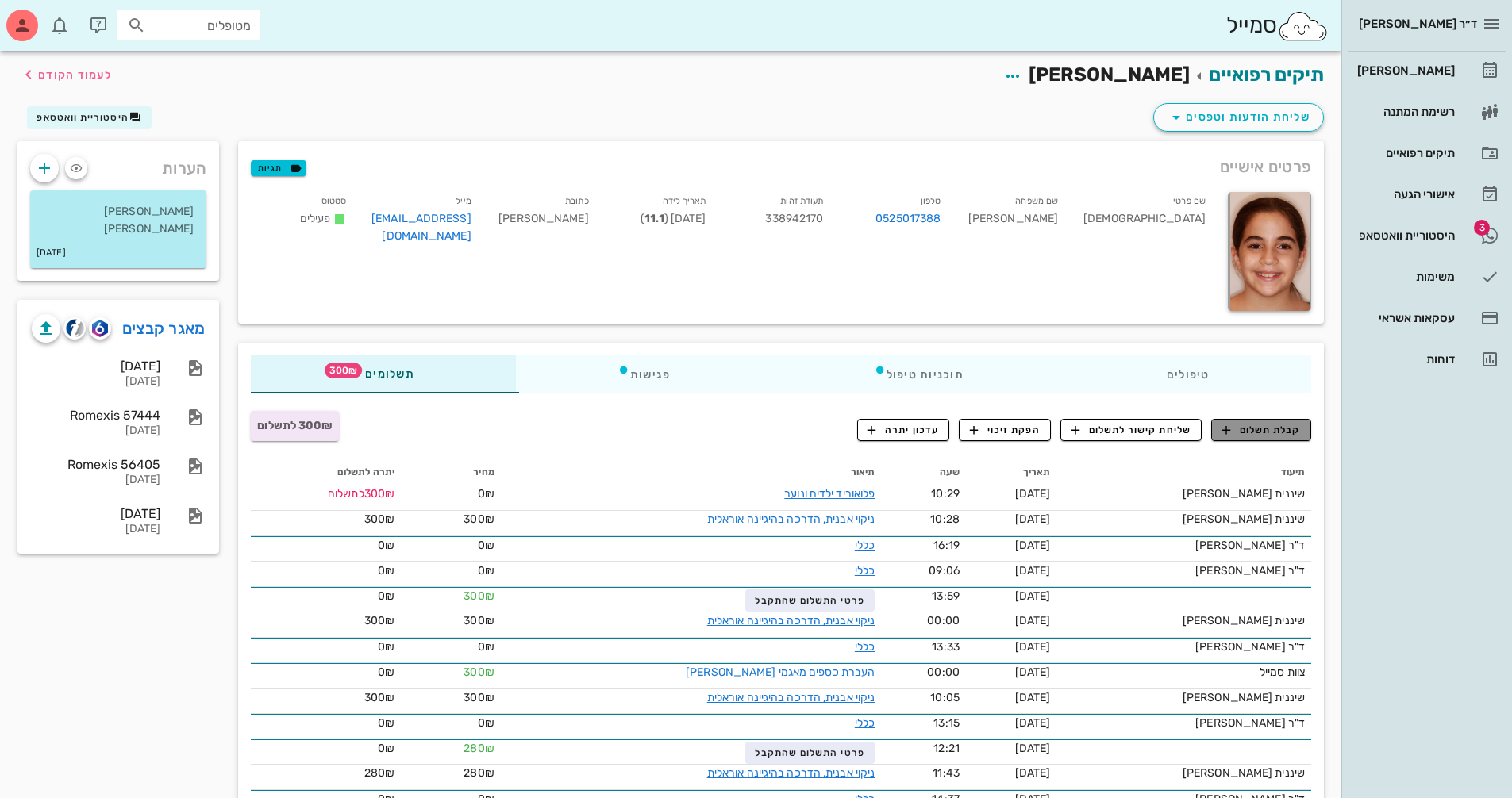
click at [1270, 431] on span "קבלת תשלום" at bounding box center [1260, 430] width 78 height 14
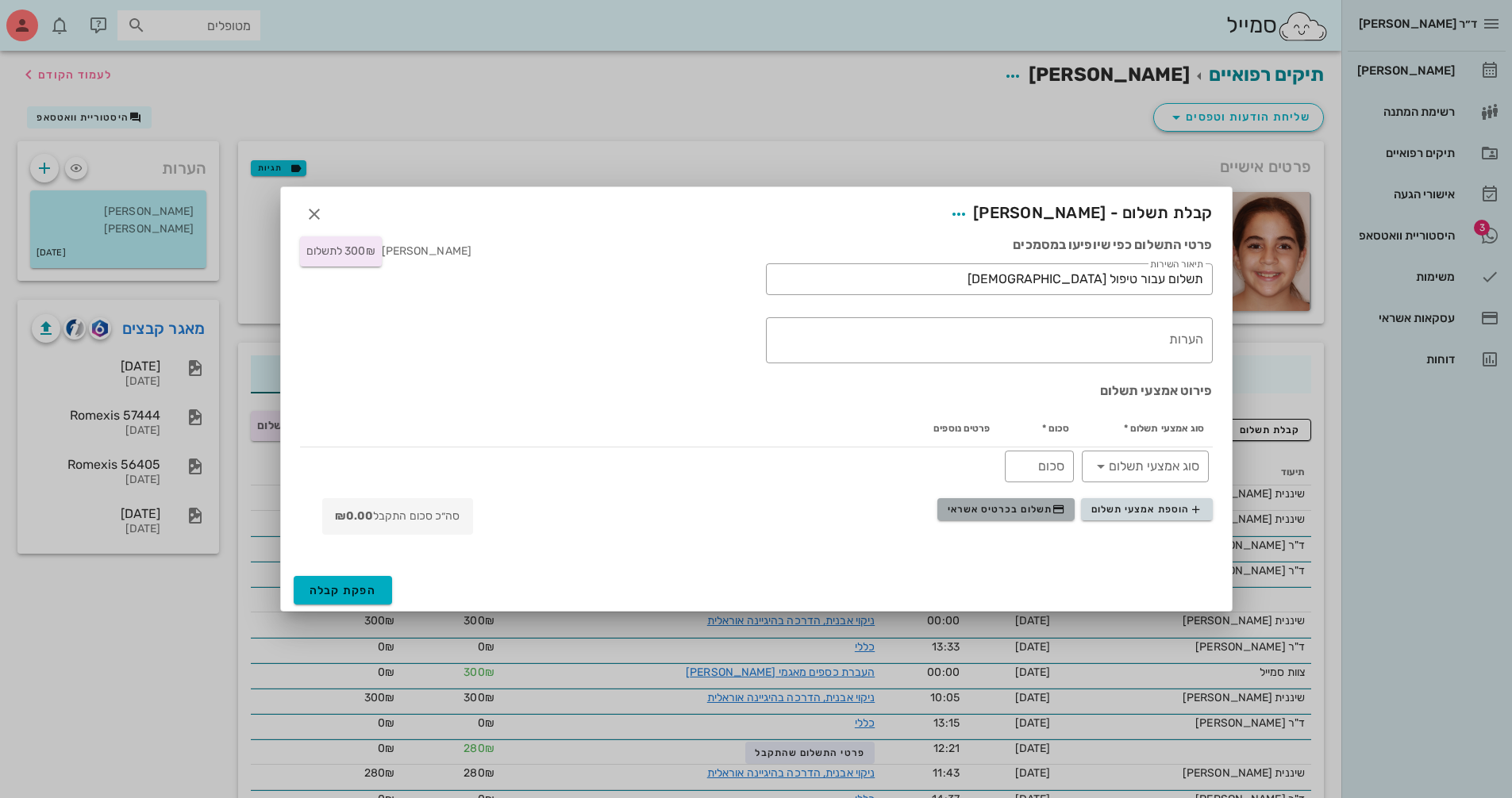
click at [955, 514] on span "תשלום בכרטיס אשראי" at bounding box center [1006, 509] width 118 height 13
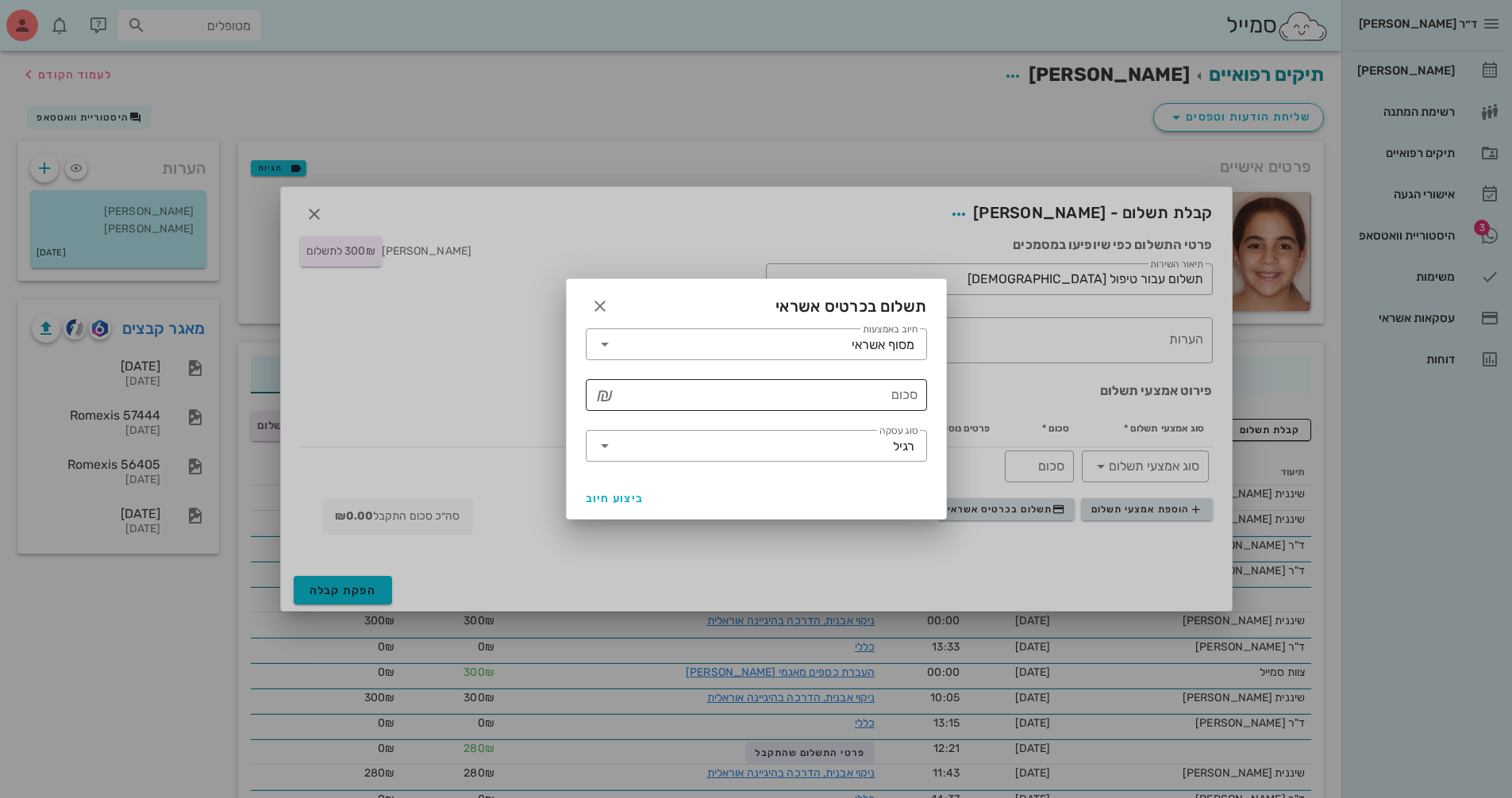
click at [746, 398] on input "סכום" at bounding box center [767, 395] width 300 height 26
type input "300"
click at [614, 495] on span "ביצוע חיוב" at bounding box center [614, 499] width 58 height 14
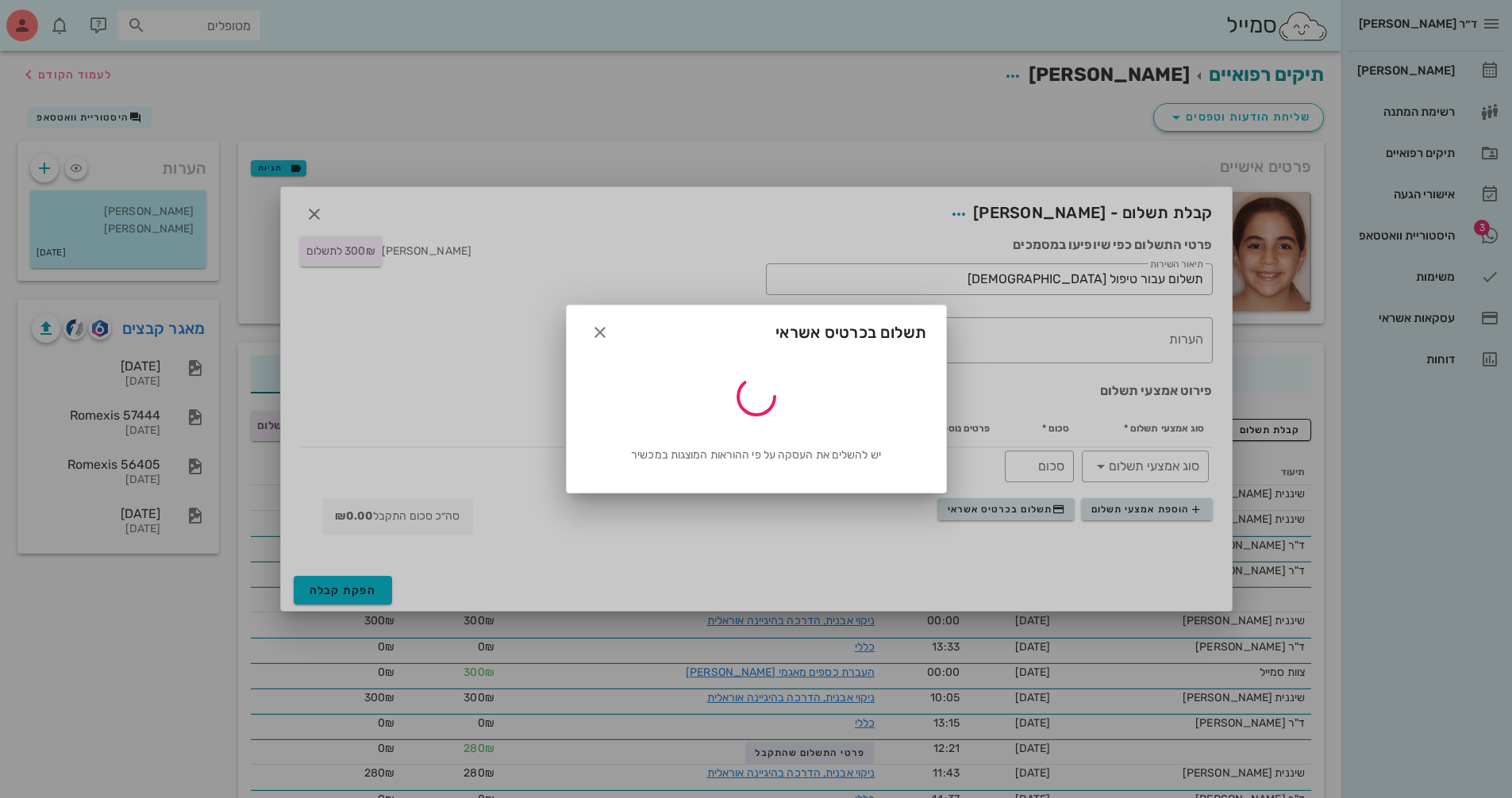
type input "300"
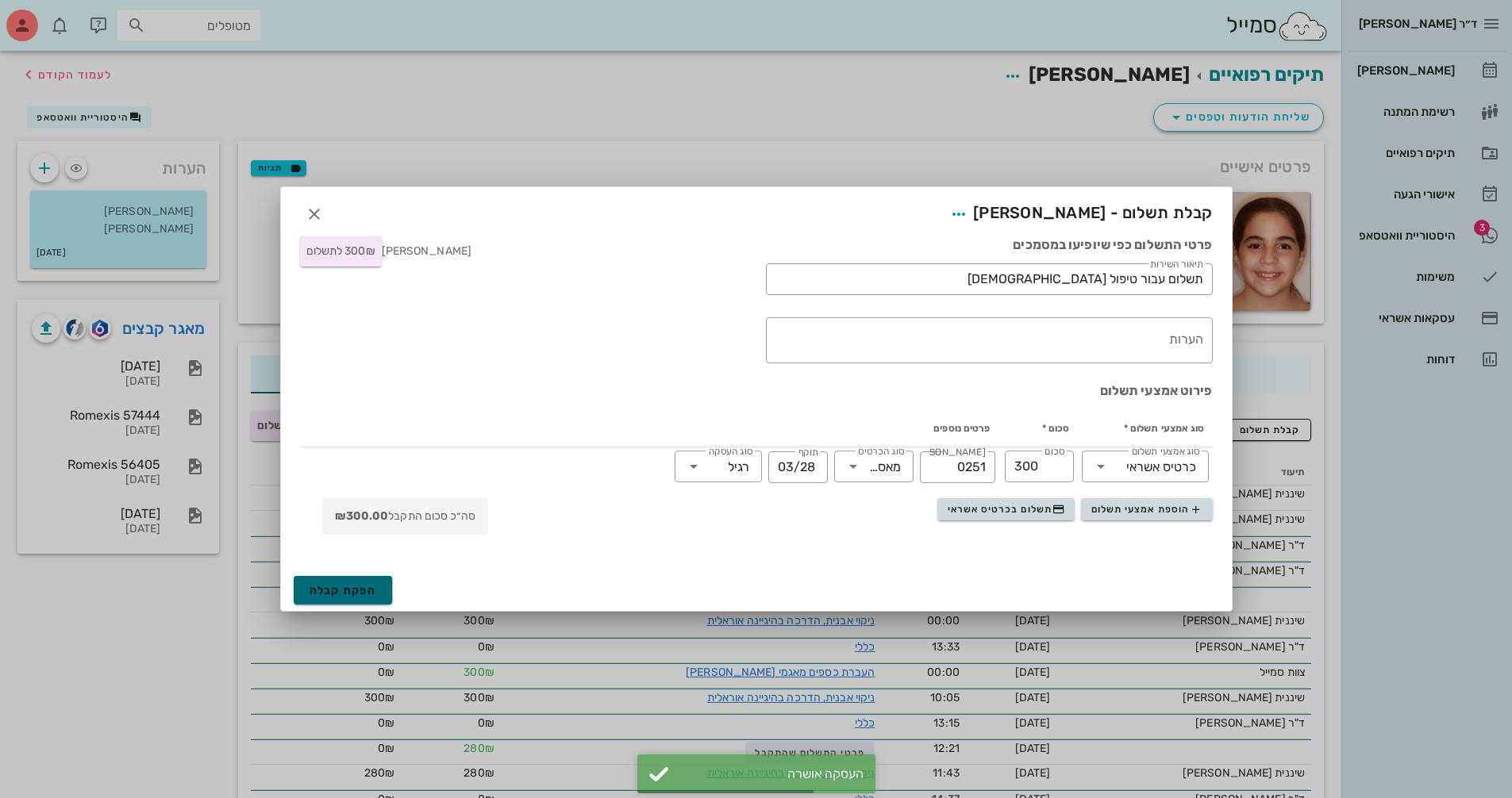
click at [365, 584] on span "הפקת קבלה" at bounding box center [344, 591] width 67 height 14
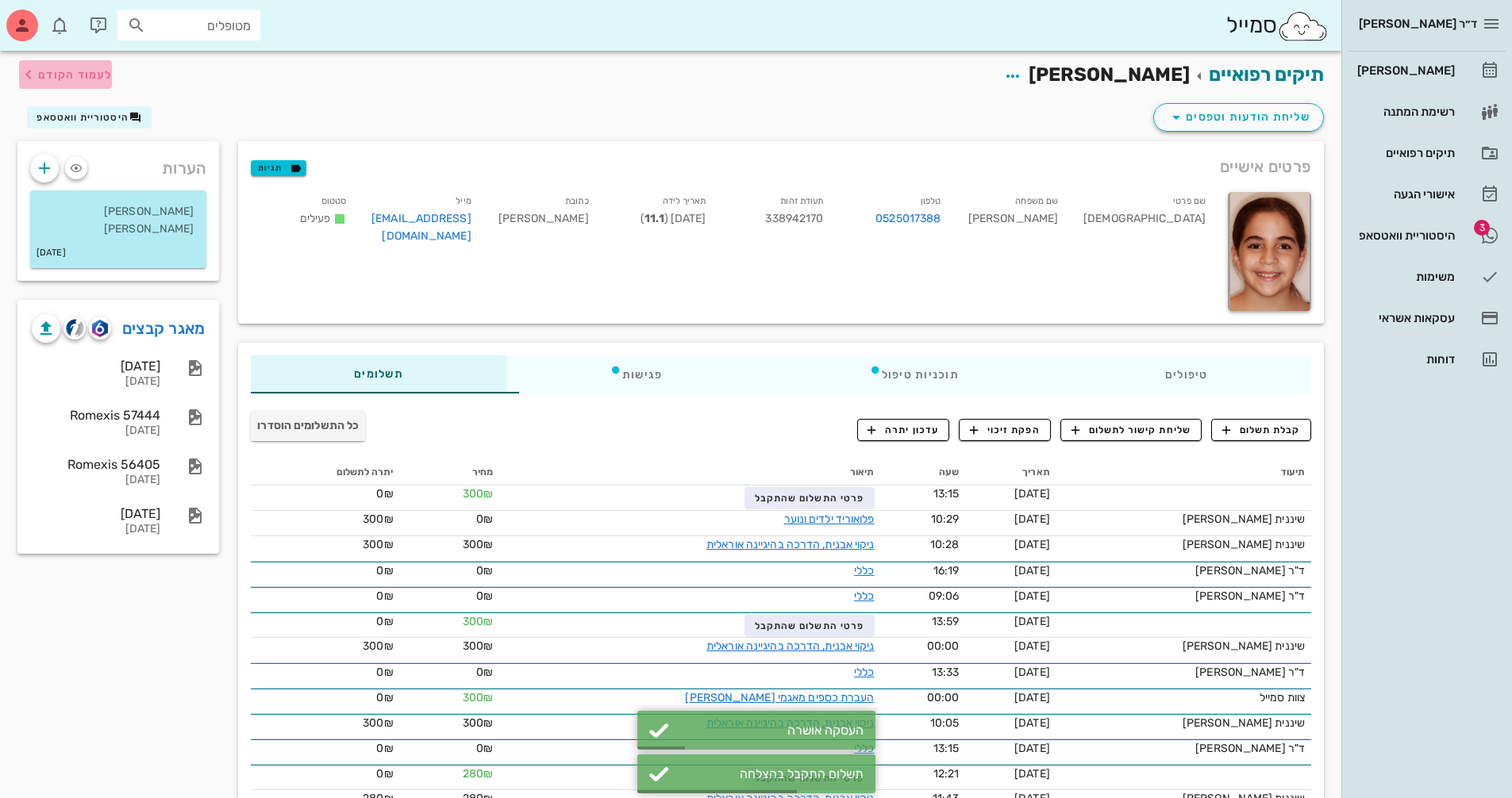
click at [52, 78] on span "לעמוד הקודם" at bounding box center [74, 75] width 74 height 14
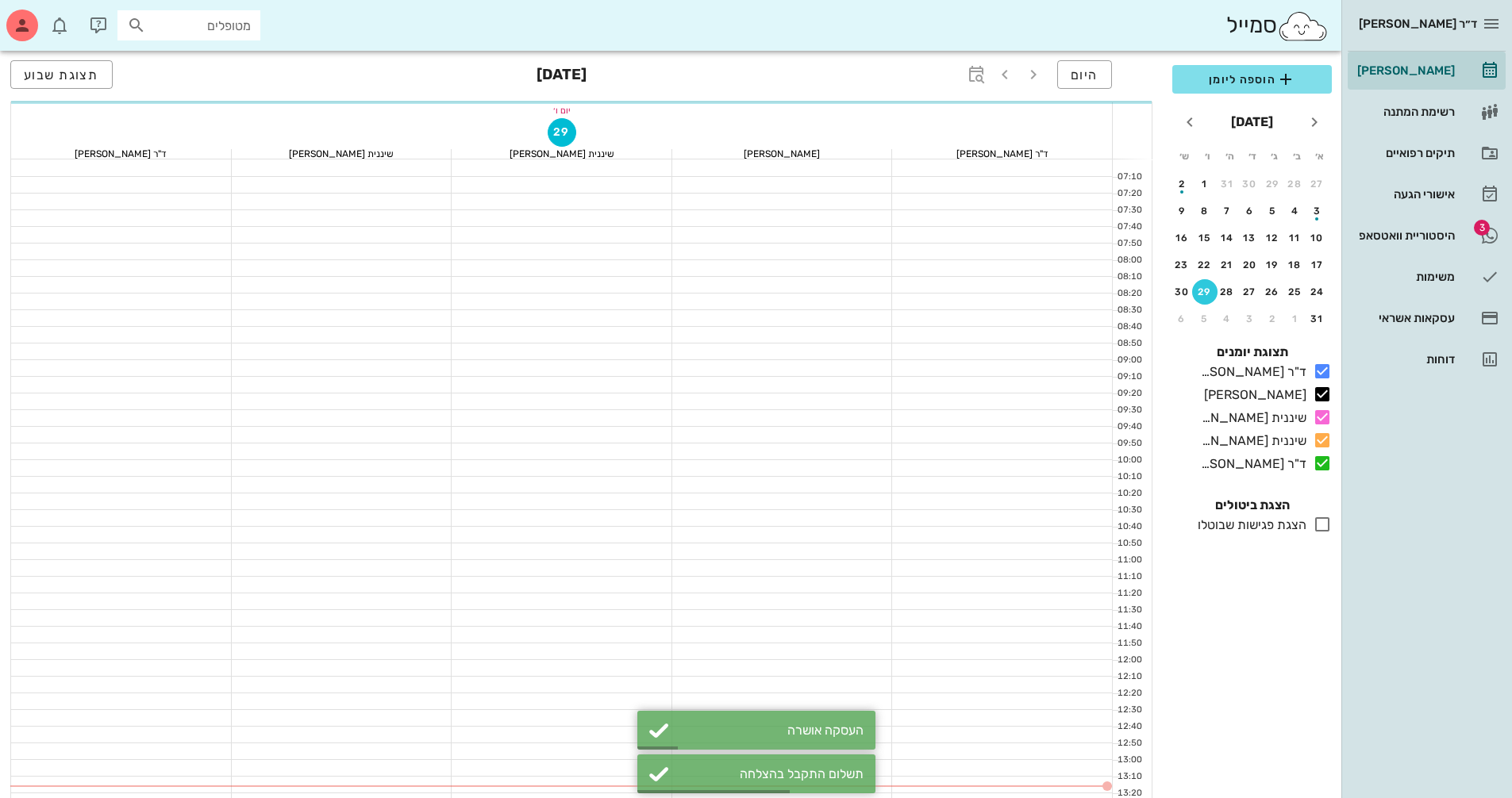
scroll to position [158, 0]
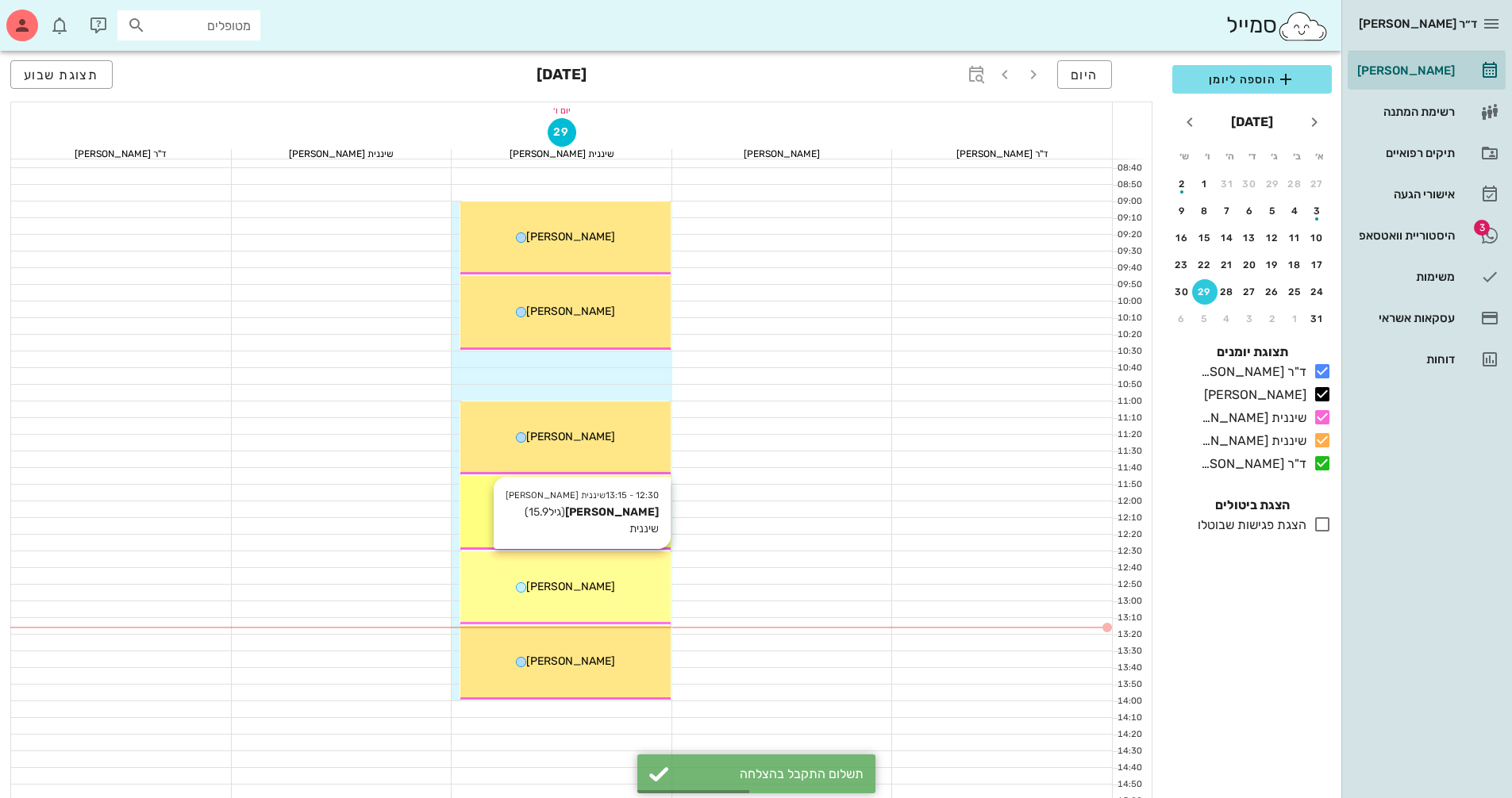
click at [600, 605] on div "12:30 - 13:15 שיננית [PERSON_NAME] (גיל 15.9 ) שיננית [PERSON_NAME]" at bounding box center [565, 588] width 210 height 74
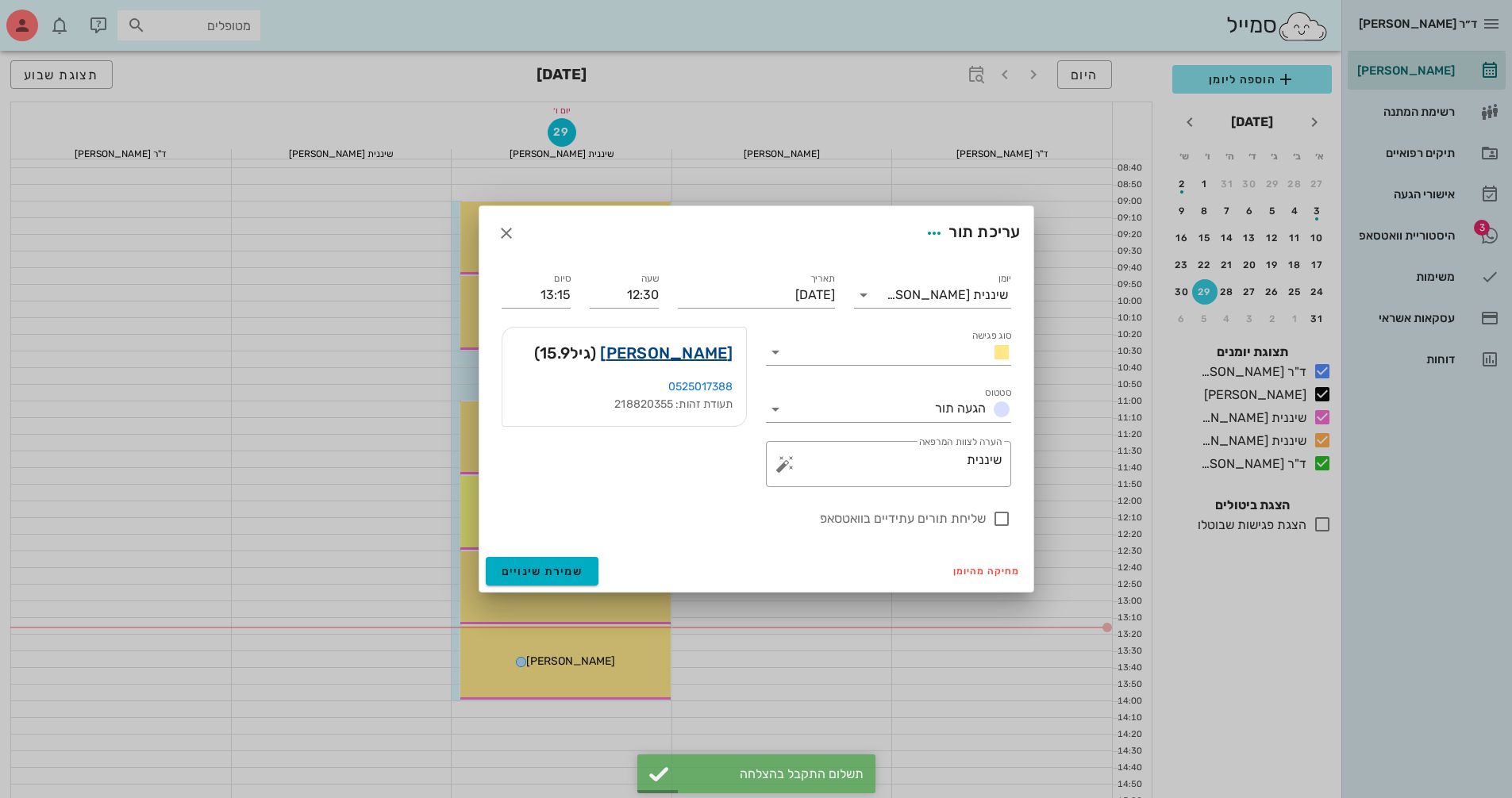
click at [719, 357] on link "[PERSON_NAME]" at bounding box center [666, 353] width 133 height 26
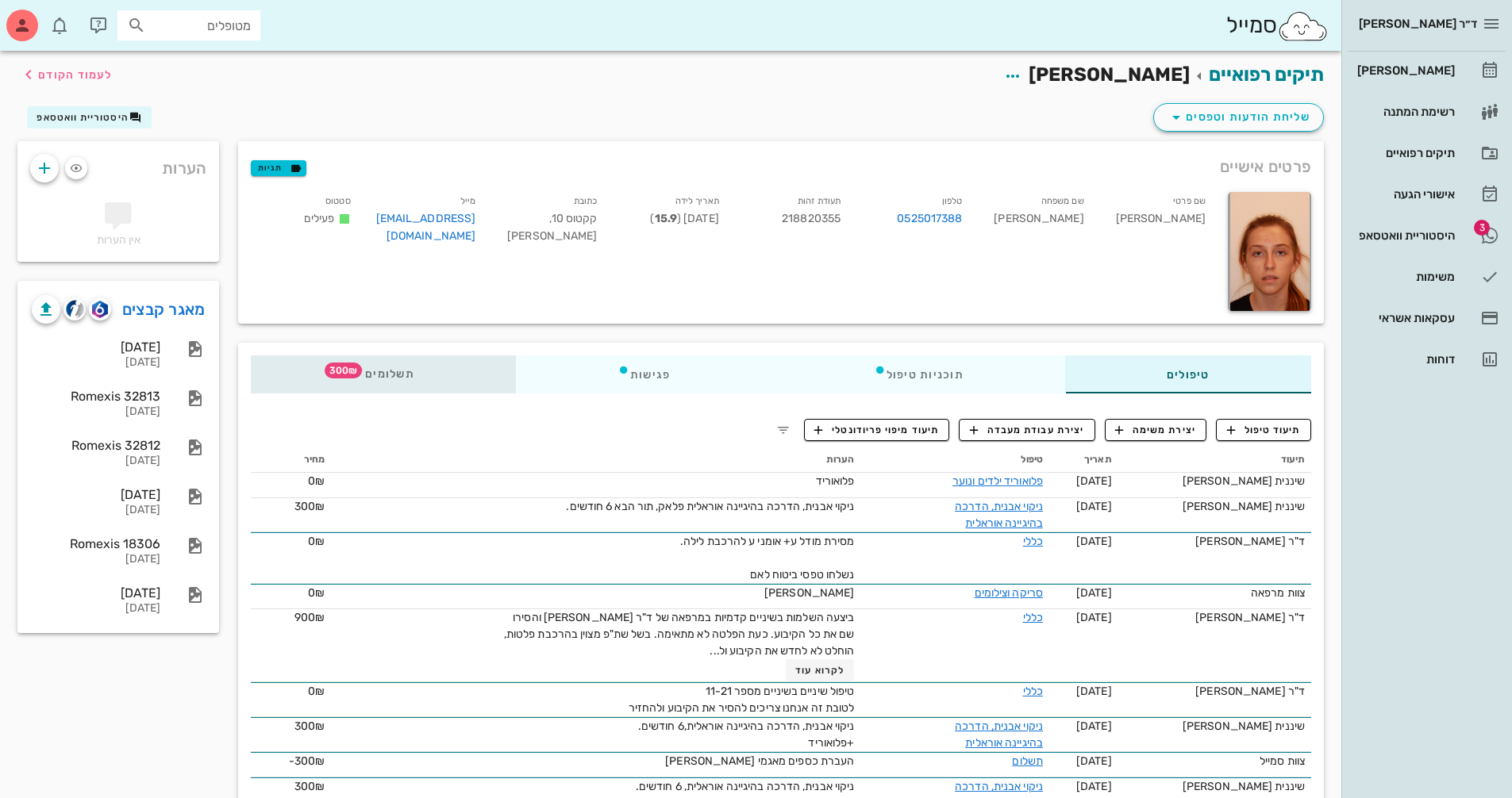
click at [377, 369] on span "תשלומים 300₪" at bounding box center [383, 374] width 62 height 11
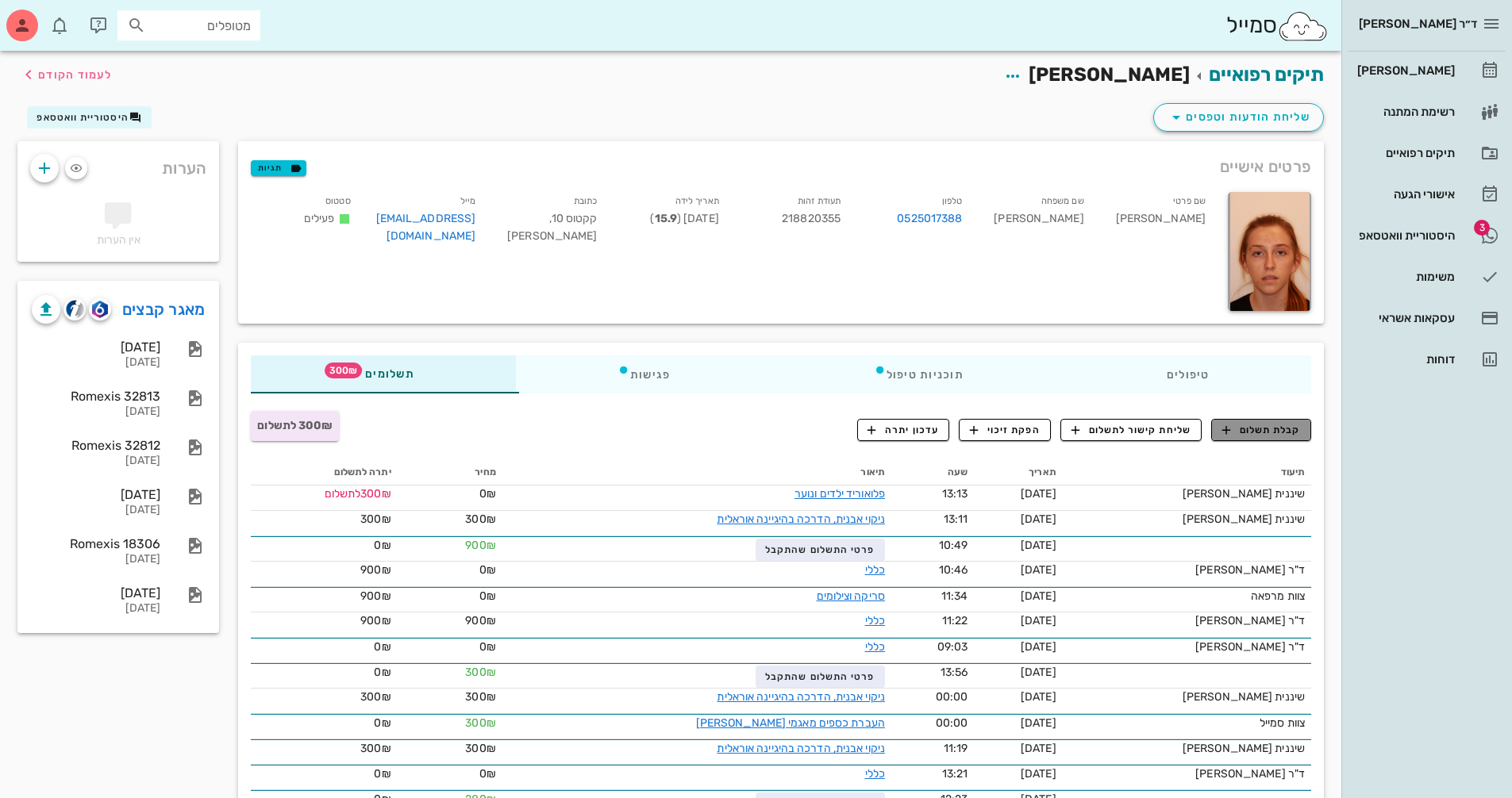
click at [1284, 428] on span "קבלת תשלום" at bounding box center [1260, 430] width 78 height 14
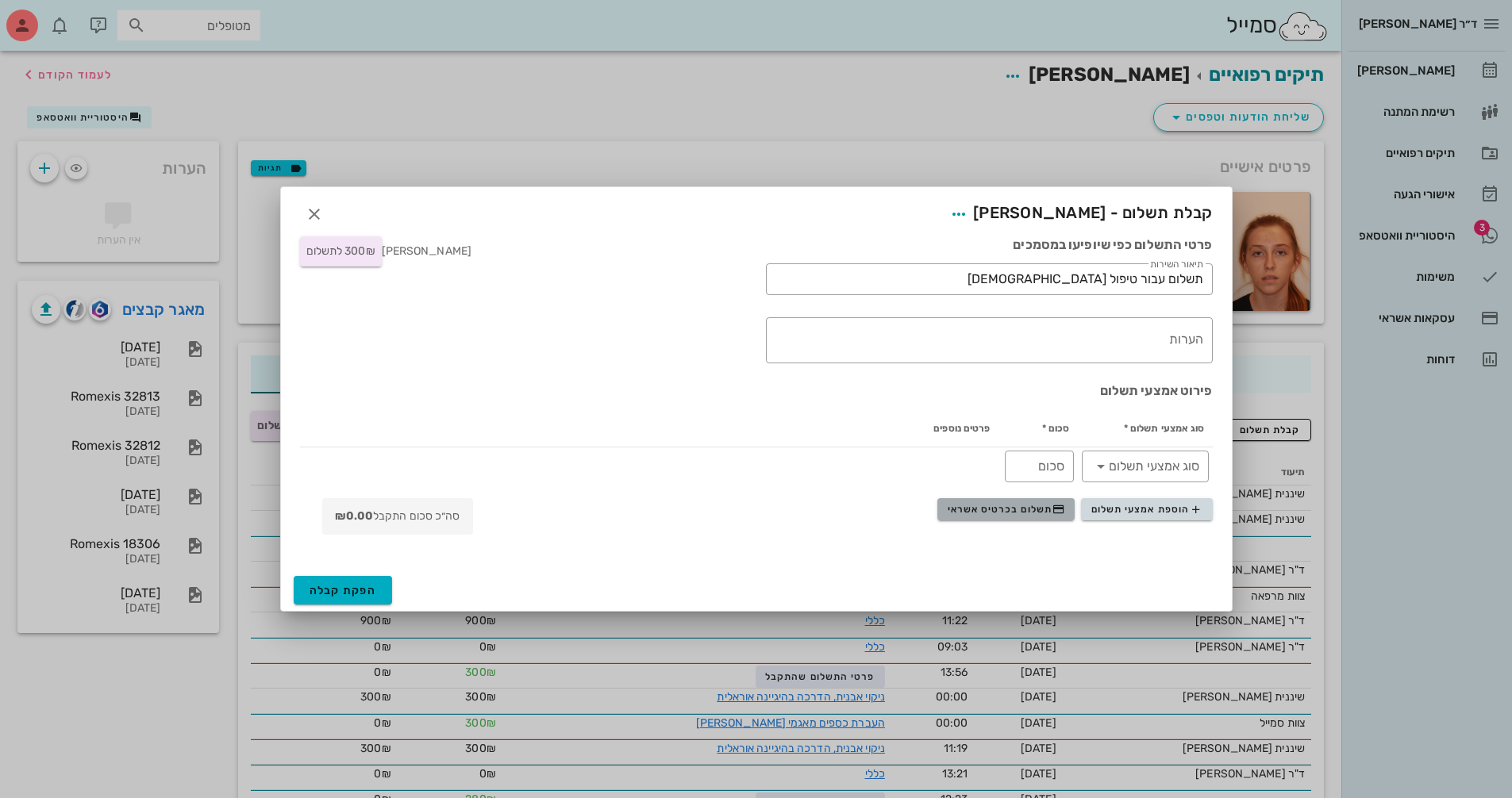
click at [1005, 520] on button "תשלום בכרטיס אשראי" at bounding box center [1005, 509] width 138 height 22
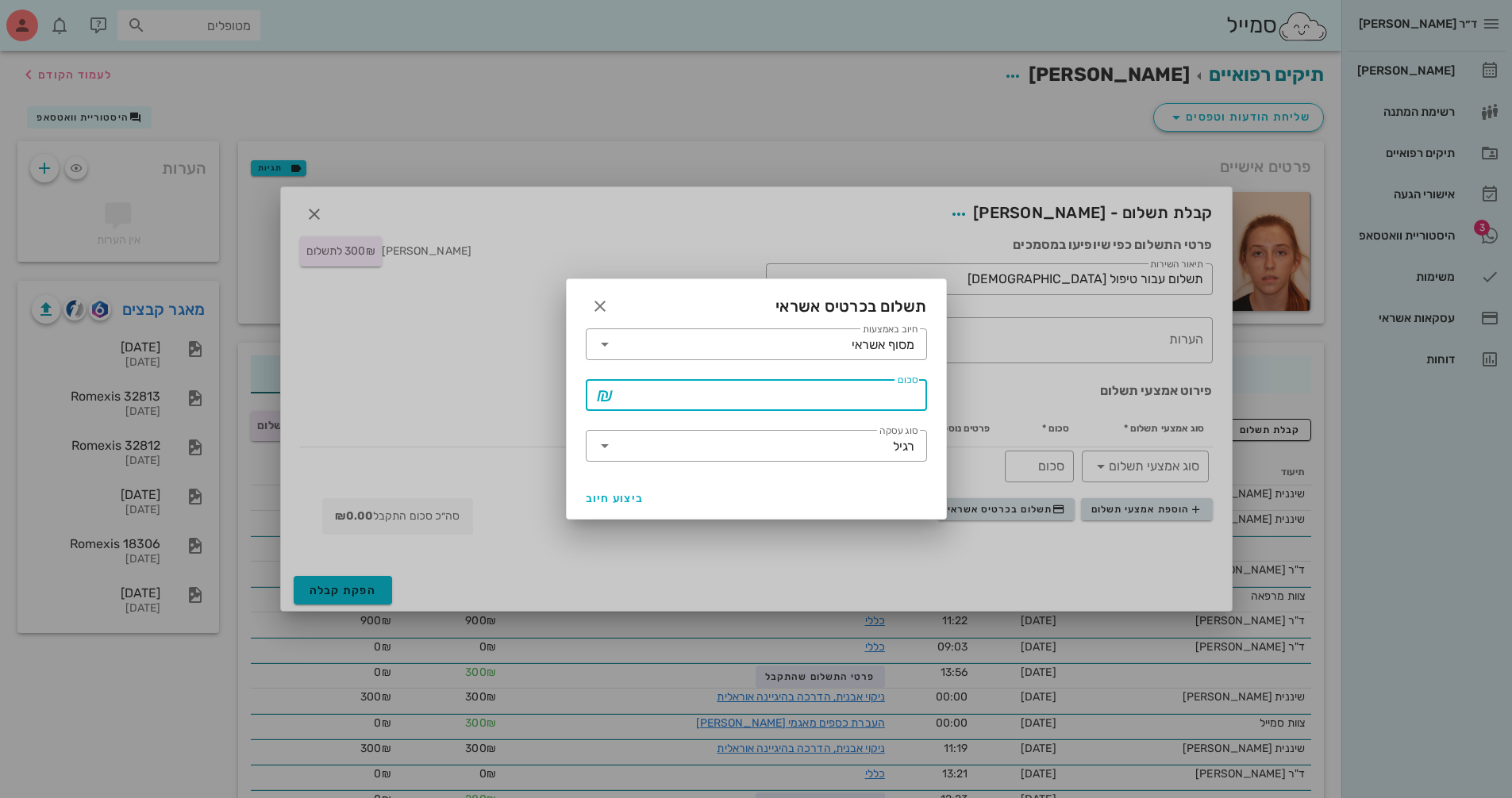
click at [753, 398] on input "סכום" at bounding box center [767, 395] width 300 height 26
type input "300"
click at [614, 495] on span "ביצוע חיוב" at bounding box center [614, 499] width 58 height 14
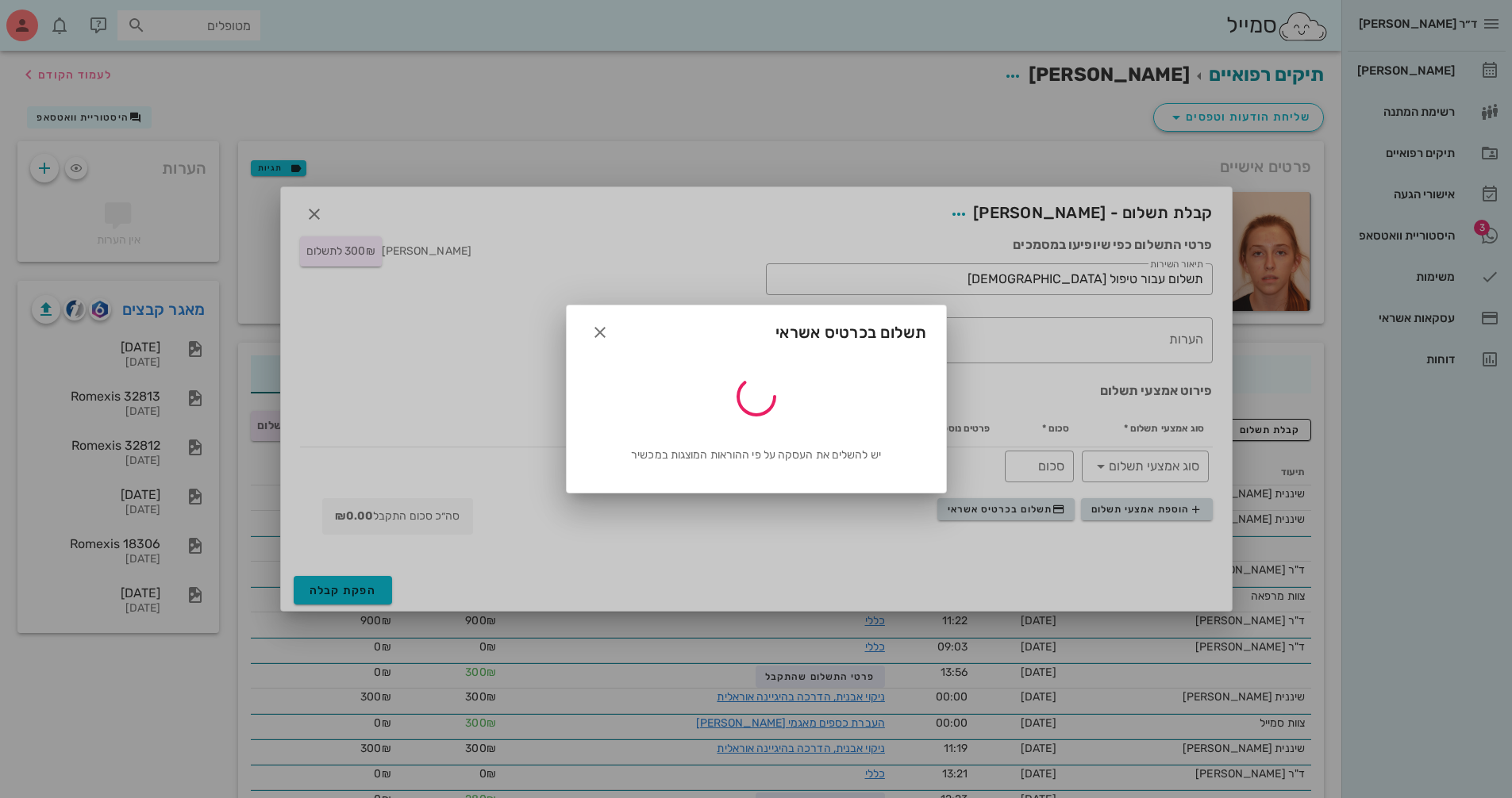
type input "300"
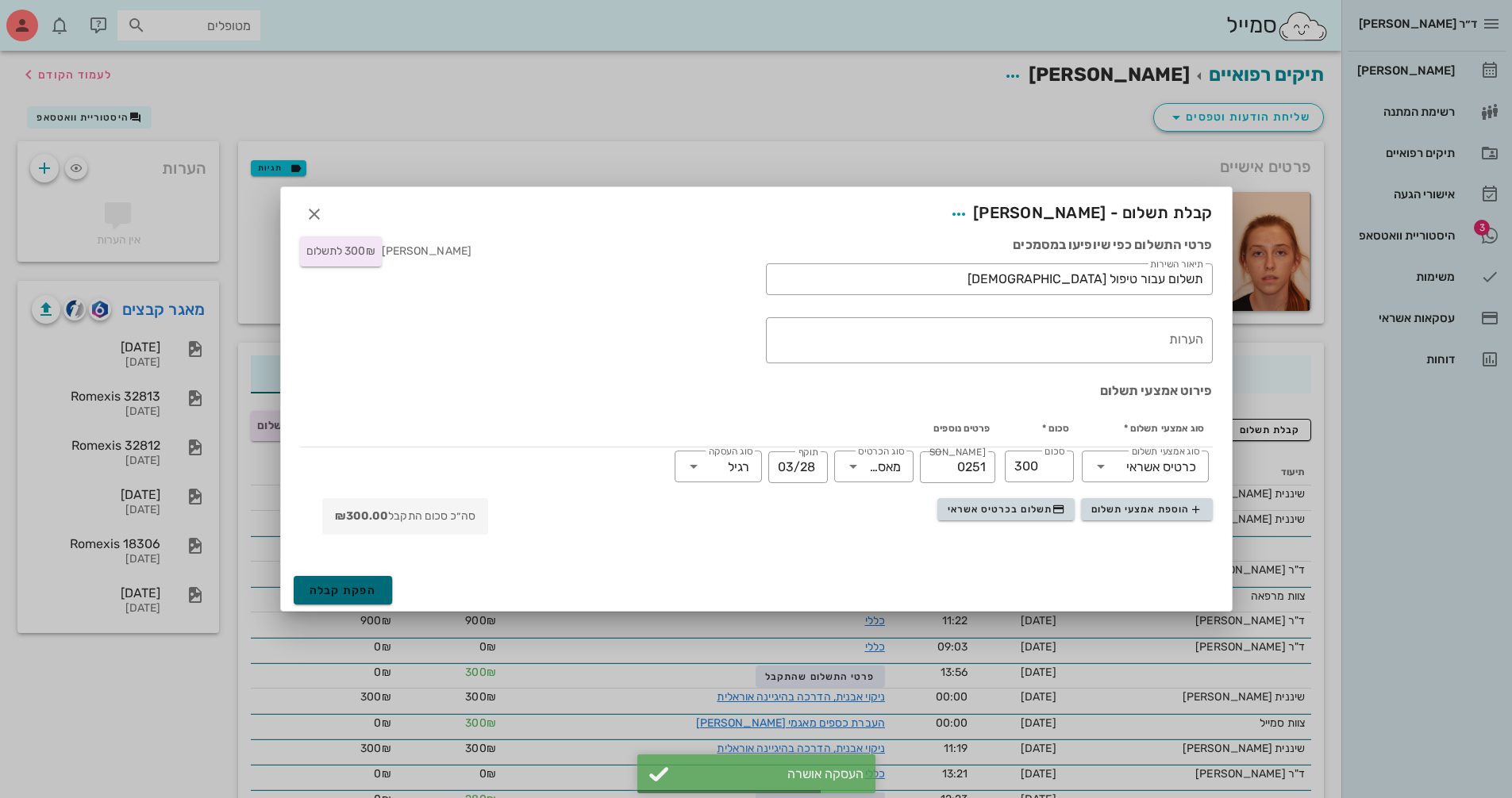
click at [385, 589] on button "הפקת קבלה" at bounding box center [344, 590] width 99 height 29
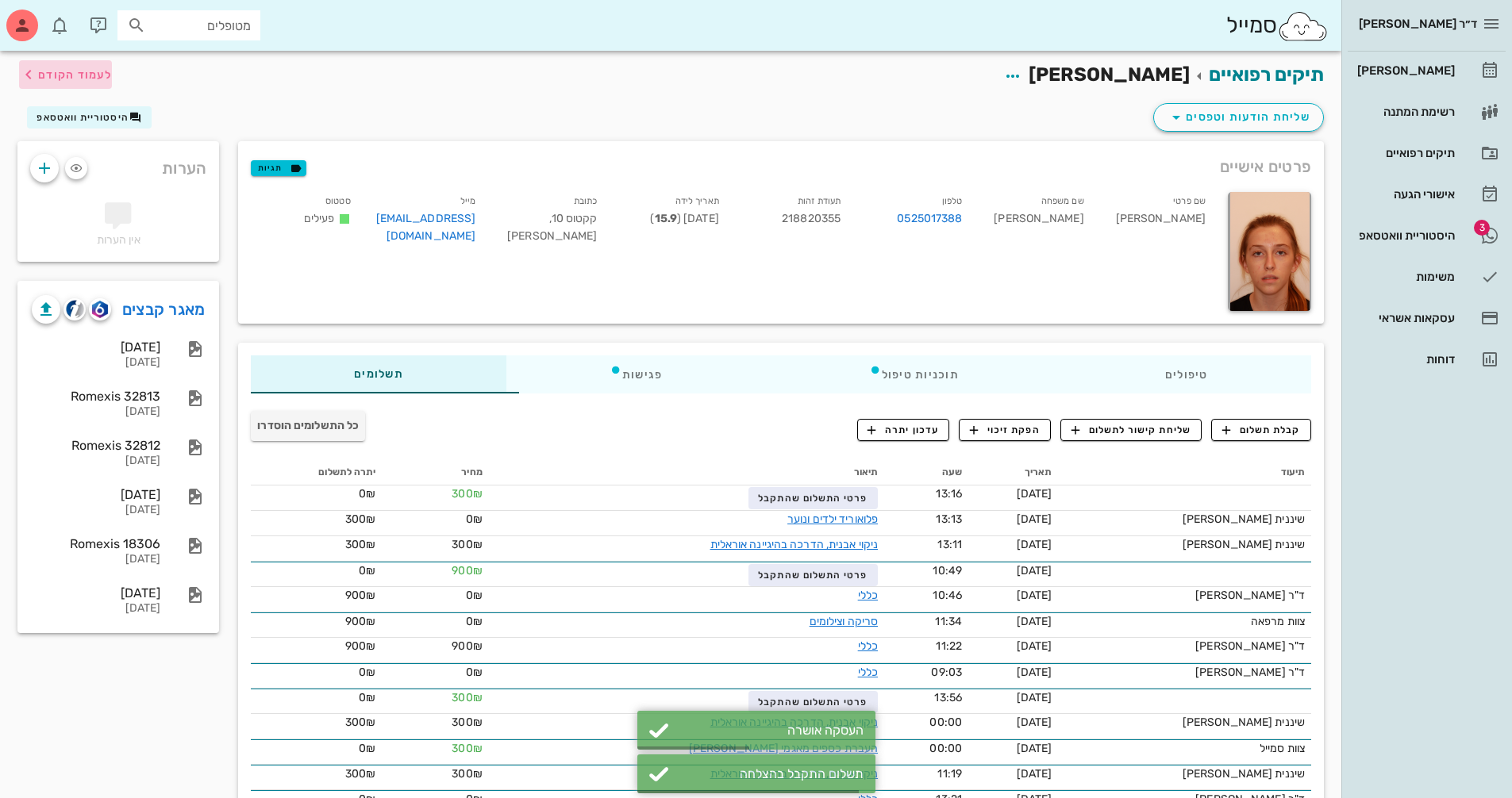
click at [46, 74] on span "לעמוד הקודם" at bounding box center [74, 75] width 74 height 14
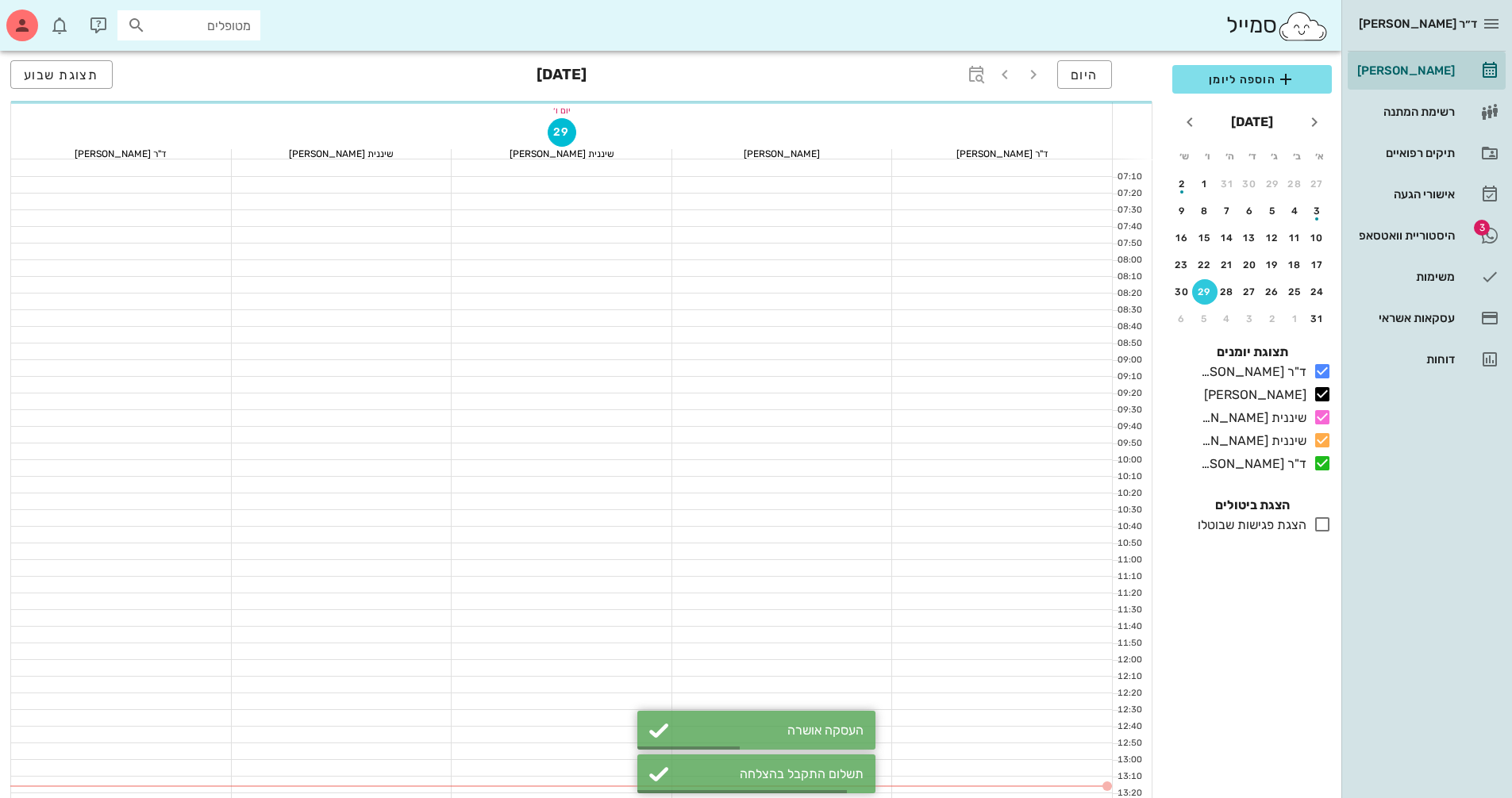
scroll to position [158, 0]
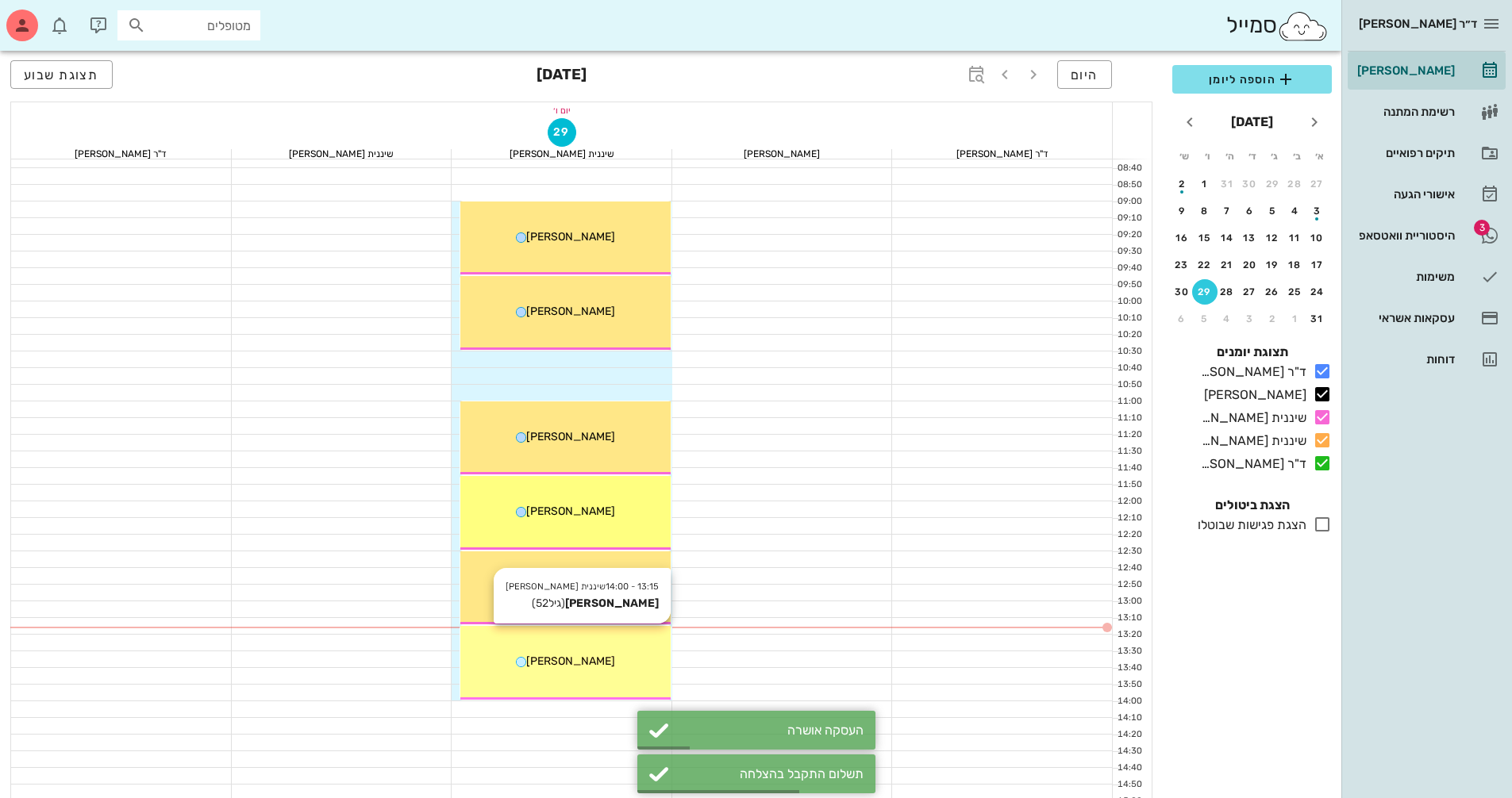
click at [533, 640] on div "13:15 - 14:00 שיננית [PERSON_NAME] (גיל 52 ) [PERSON_NAME]" at bounding box center [565, 662] width 210 height 74
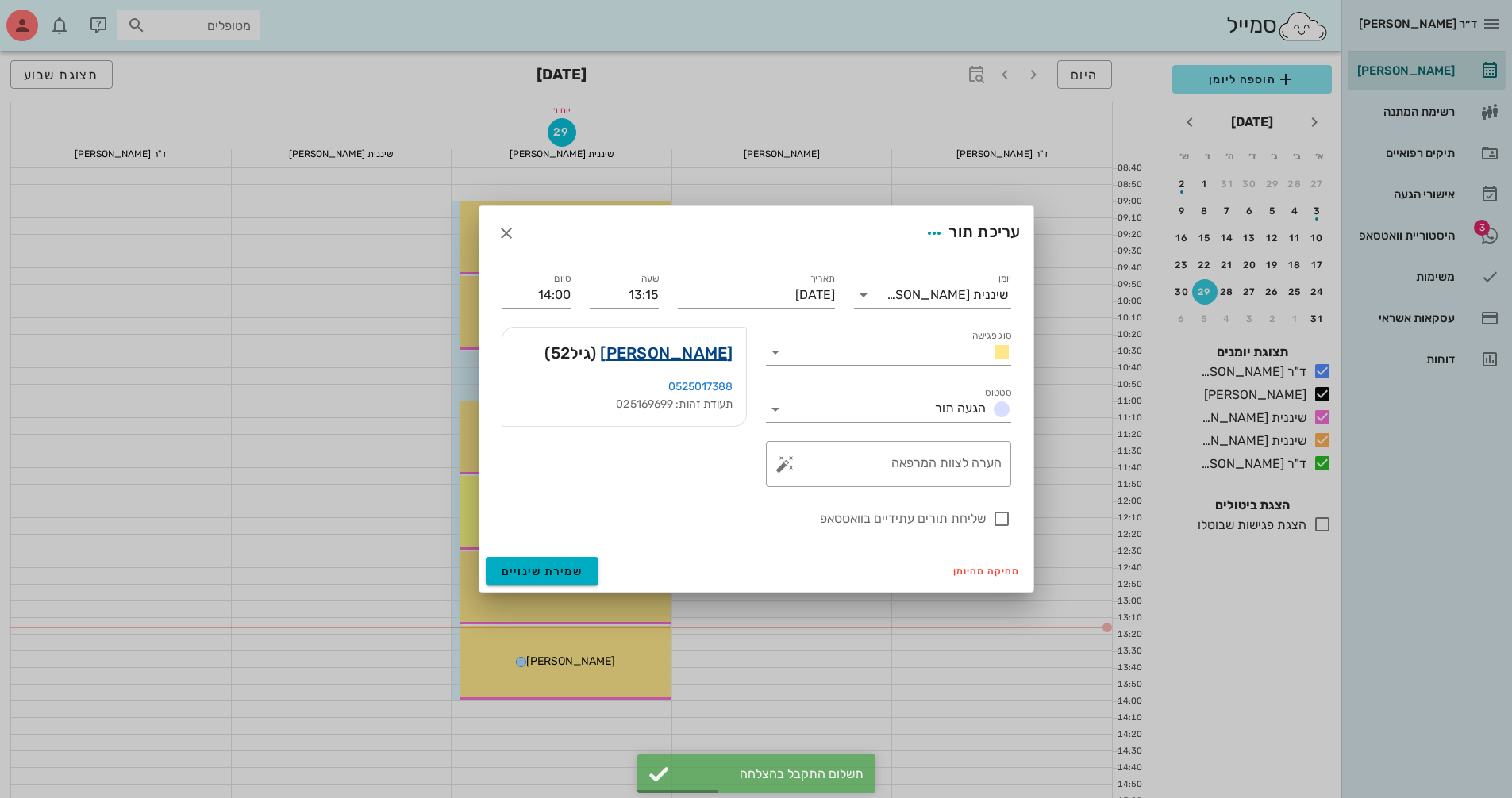
click at [701, 356] on link "[PERSON_NAME]" at bounding box center [666, 353] width 133 height 26
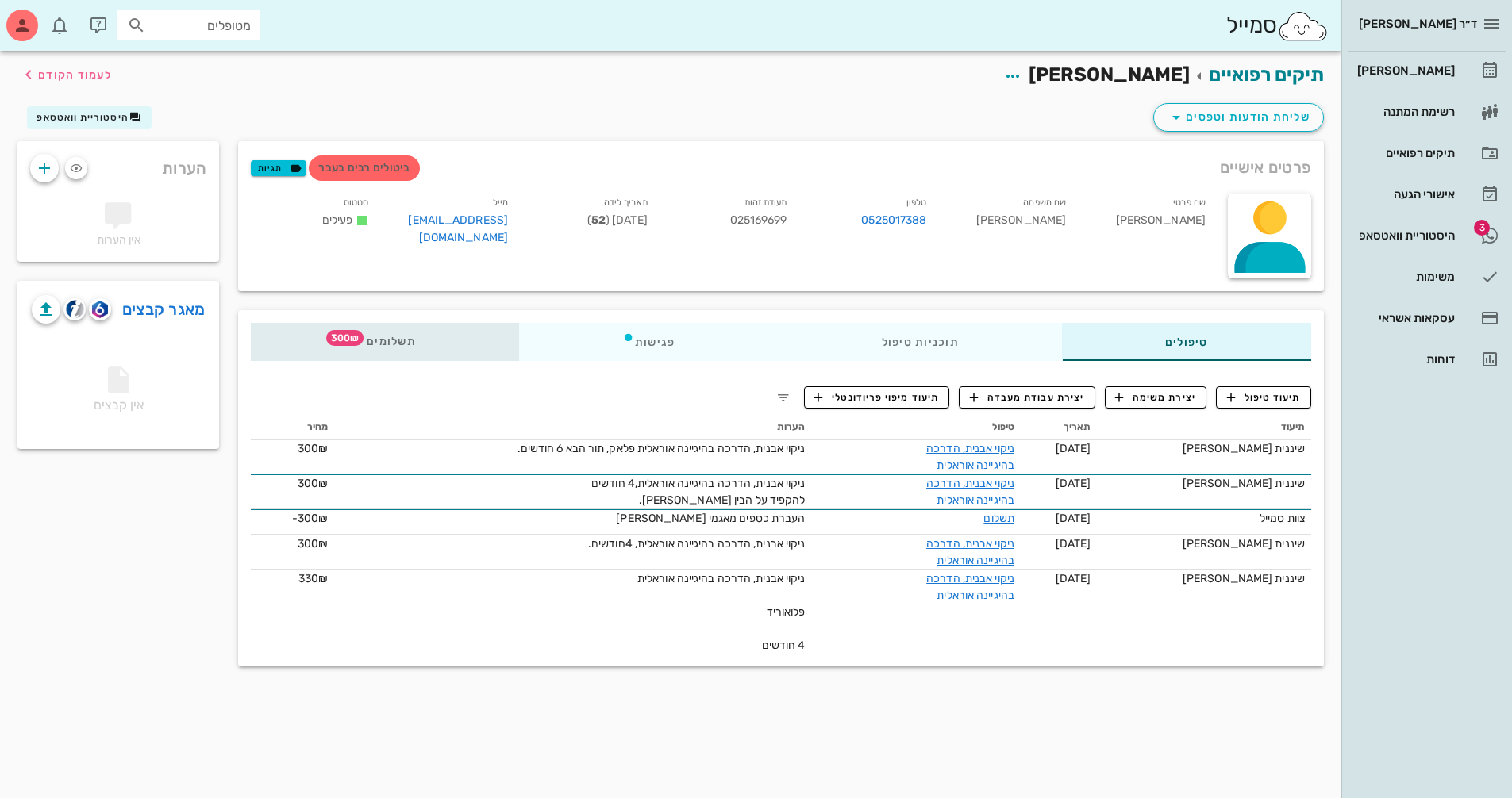
click at [378, 337] on span "תשלומים 300₪" at bounding box center [384, 342] width 62 height 11
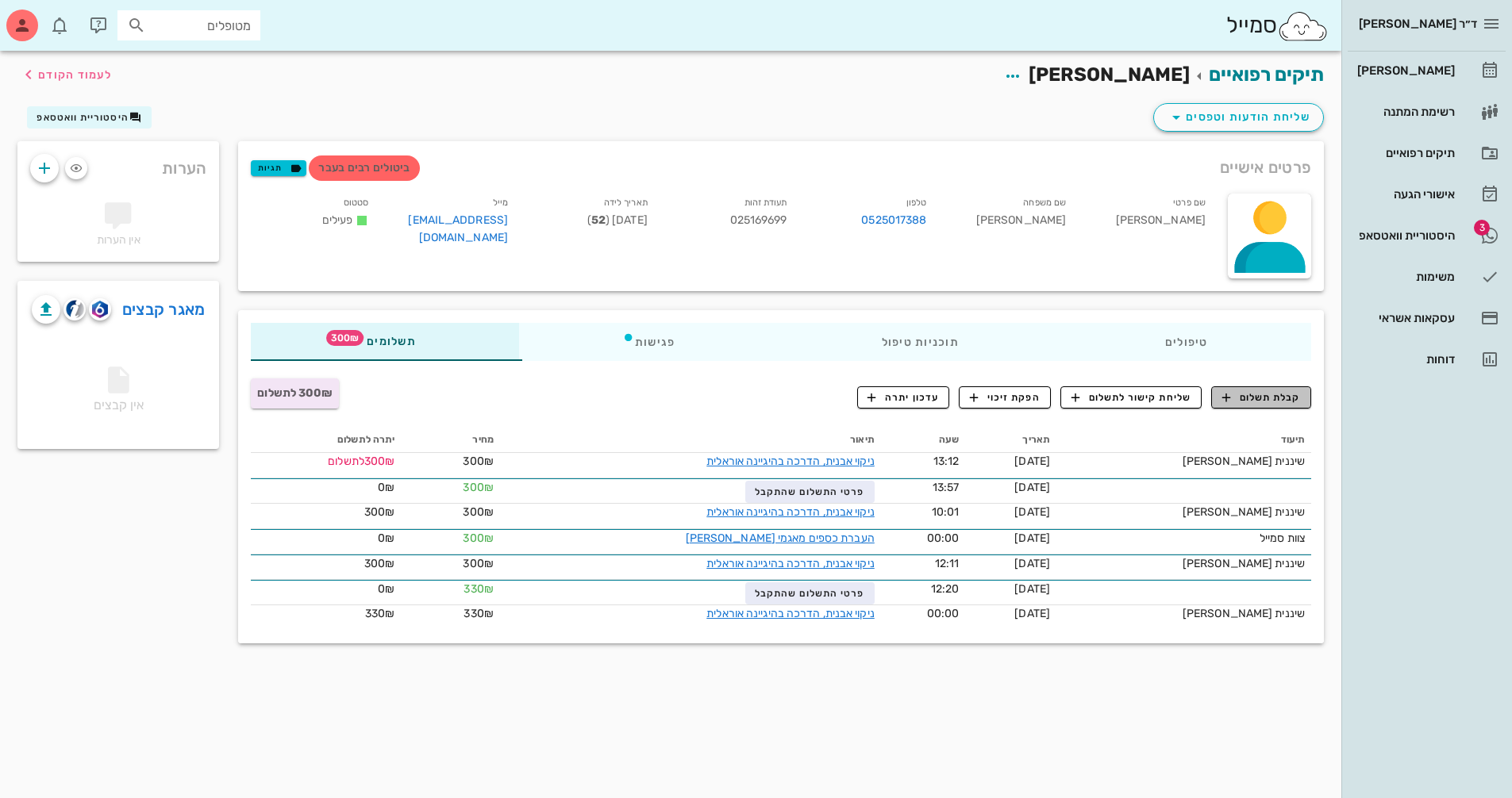
click at [1275, 403] on span "קבלת תשלום" at bounding box center [1260, 397] width 78 height 14
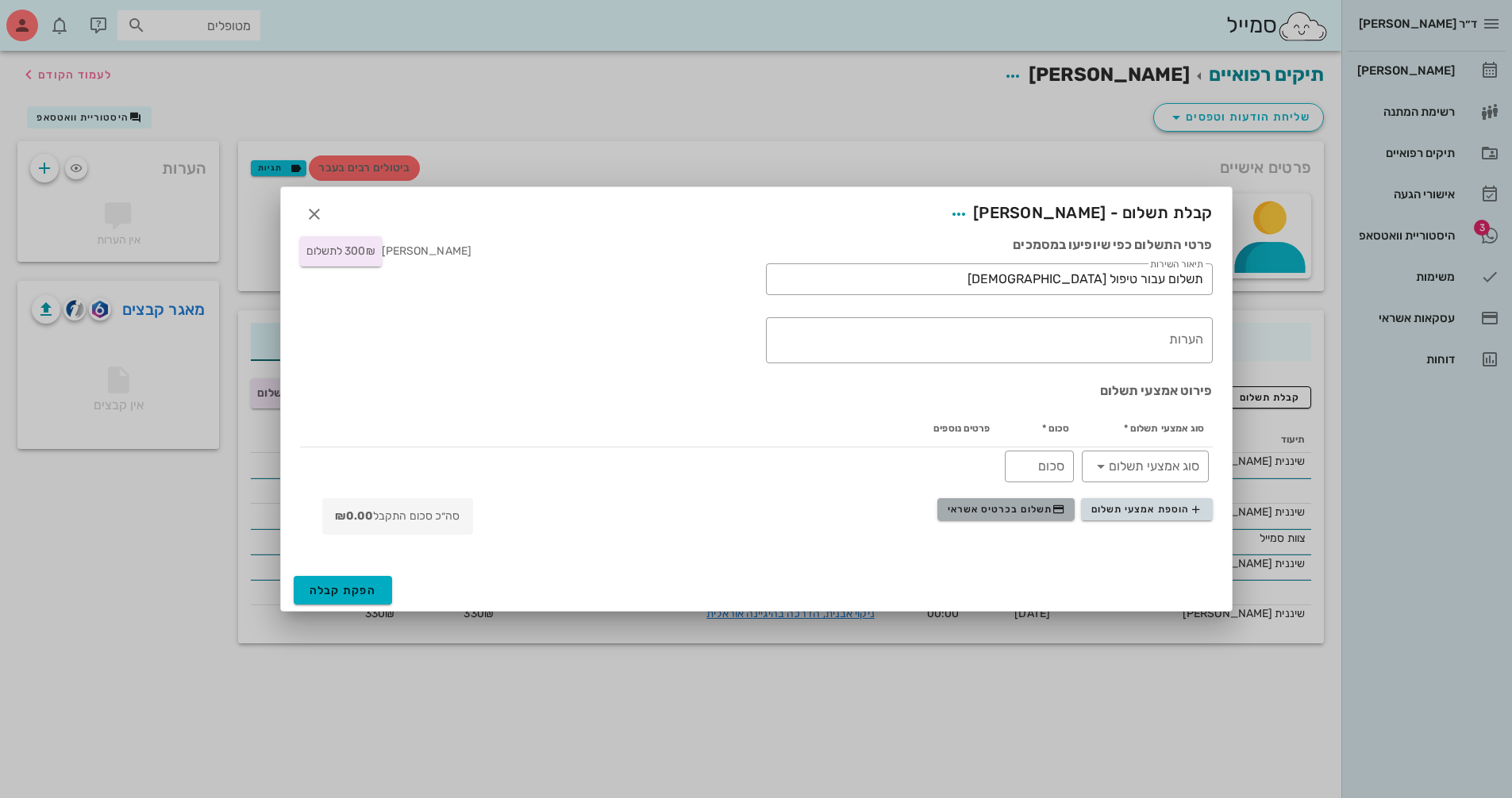
click at [985, 511] on span "תשלום בכרטיס אשראי" at bounding box center [1006, 509] width 118 height 13
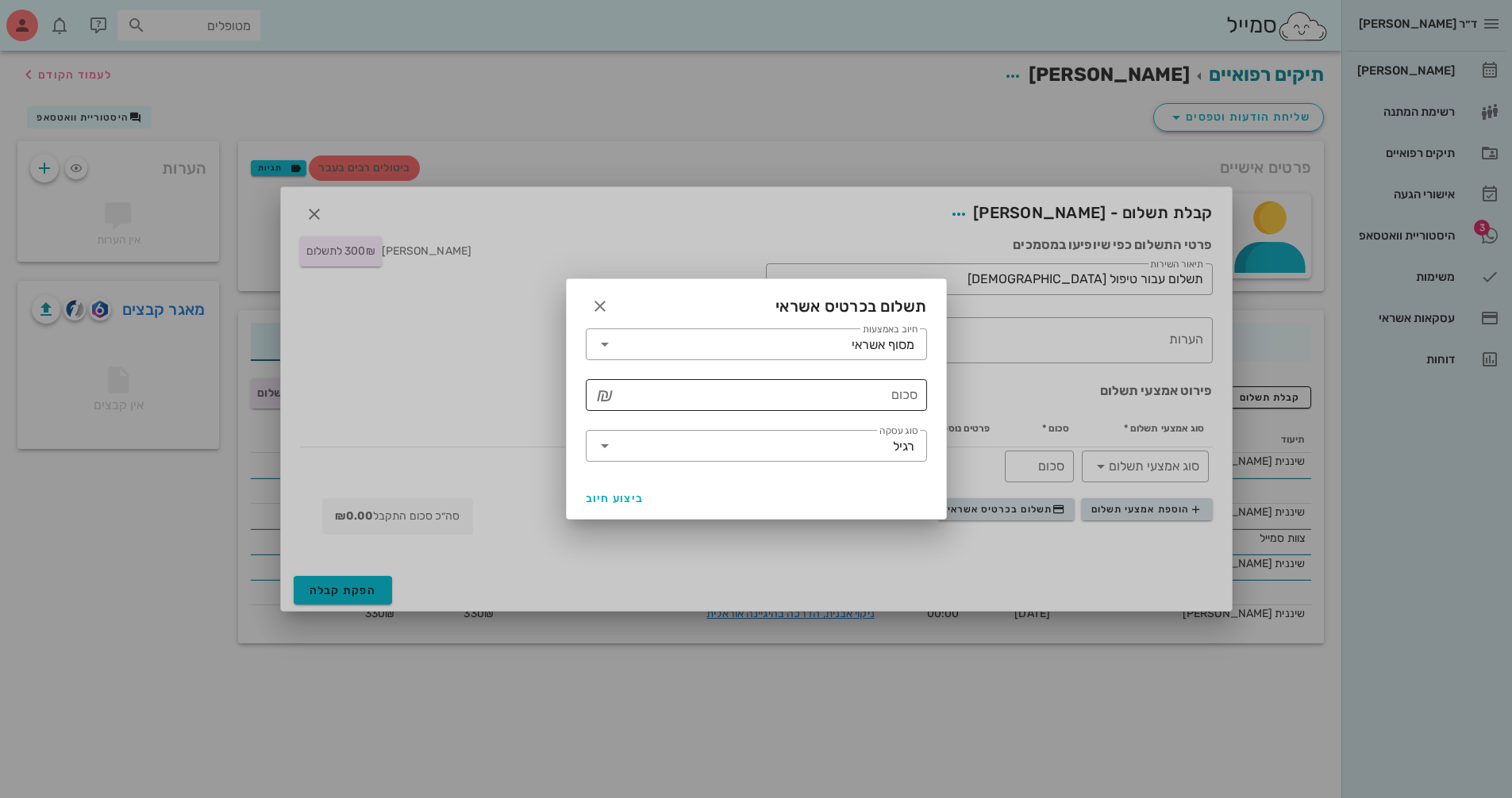
click at [741, 391] on input "סכום" at bounding box center [767, 395] width 300 height 26
type input "300"
click at [603, 501] on span "ביצוע חיוב" at bounding box center [614, 499] width 58 height 14
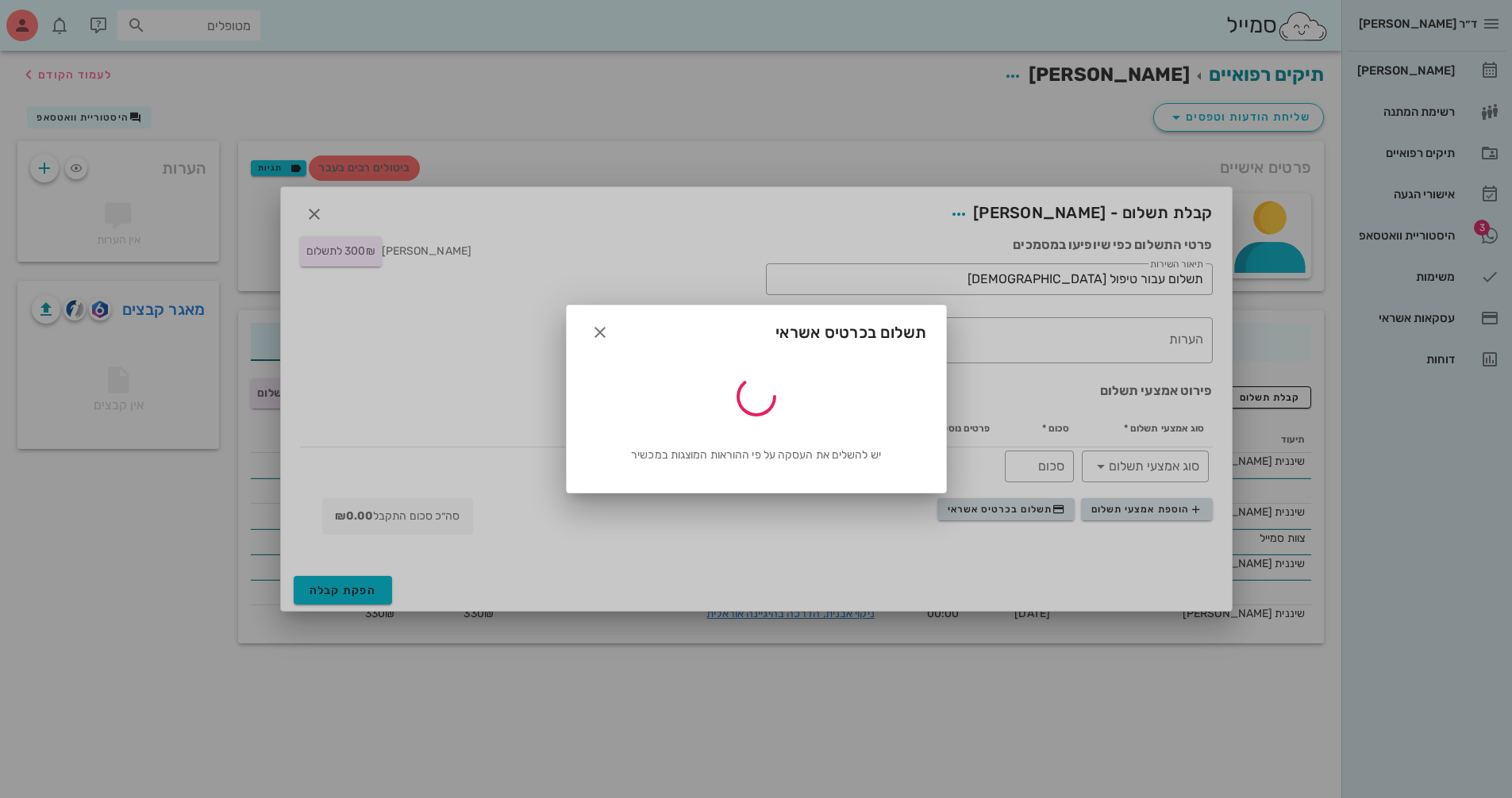
type input "300"
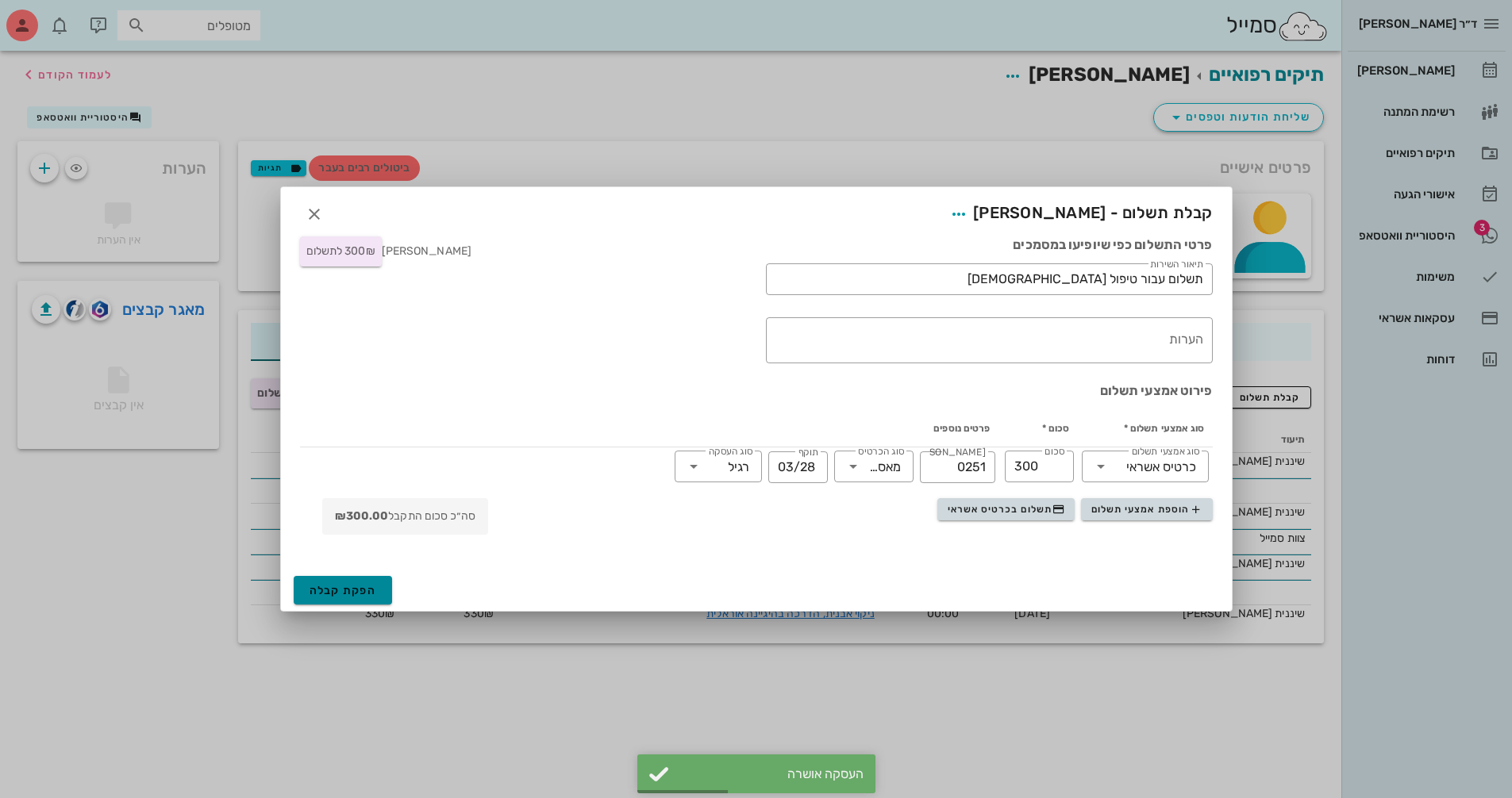
click at [348, 593] on span "הפקת קבלה" at bounding box center [344, 591] width 67 height 14
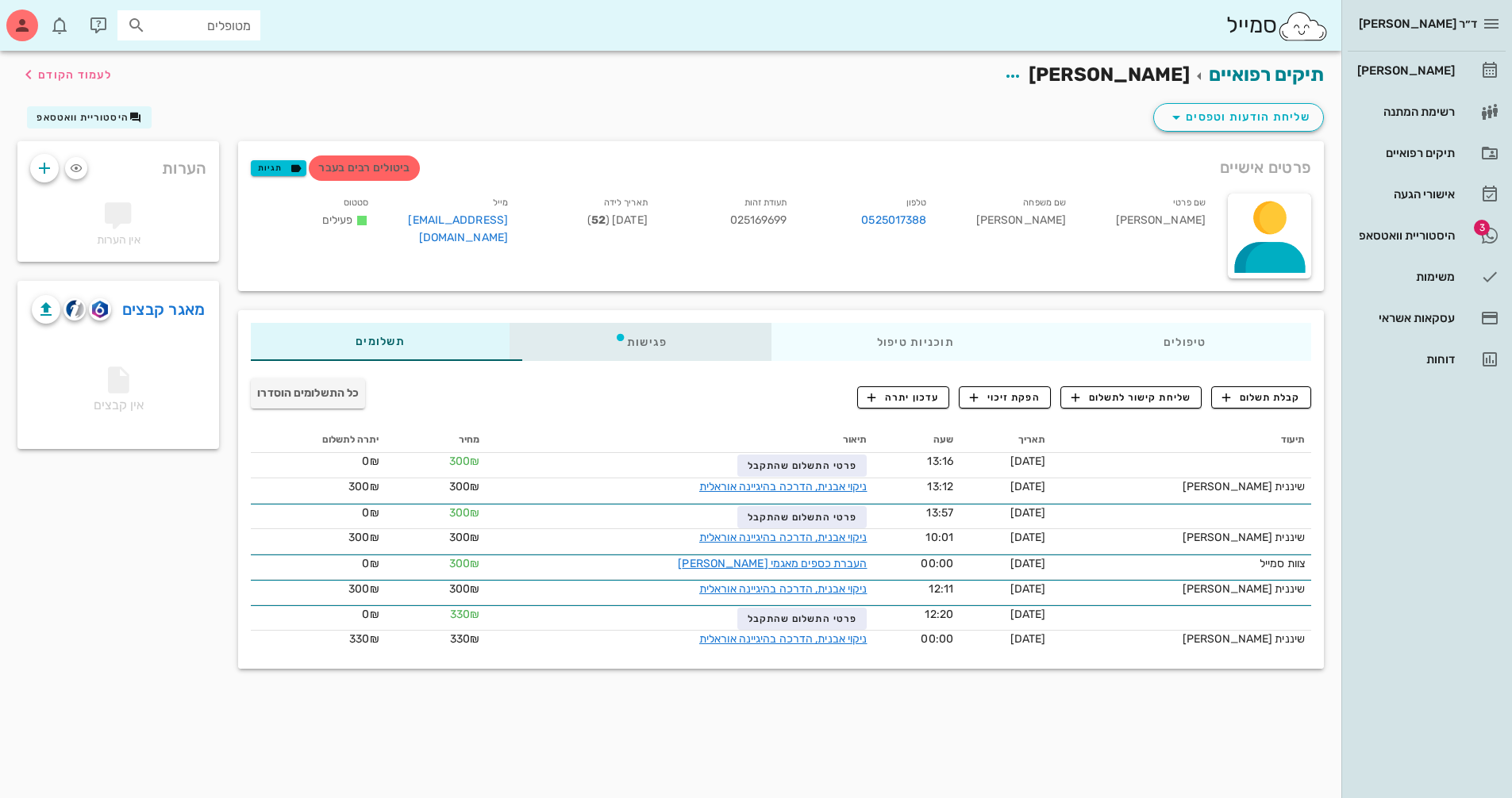
click at [683, 341] on div "פגישות" at bounding box center [641, 342] width 262 height 38
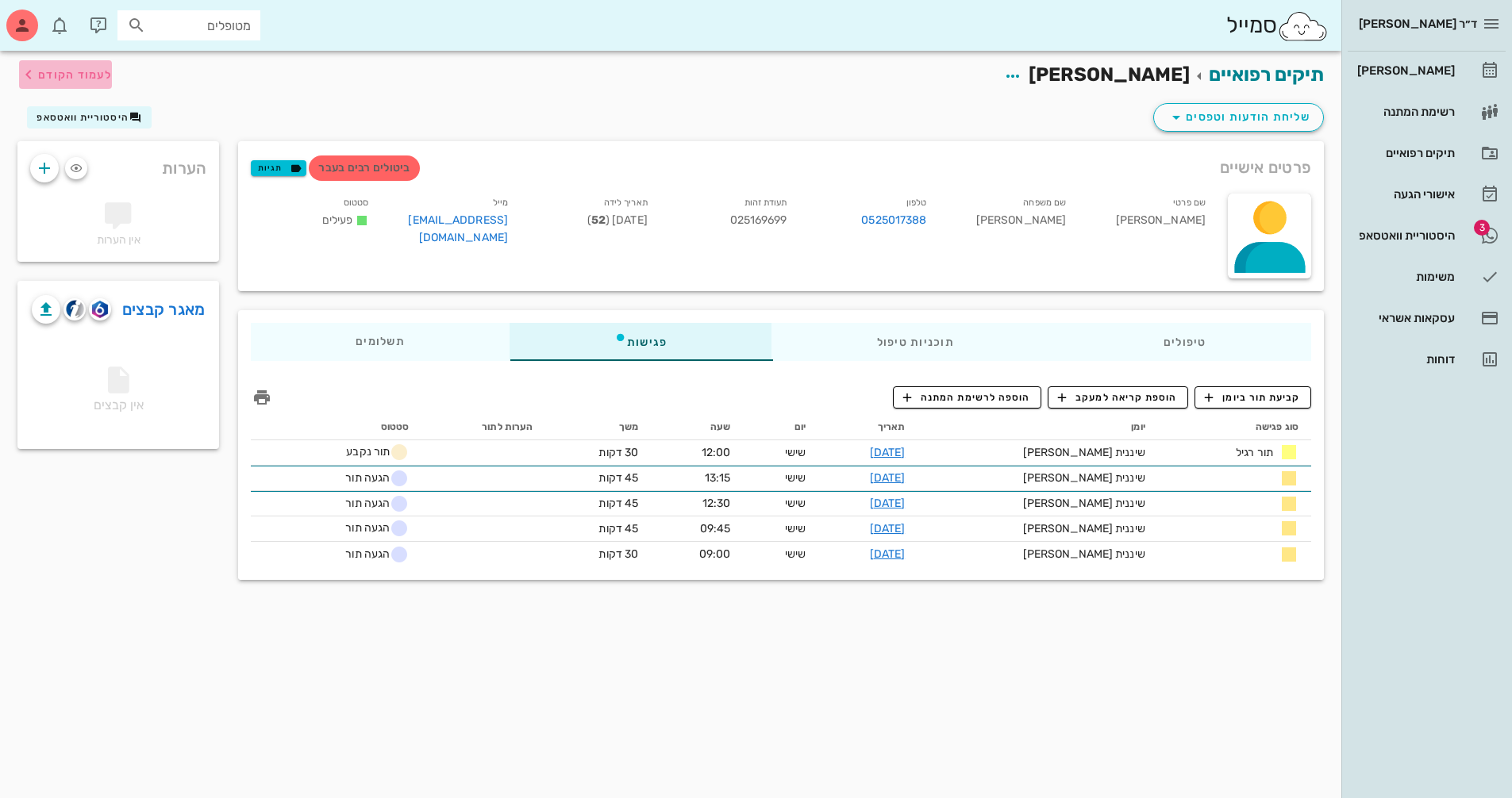
click at [39, 78] on span "לעמוד הקודם" at bounding box center [74, 75] width 74 height 14
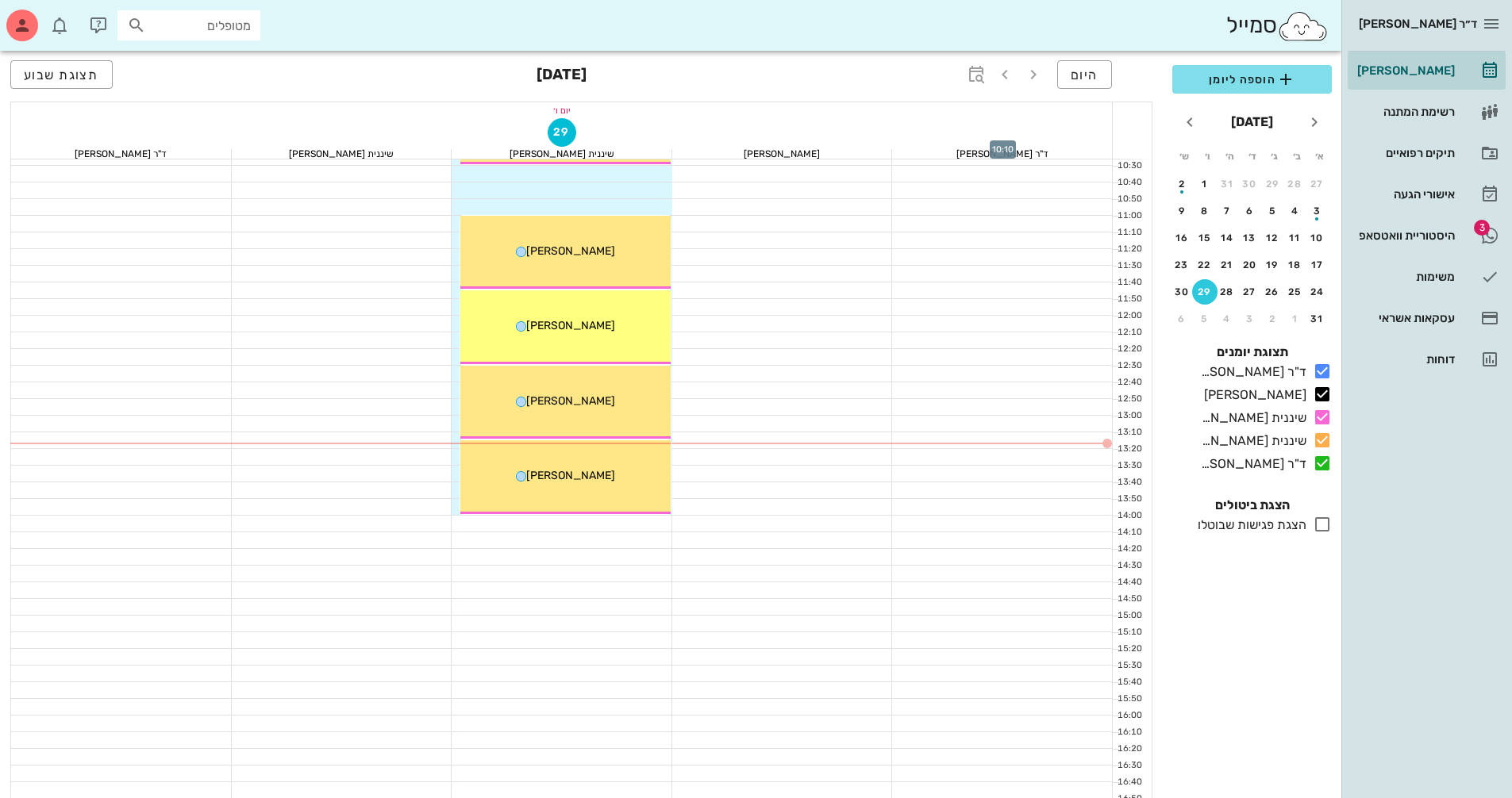
scroll to position [318, 0]
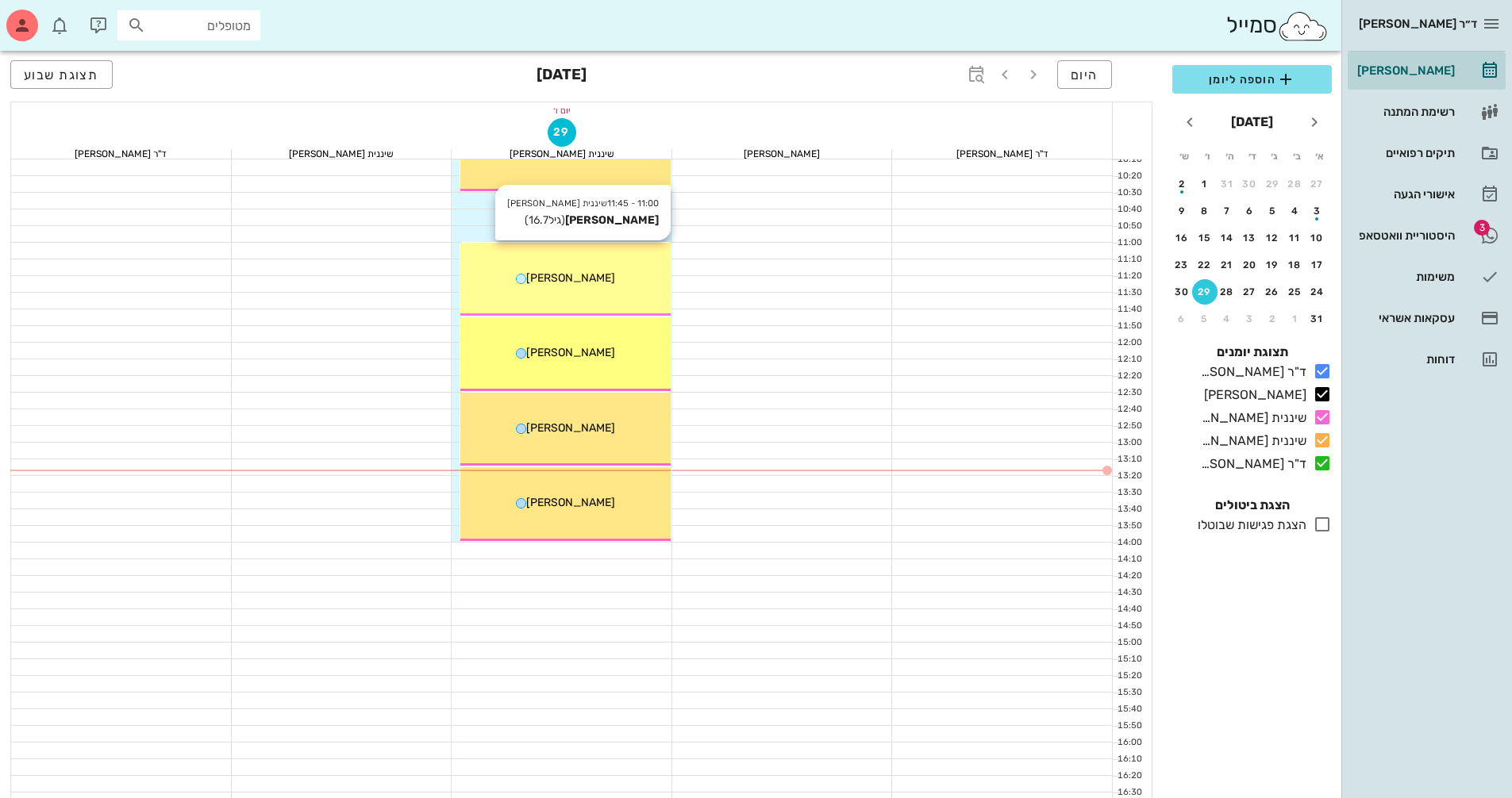
click at [590, 287] on div "11:00 - 11:45 שיננית [PERSON_NAME] (גיל 16.7 ) [PERSON_NAME]" at bounding box center [565, 279] width 210 height 74
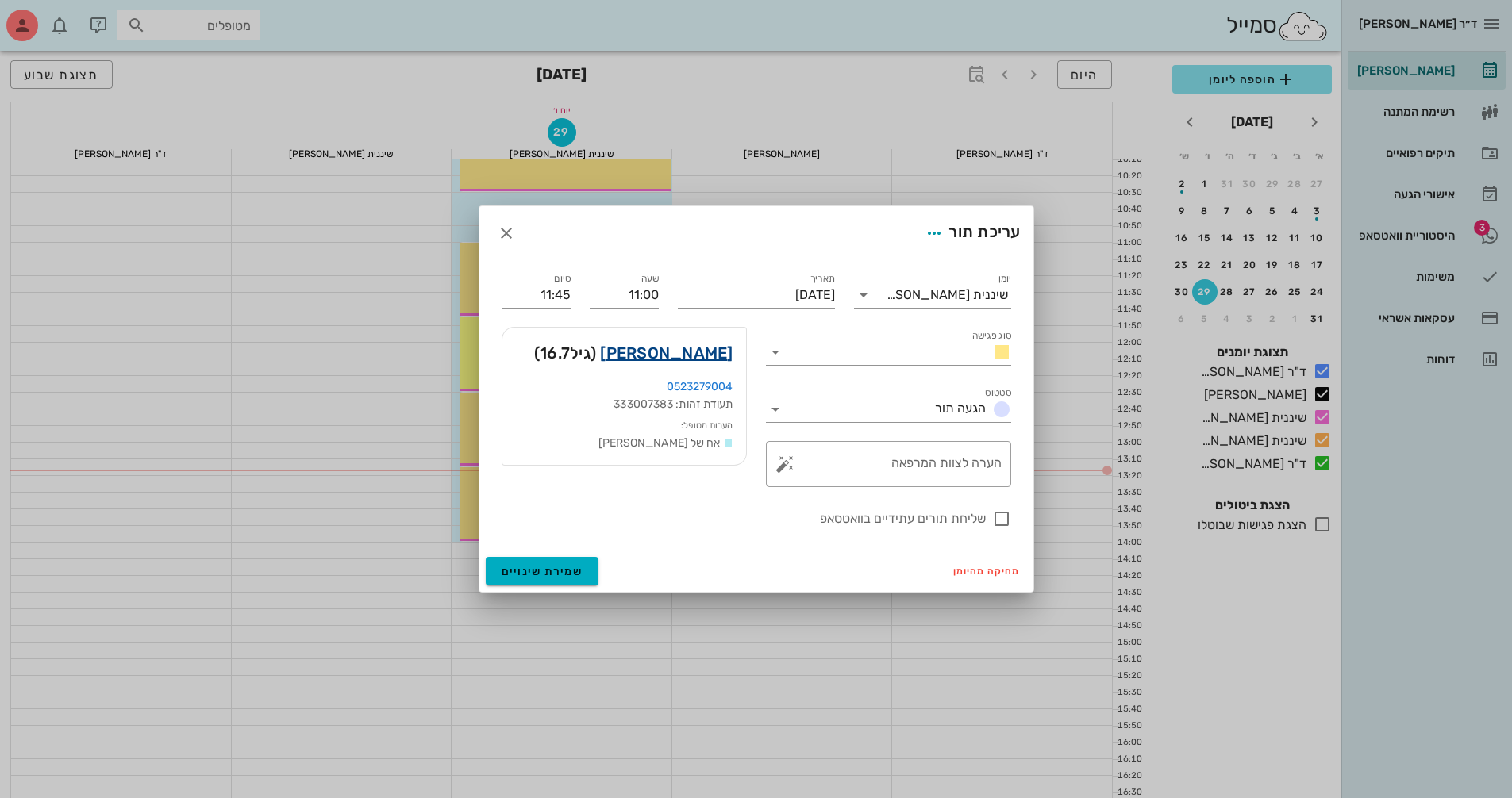
click at [718, 359] on link "[PERSON_NAME]" at bounding box center [666, 353] width 133 height 26
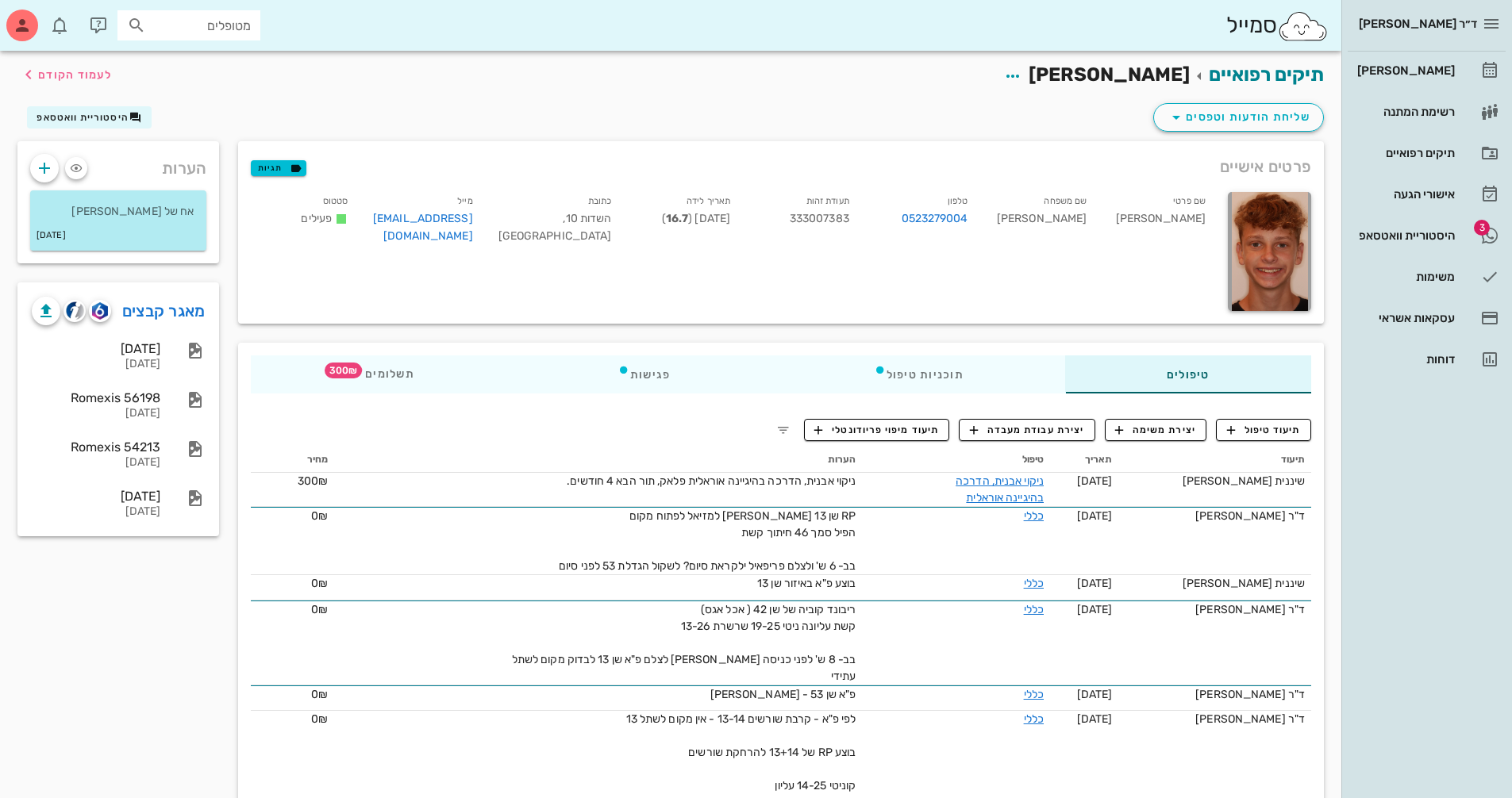
click at [456, 353] on div "טיפולים תוכניות טיפול פגישות תשלומים 300₪" at bounding box center [780, 374] width 1085 height 63
click at [410, 375] on span "תשלומים 300₪" at bounding box center [383, 374] width 62 height 11
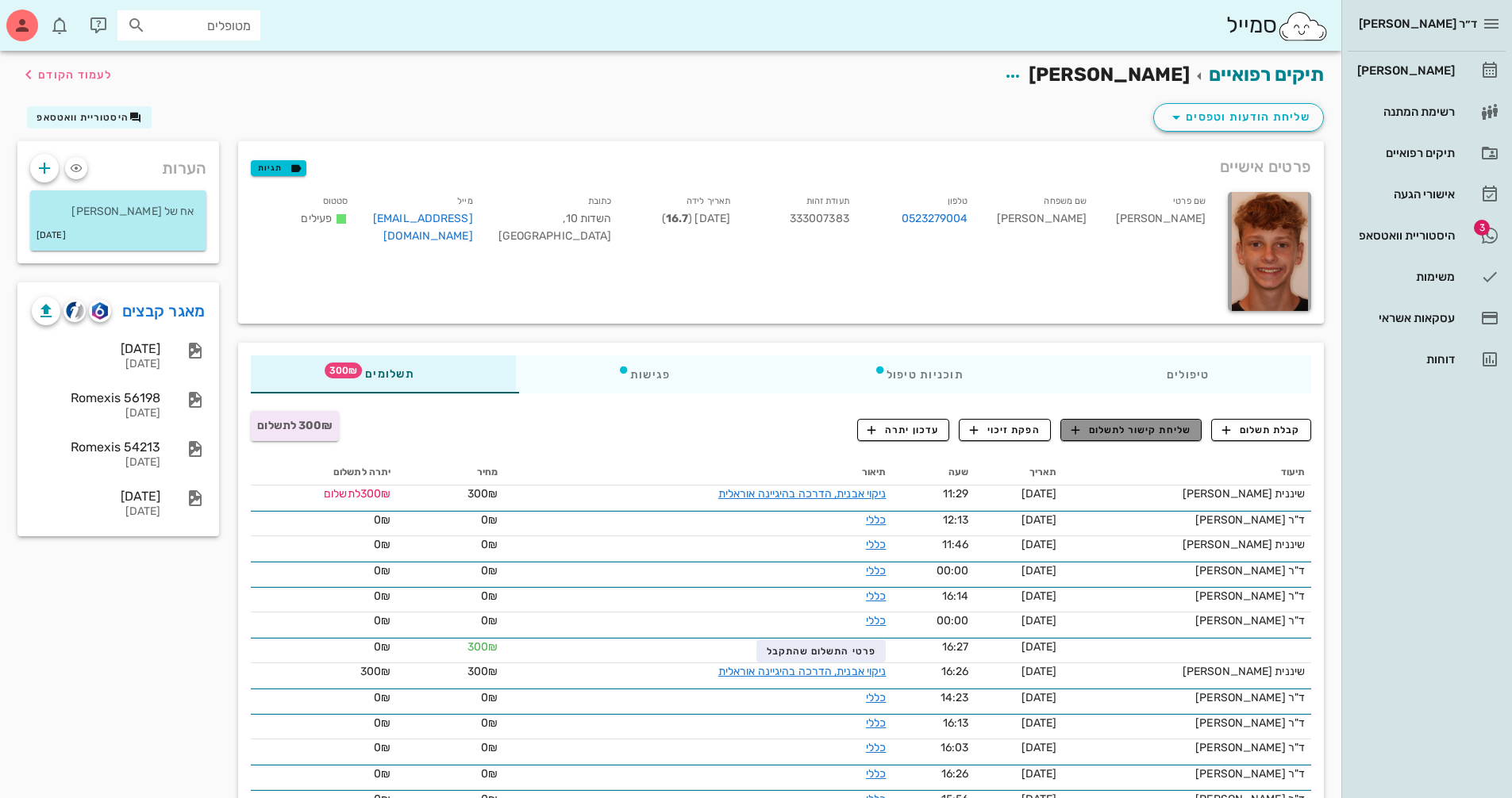
click at [1094, 431] on span "שליחת קישור לתשלום" at bounding box center [1131, 430] width 120 height 14
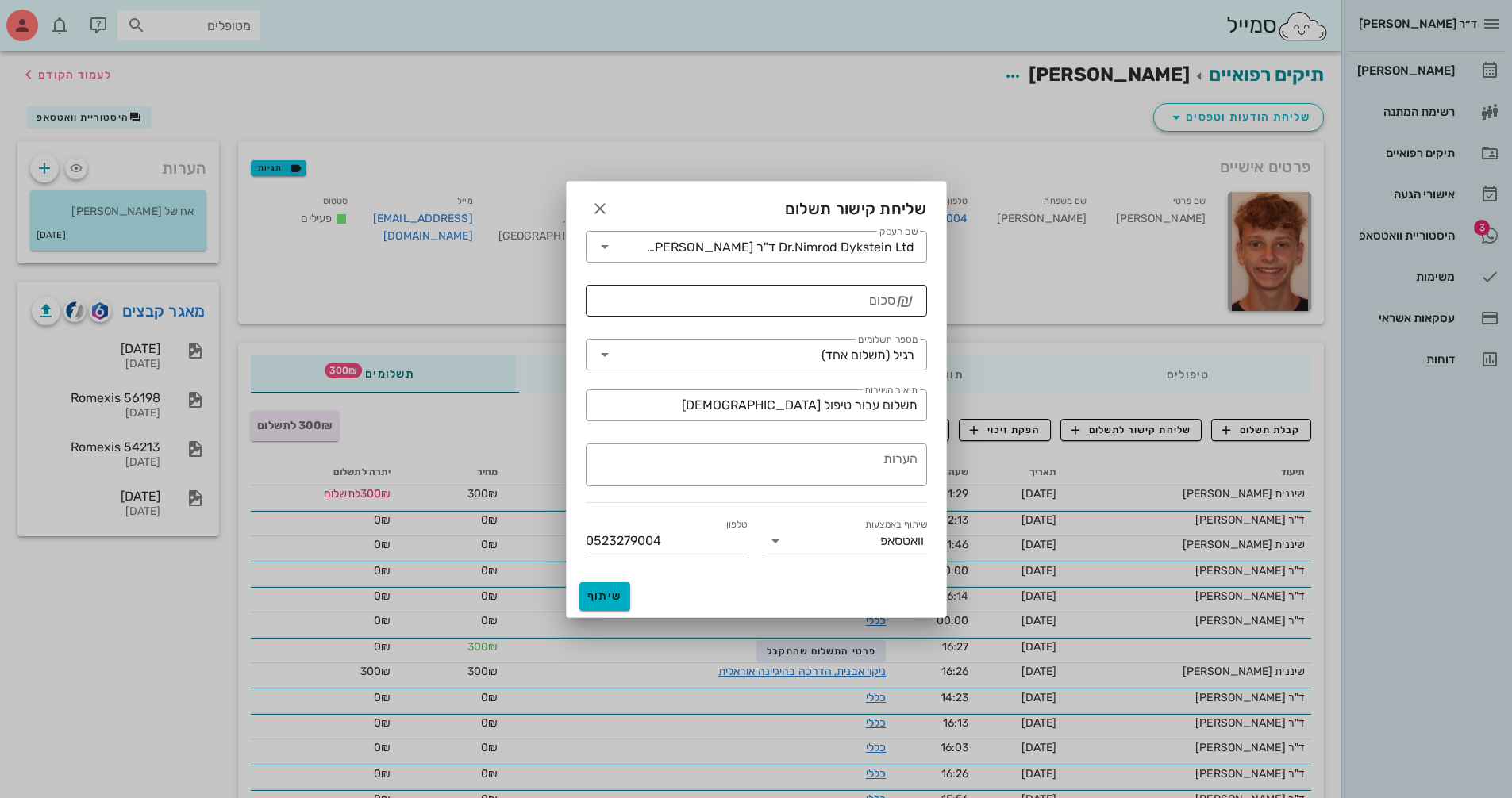
click at [846, 303] on input "סכום" at bounding box center [745, 301] width 300 height 26
type input "300"
drag, startPoint x: 755, startPoint y: 406, endPoint x: 1052, endPoint y: 398, distance: 297.1
type input "תשלום עבור טיפול שיננית"
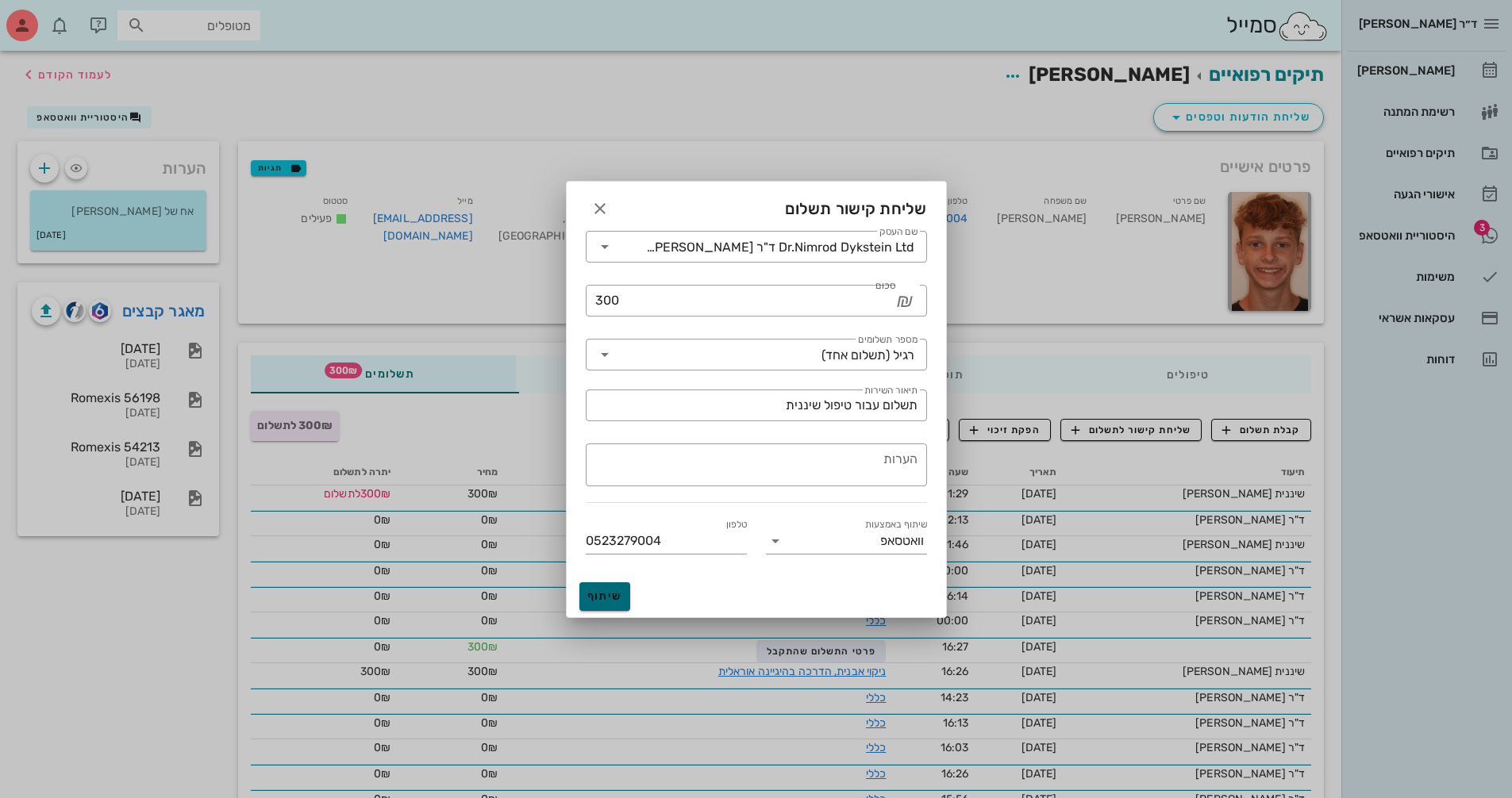
click at [604, 603] on button "שיתוף" at bounding box center [604, 596] width 50 height 29
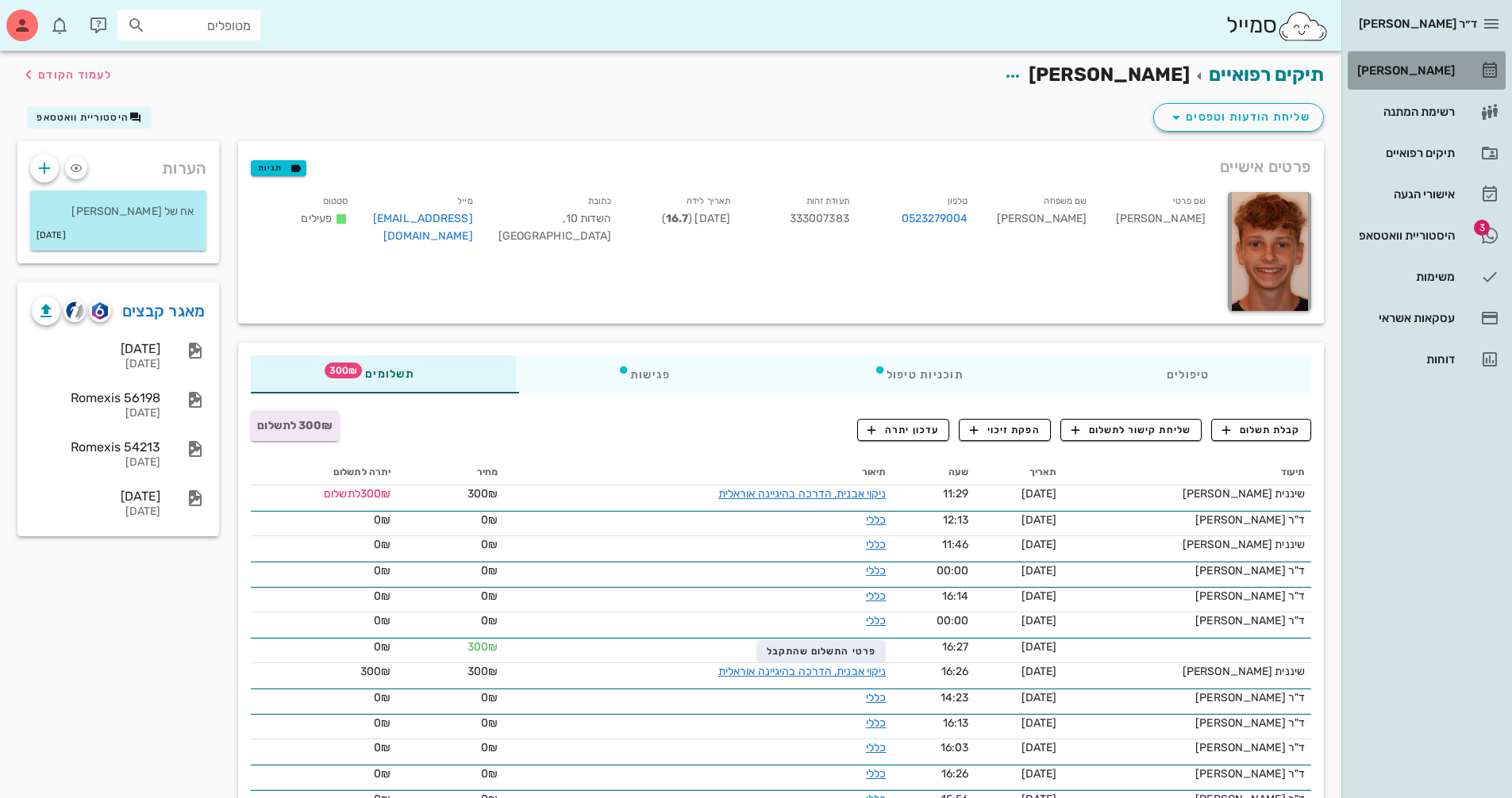
click at [1429, 69] on div "[PERSON_NAME]" at bounding box center [1404, 70] width 101 height 13
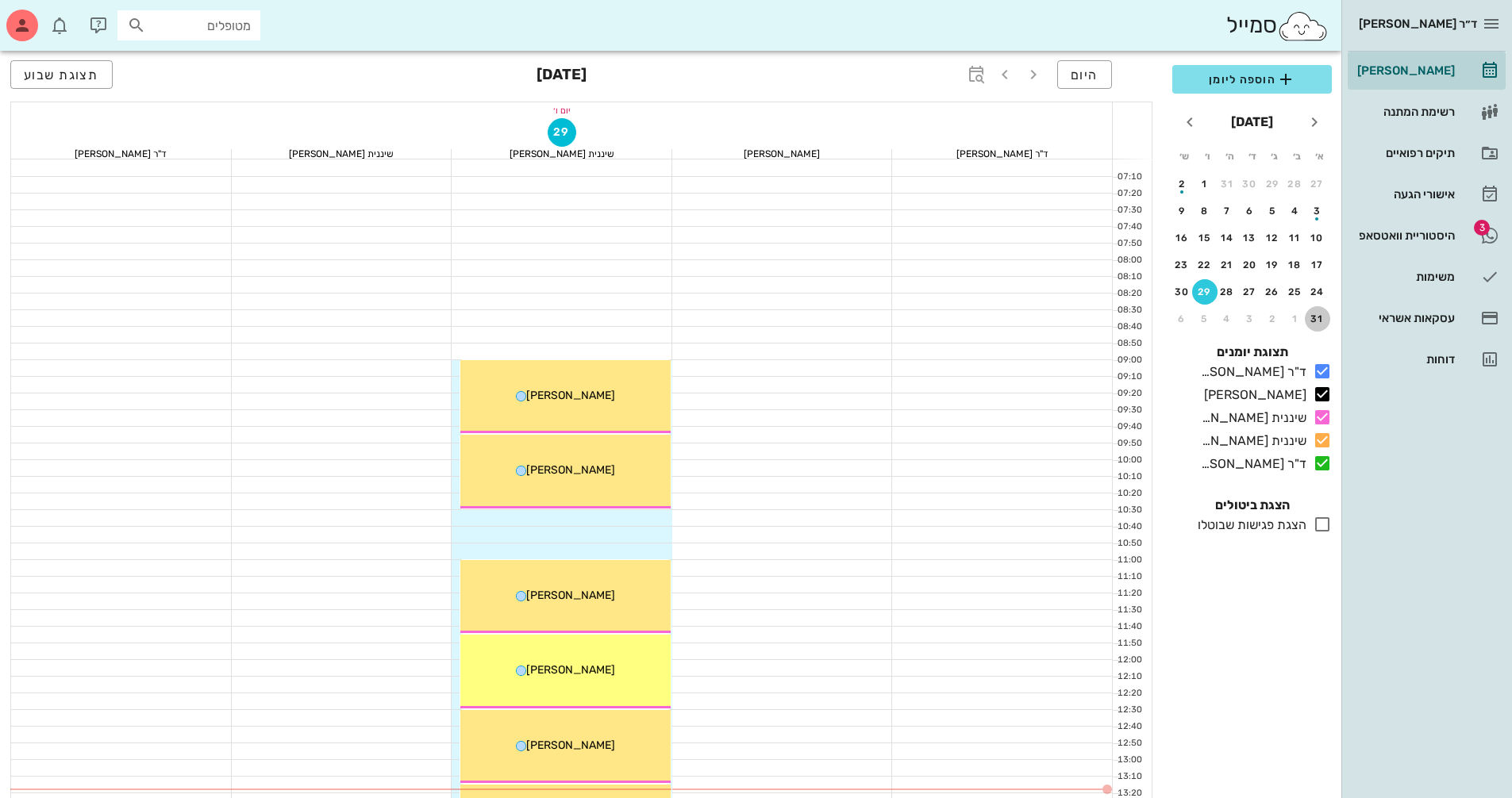
click at [1320, 310] on button "31" at bounding box center [1318, 319] width 26 height 26
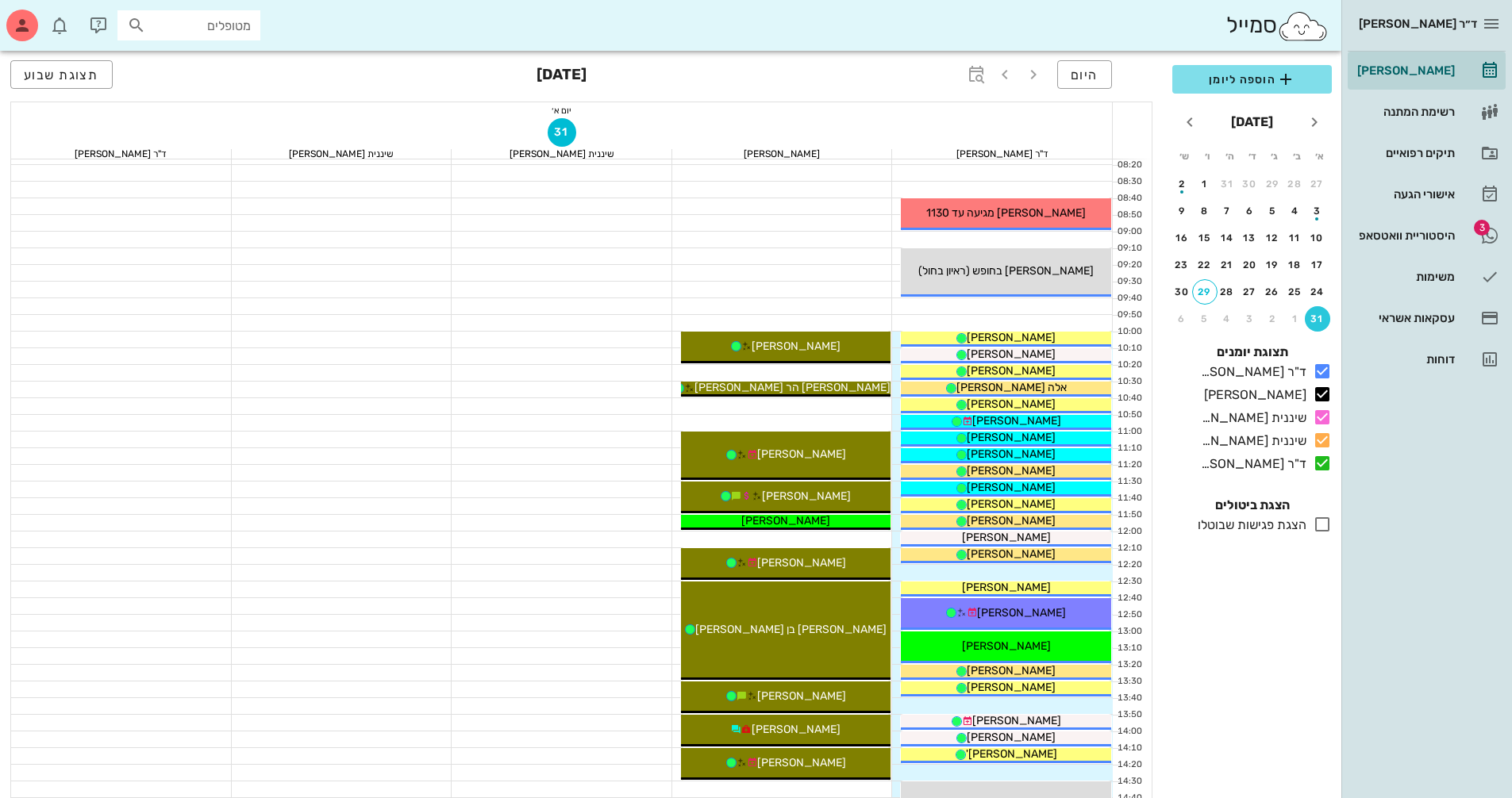
scroll to position [127, 0]
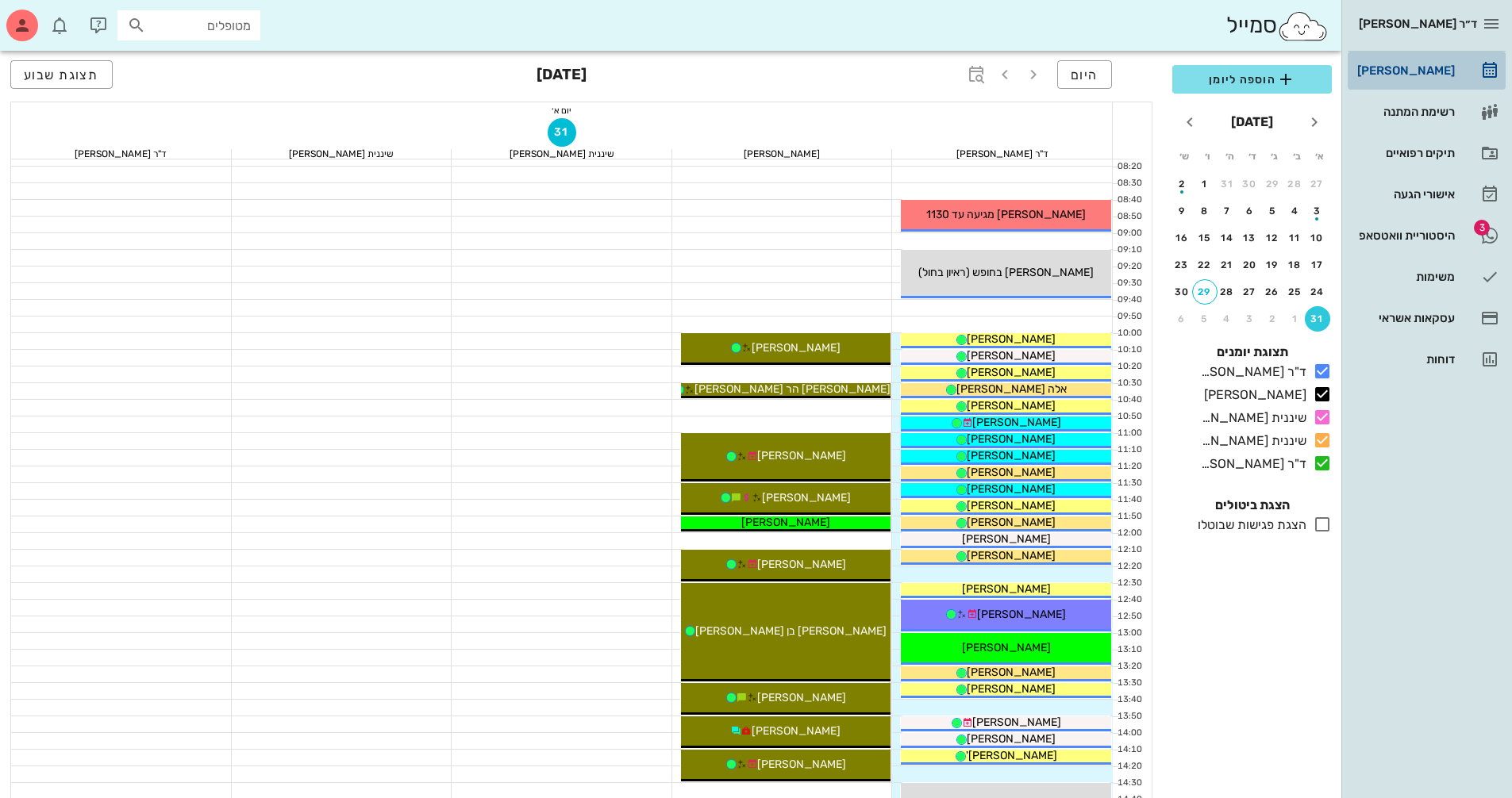
click at [1442, 74] on div "[PERSON_NAME]" at bounding box center [1404, 70] width 101 height 13
